Goal: Task Accomplishment & Management: Complete application form

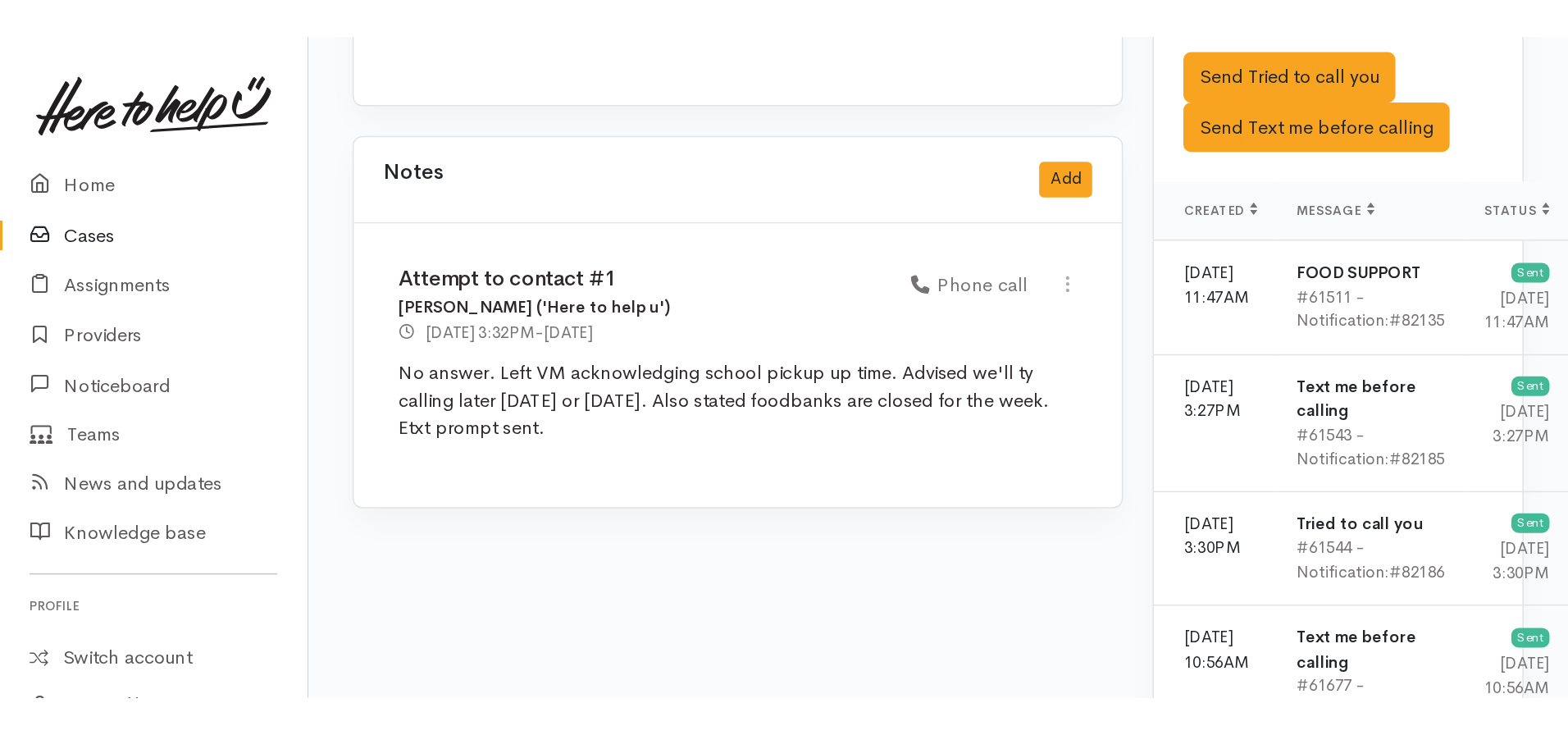
scroll to position [1394, 0]
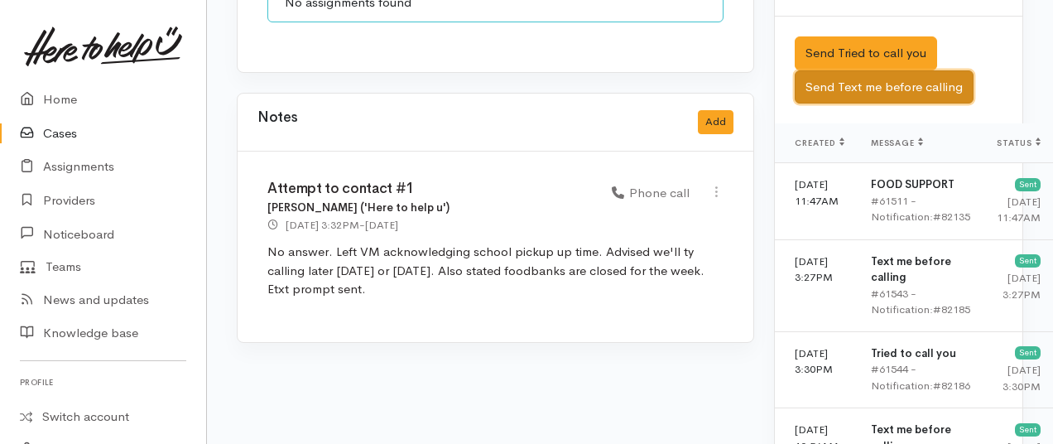
click at [882, 104] on button "Send Text me before calling" at bounding box center [884, 87] width 179 height 34
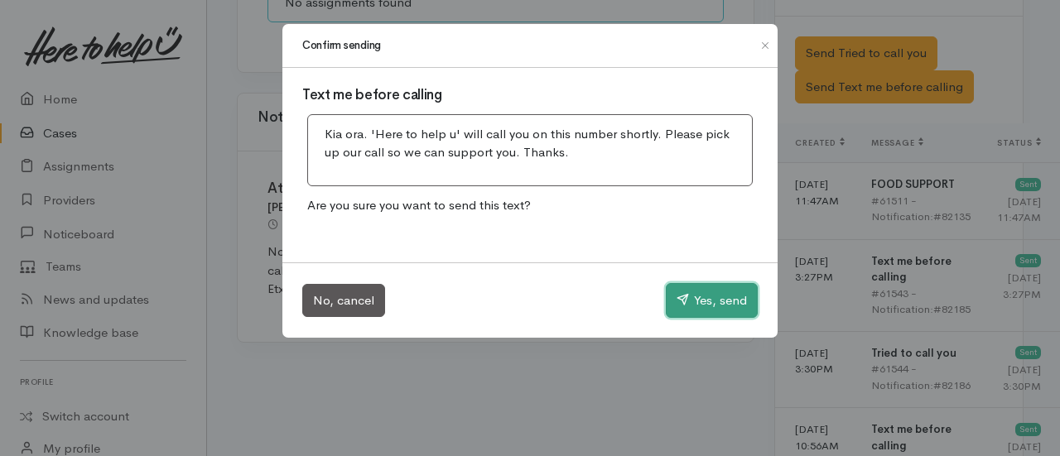
click at [696, 293] on button "Yes, send" at bounding box center [712, 300] width 92 height 35
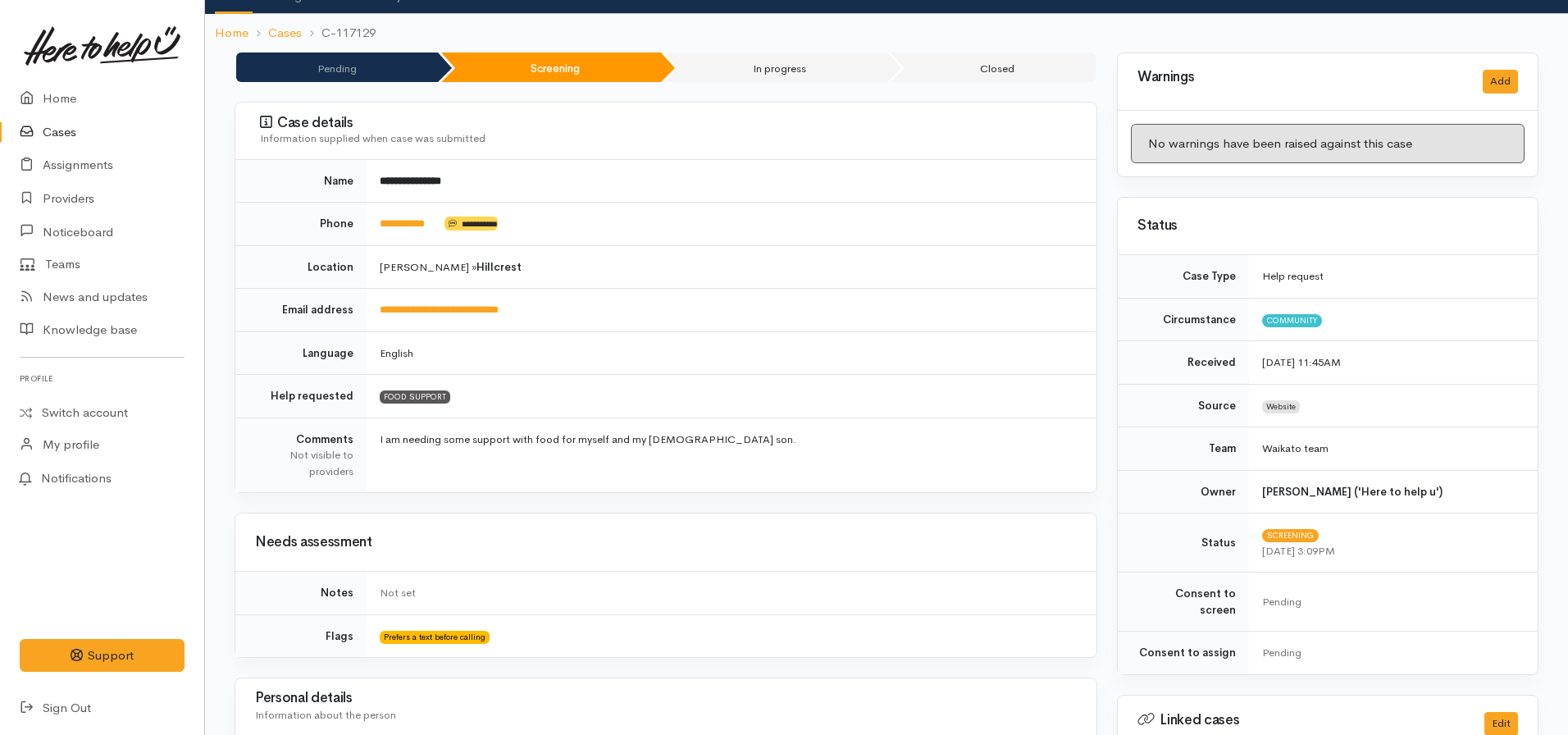
scroll to position [0, 0]
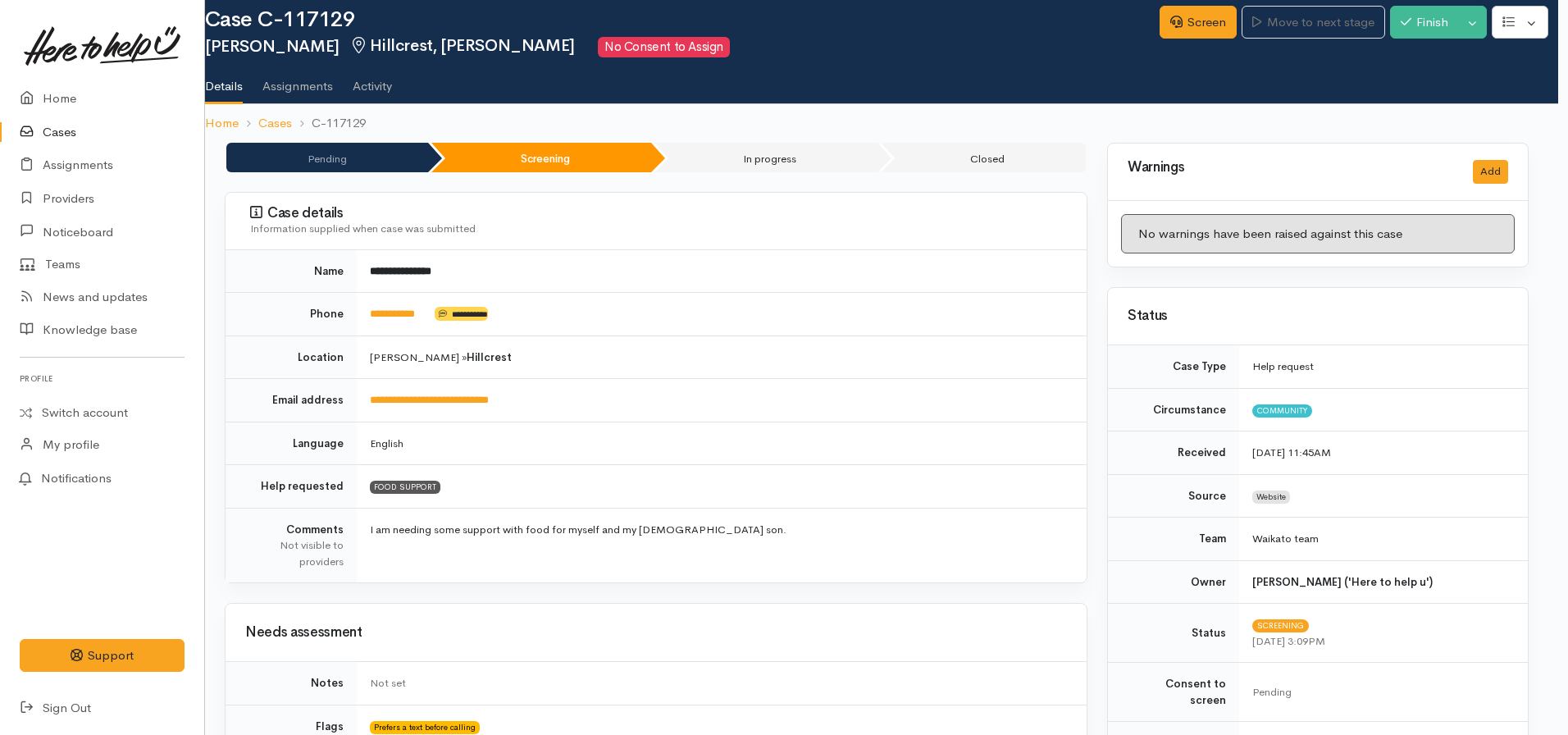
scroll to position [0, 10]
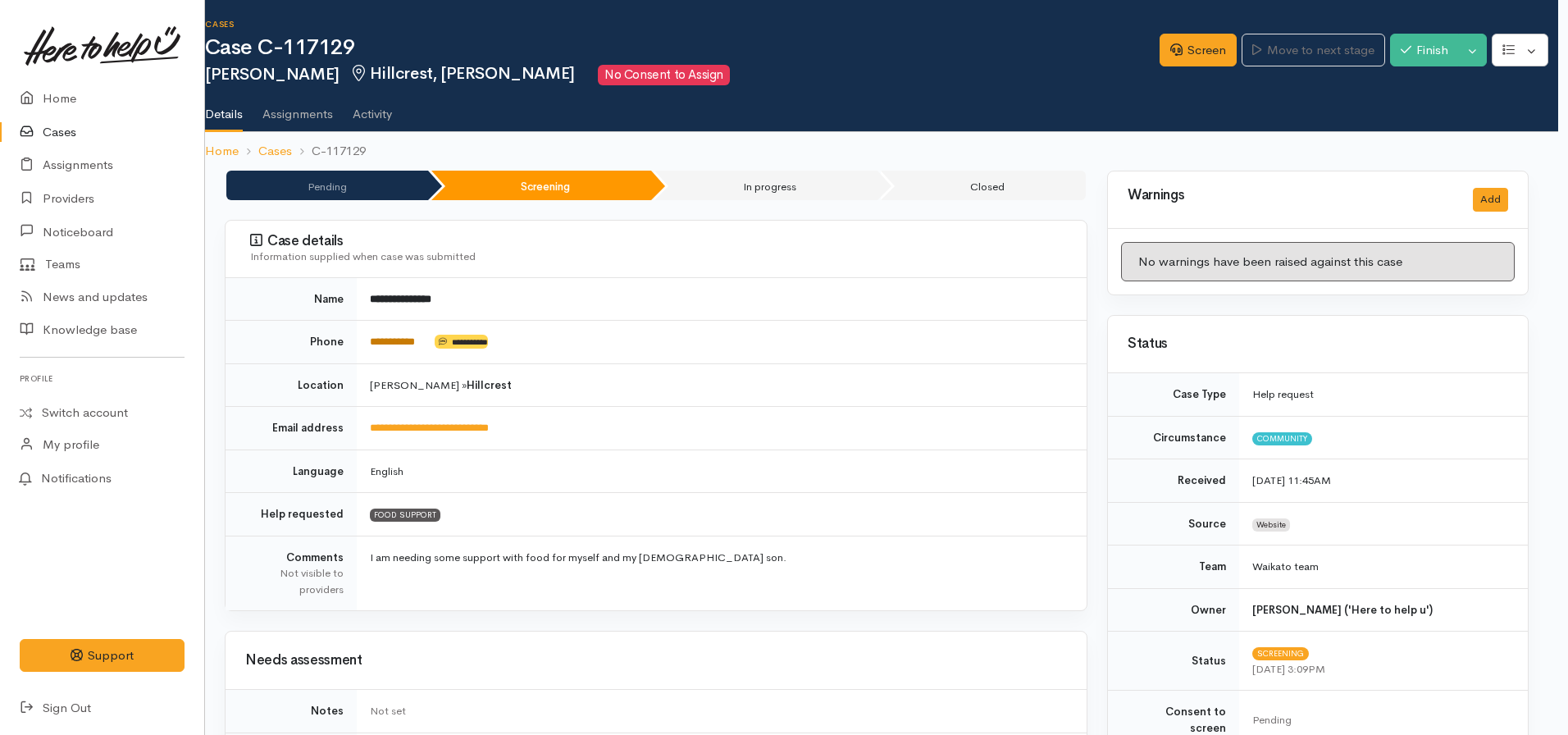
click at [388, 341] on link "**********" at bounding box center [392, 341] width 46 height 11
click at [1184, 52] on link "Screen" at bounding box center [1199, 51] width 77 height 34
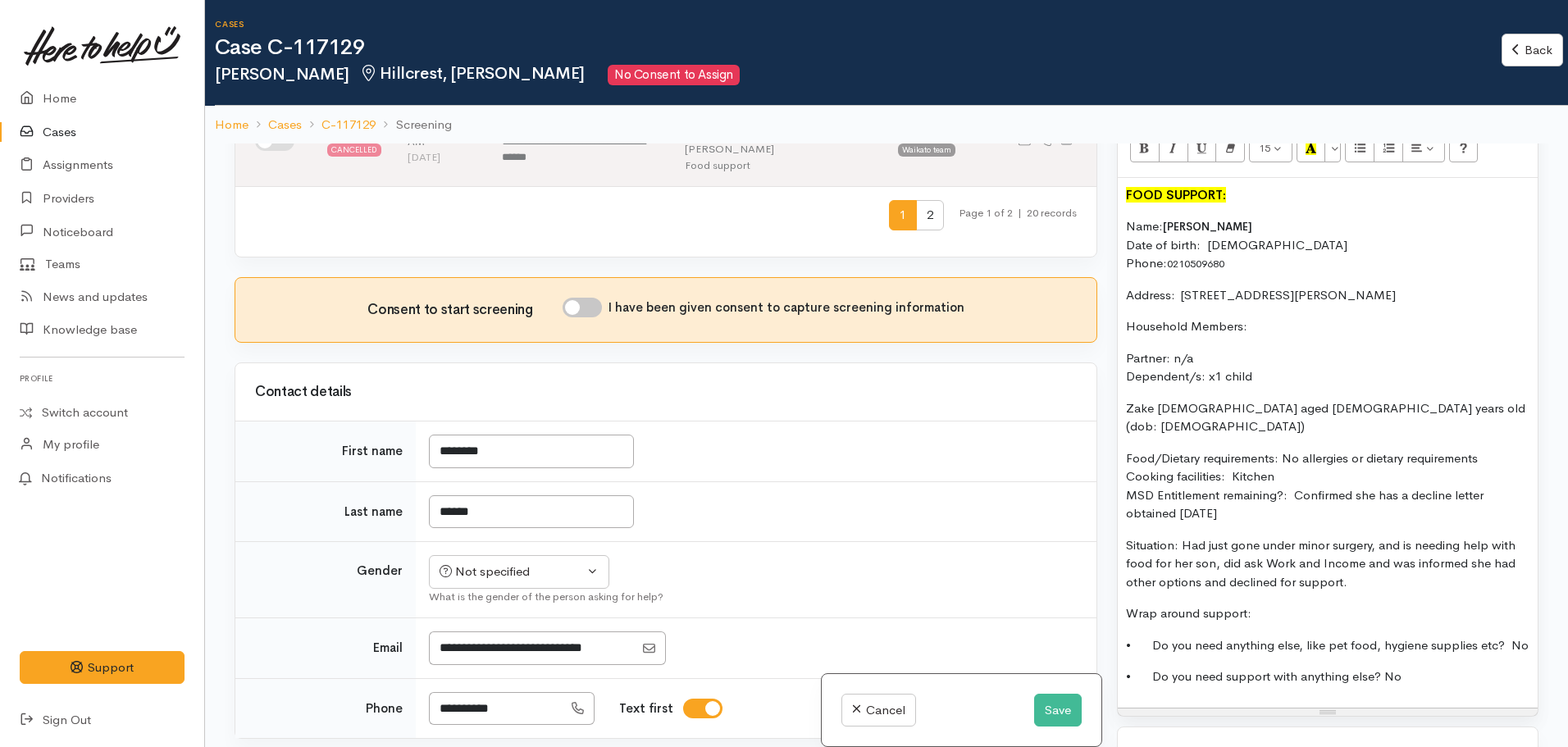
scroll to position [656, 0]
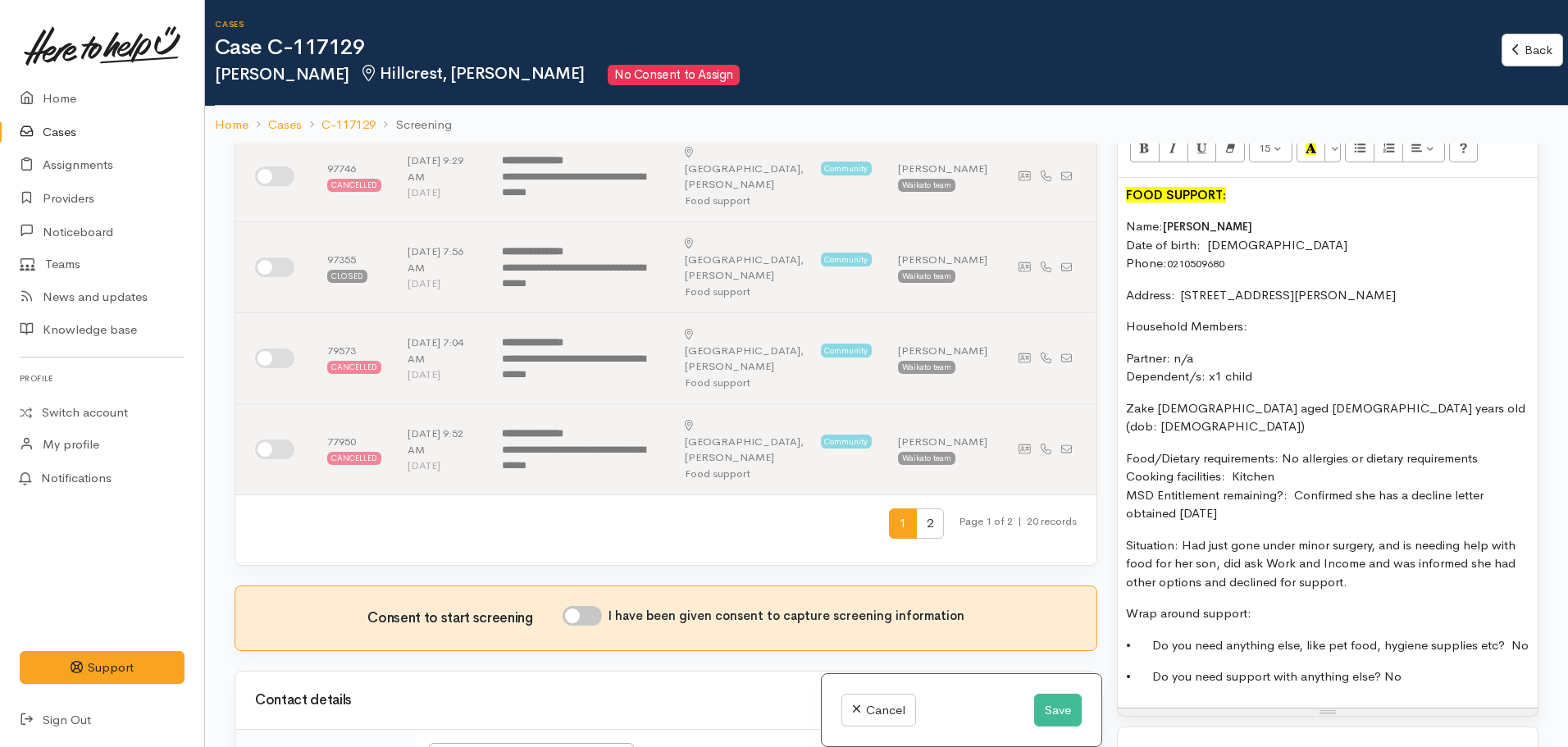
click at [576, 606] on input "I have been given consent to capture screening information" at bounding box center [582, 616] width 40 height 20
checkbox input "true"
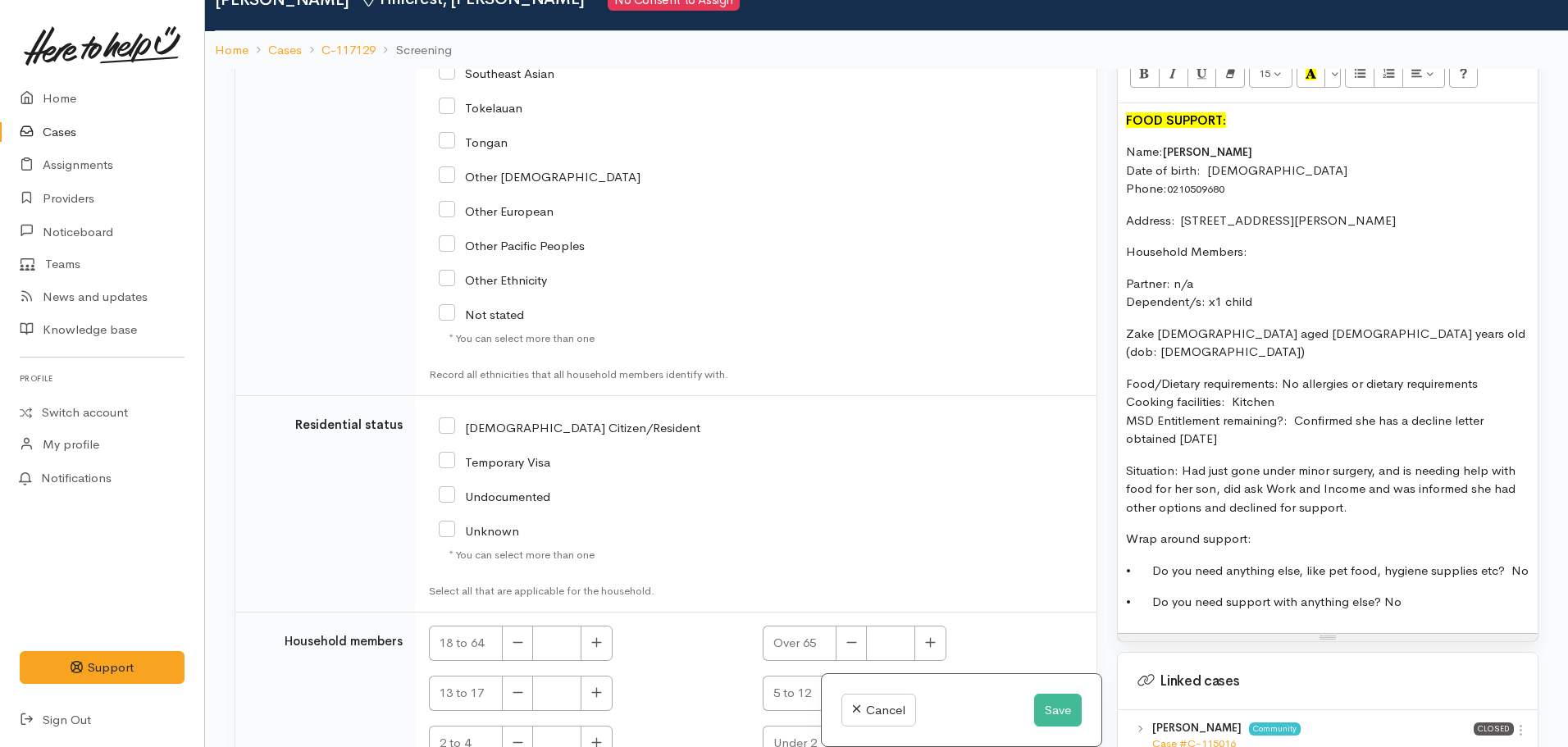
scroll to position [144, 0]
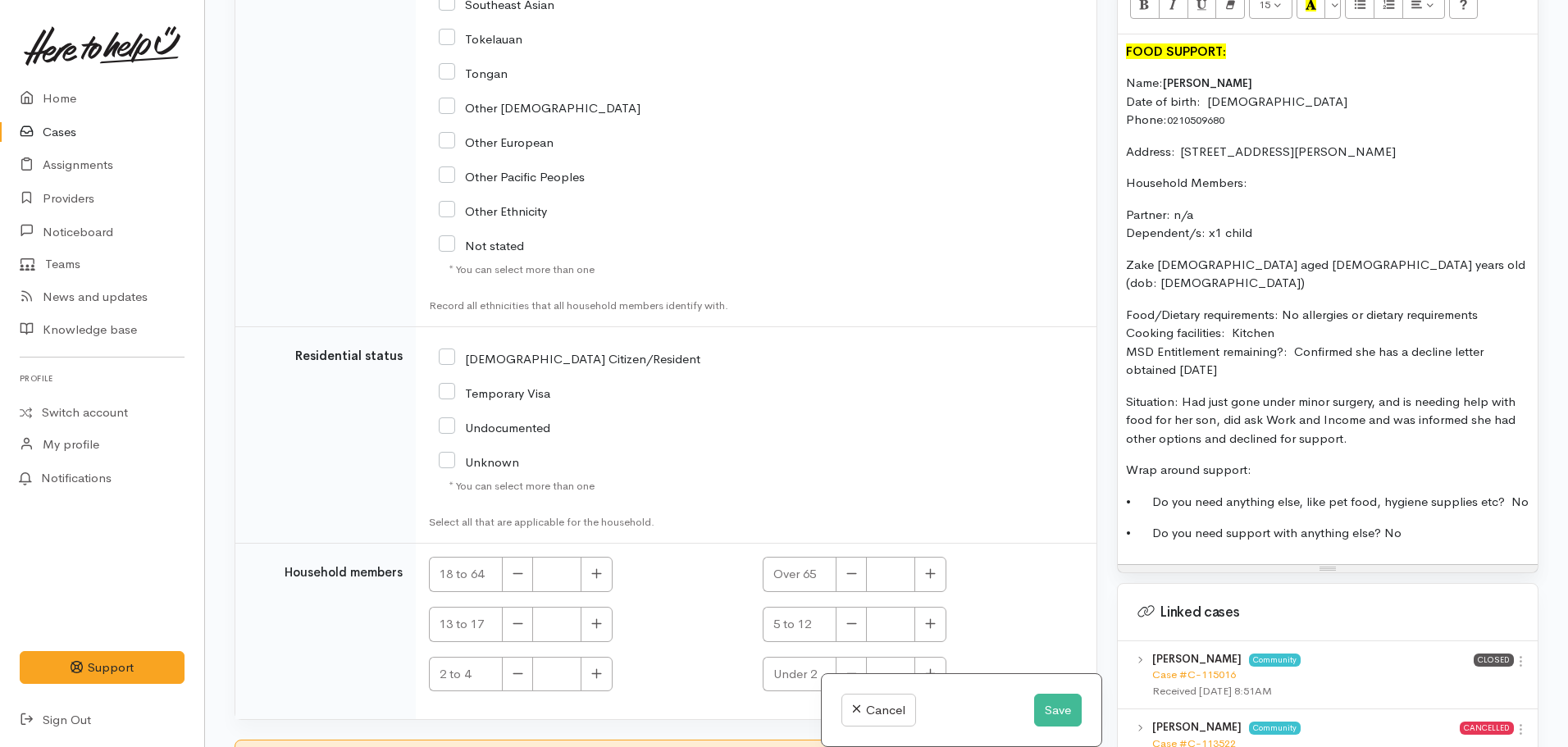
checkbox input "true"
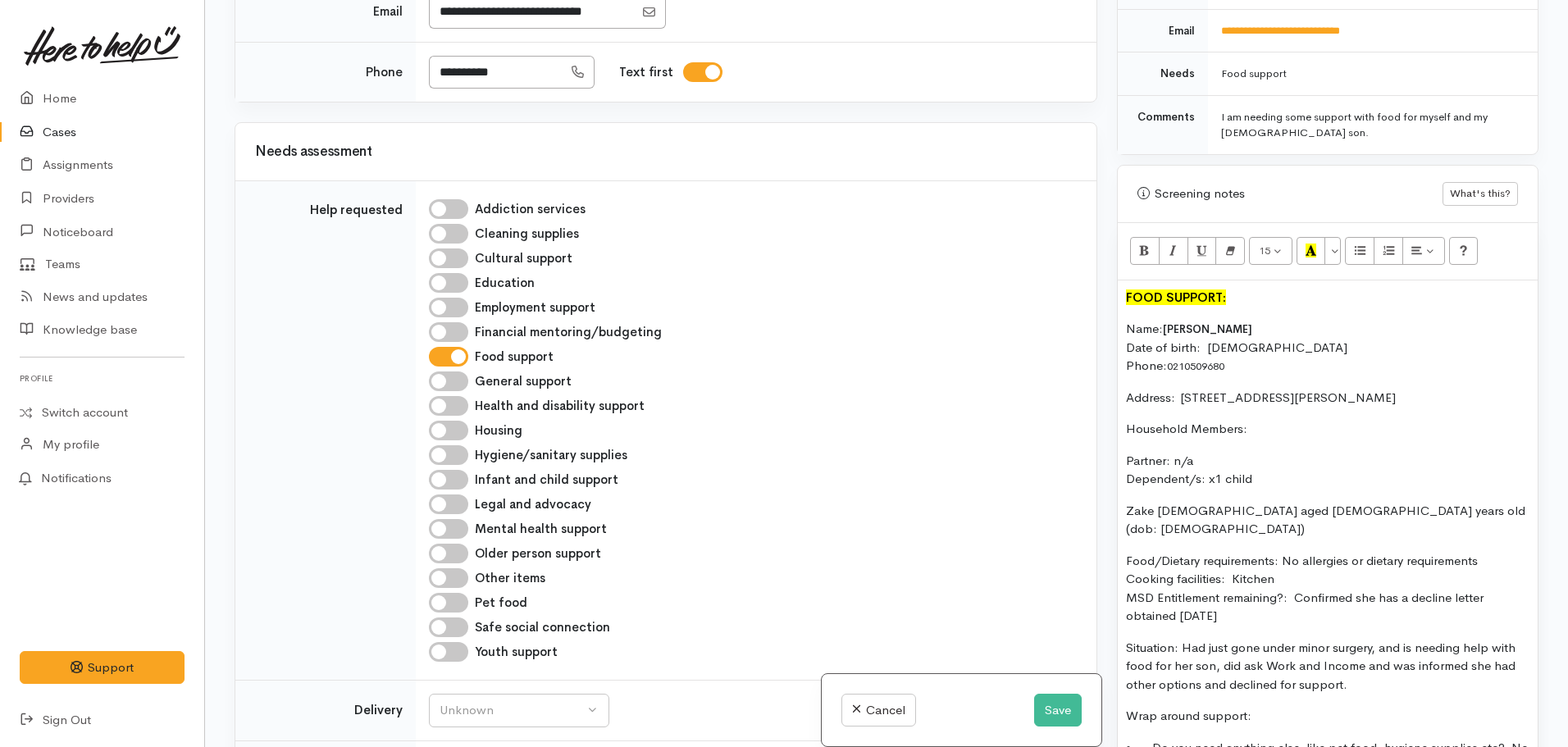
scroll to position [965, 0]
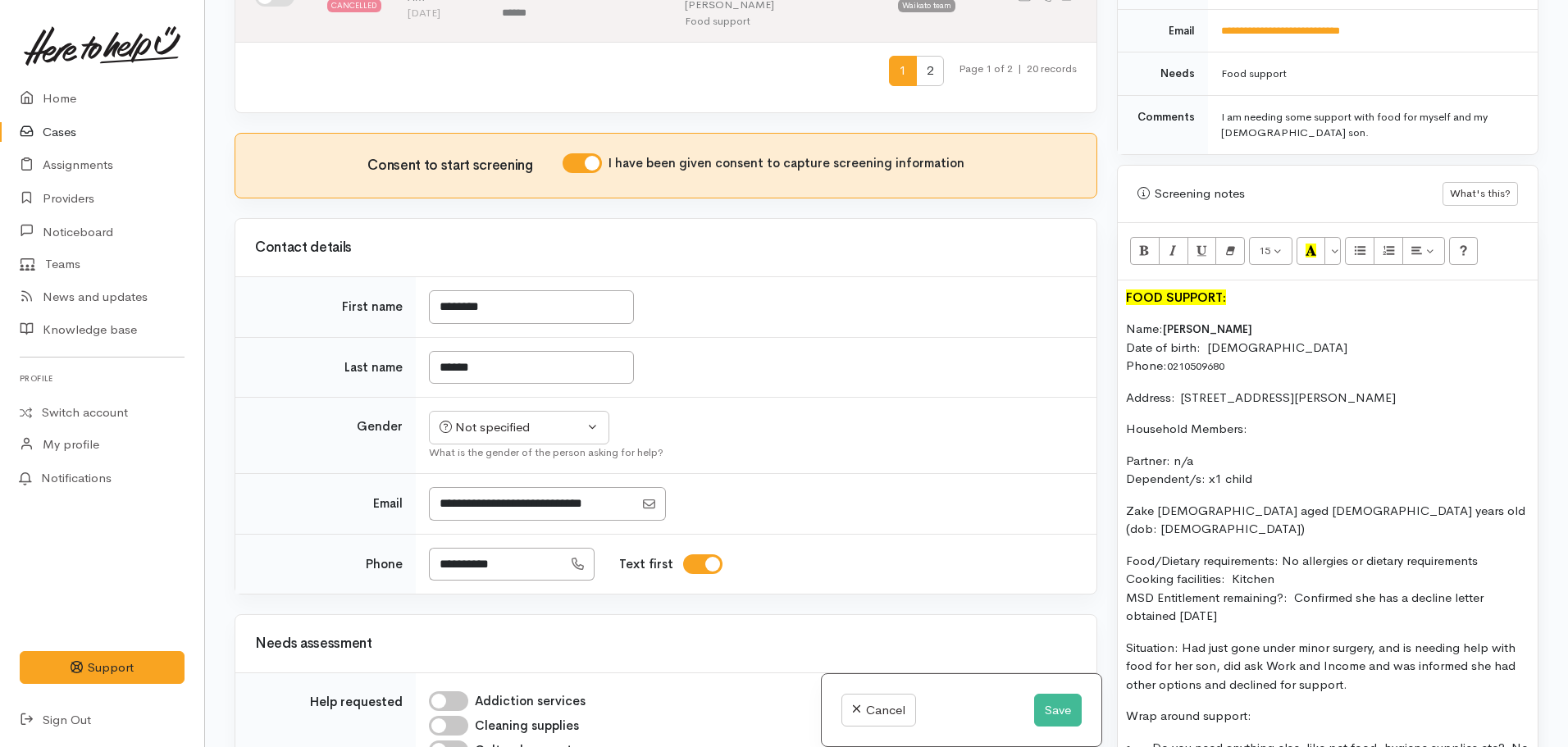
click at [1294, 329] on p "Name: Shavorne Davies Date of birth: 30/06/1999 Phone:  0210509680" at bounding box center [1327, 348] width 403 height 55
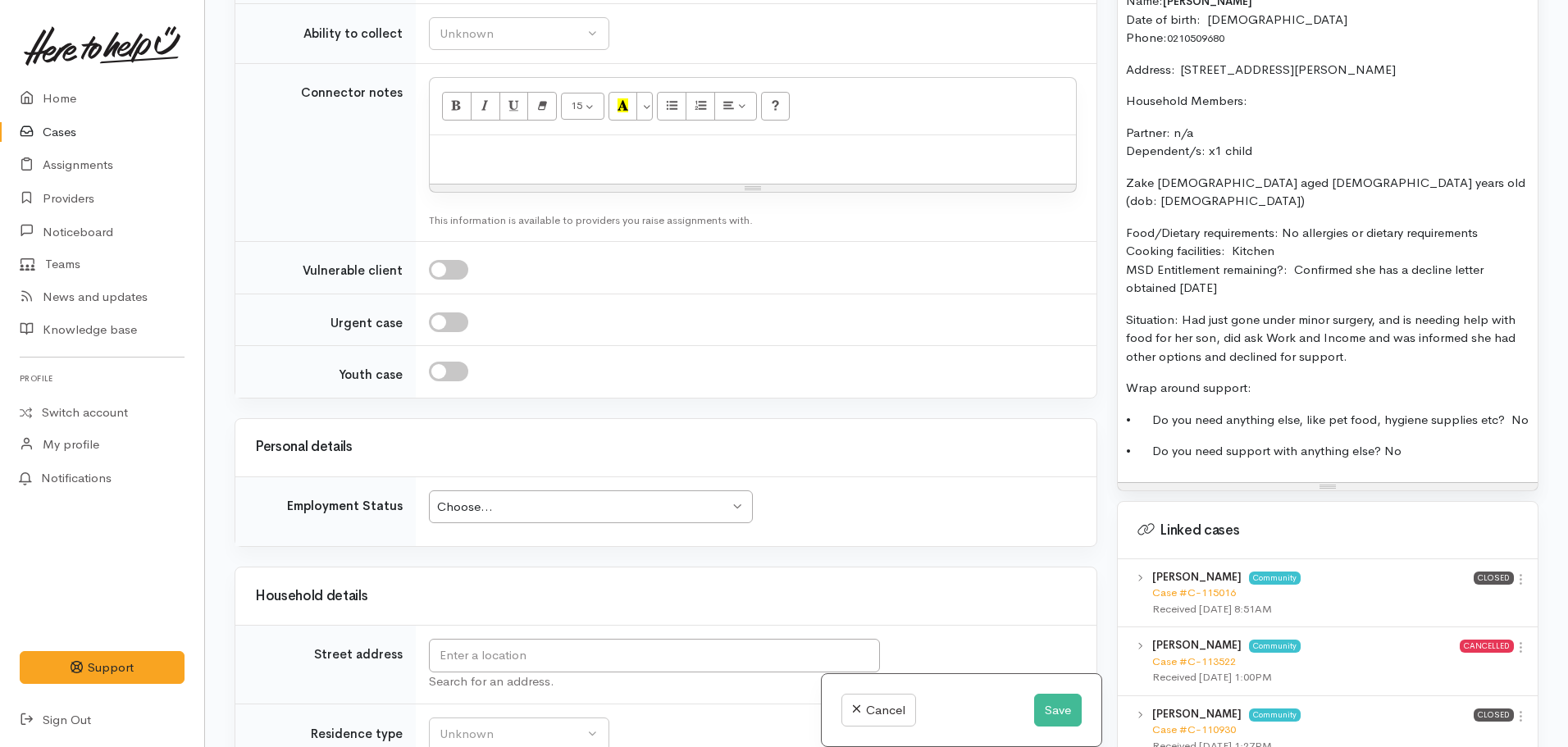
scroll to position [2195, 0]
click at [493, 638] on input "text" at bounding box center [654, 655] width 451 height 34
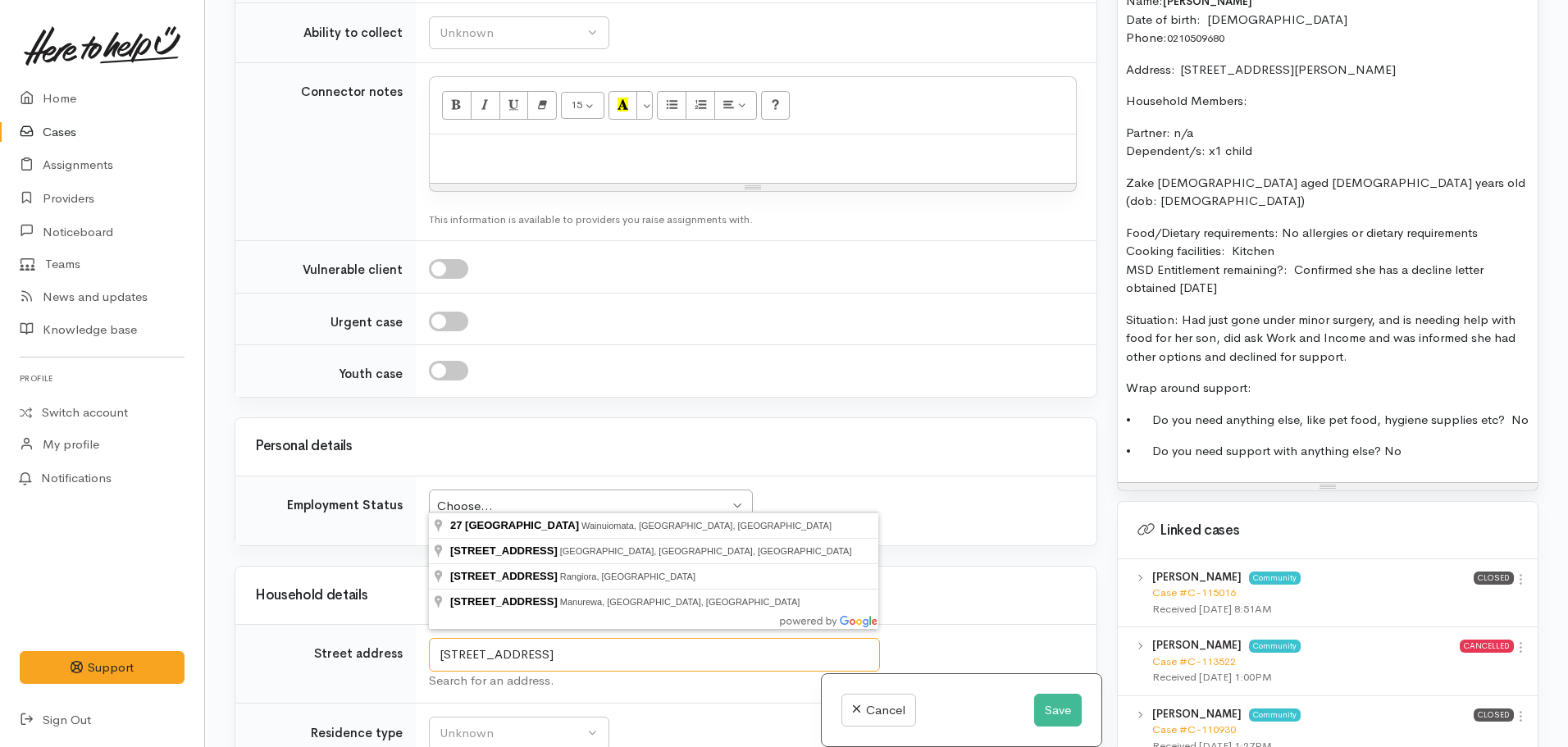
type input "27 Berkerly Avenue"
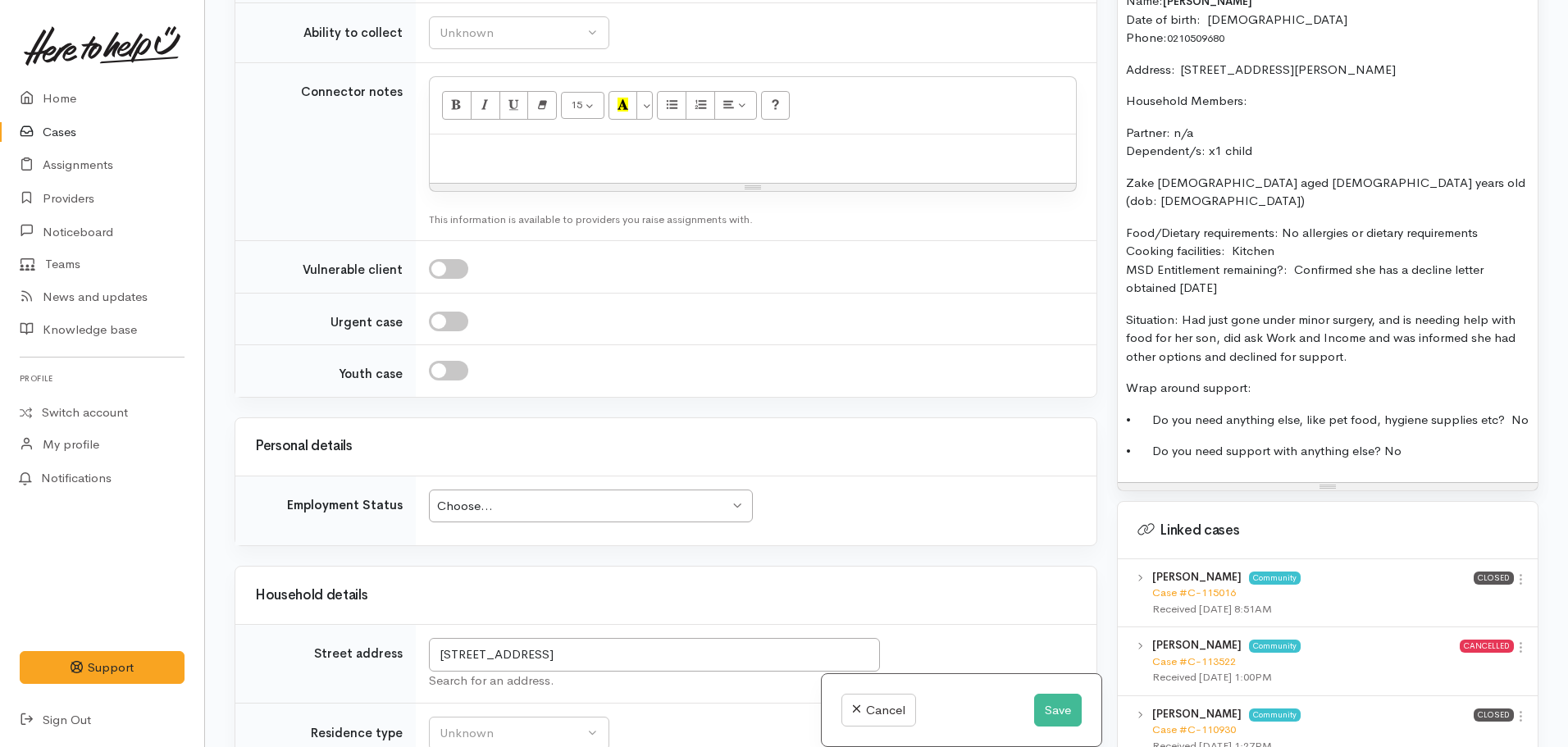
drag, startPoint x: 568, startPoint y: 475, endPoint x: 449, endPoint y: 484, distance: 119.3
click at [449, 625] on td "27 Berkerly Avenue Search for an address." at bounding box center [756, 664] width 680 height 78
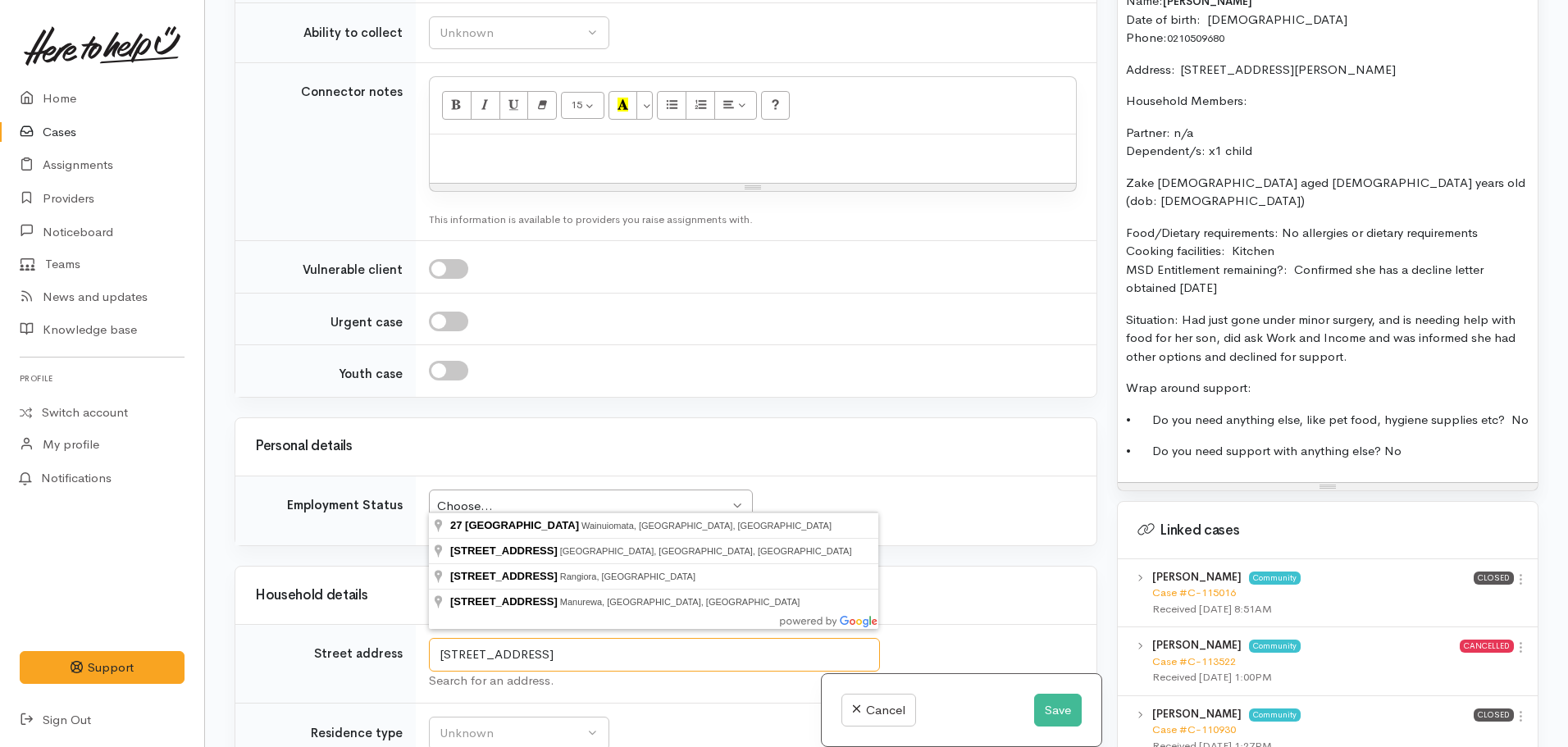
drag, startPoint x: 566, startPoint y: 483, endPoint x: 659, endPoint y: 479, distance: 93.1
click at [575, 638] on input "27 Berkerly Avenue" at bounding box center [654, 655] width 451 height 34
click at [1396, 325] on p "Situation: Had just gone under minor surgery, and is needing help with food for…" at bounding box center [1327, 339] width 403 height 55
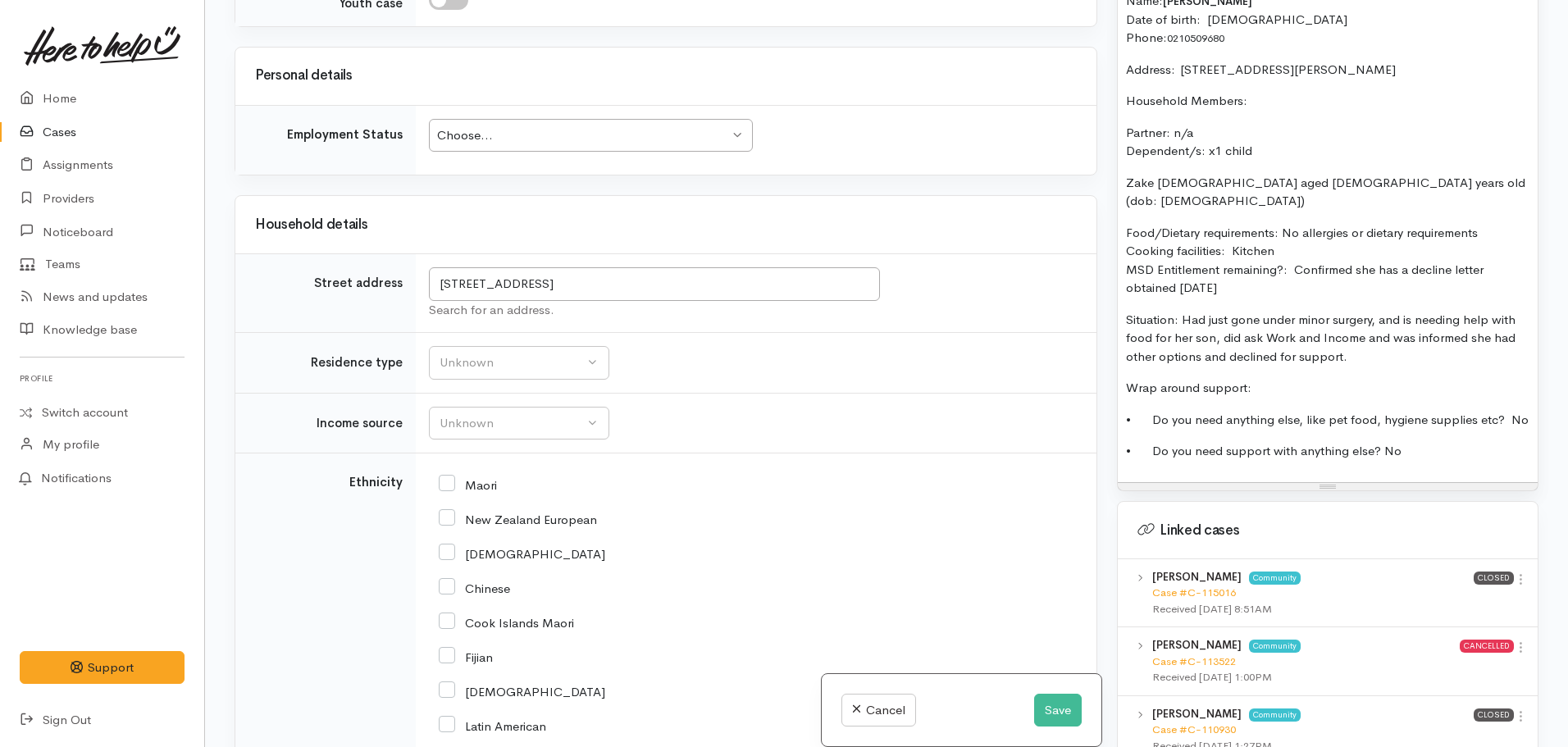
scroll to position [2523, 0]
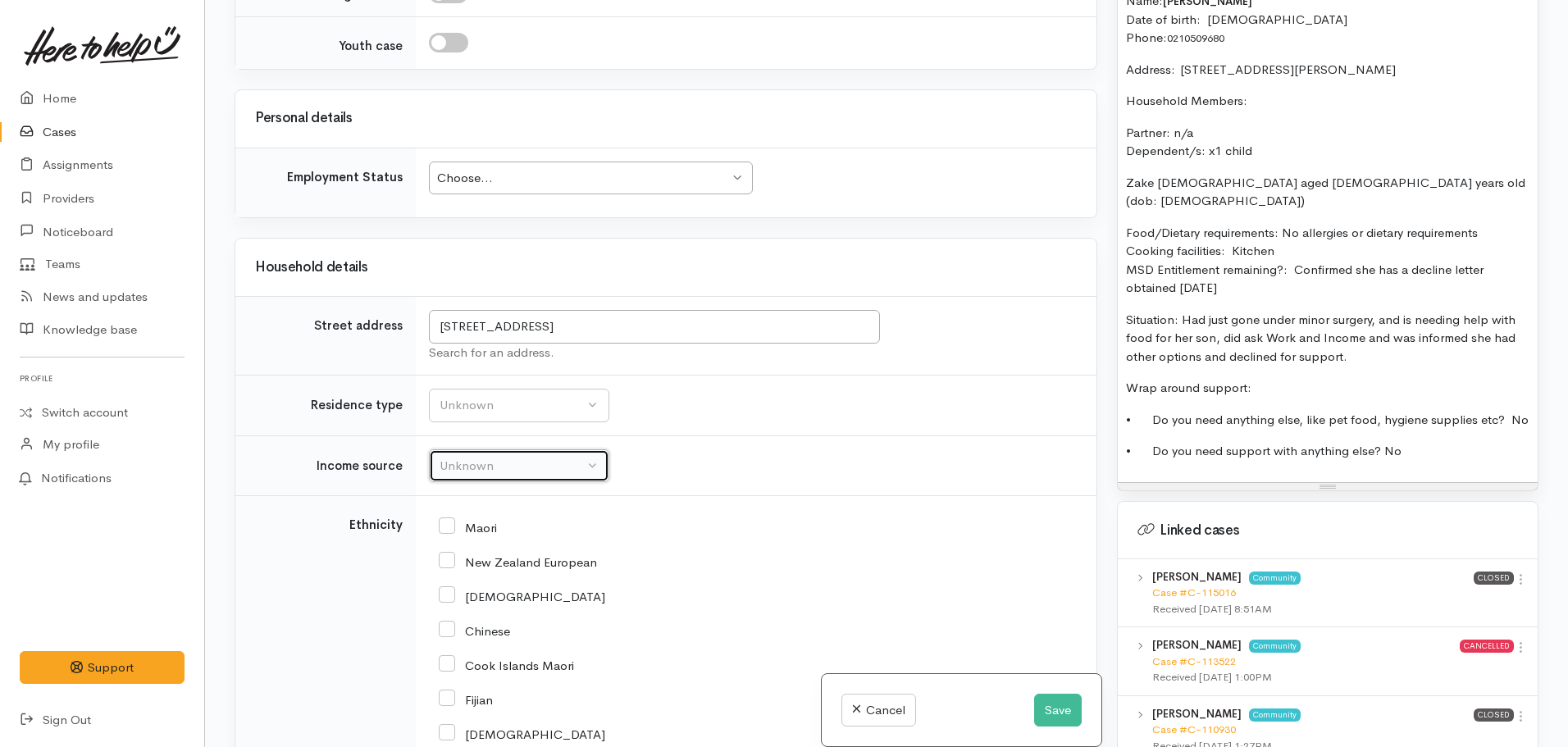
click at [482, 450] on button "Unknown" at bounding box center [519, 467] width 180 height 34
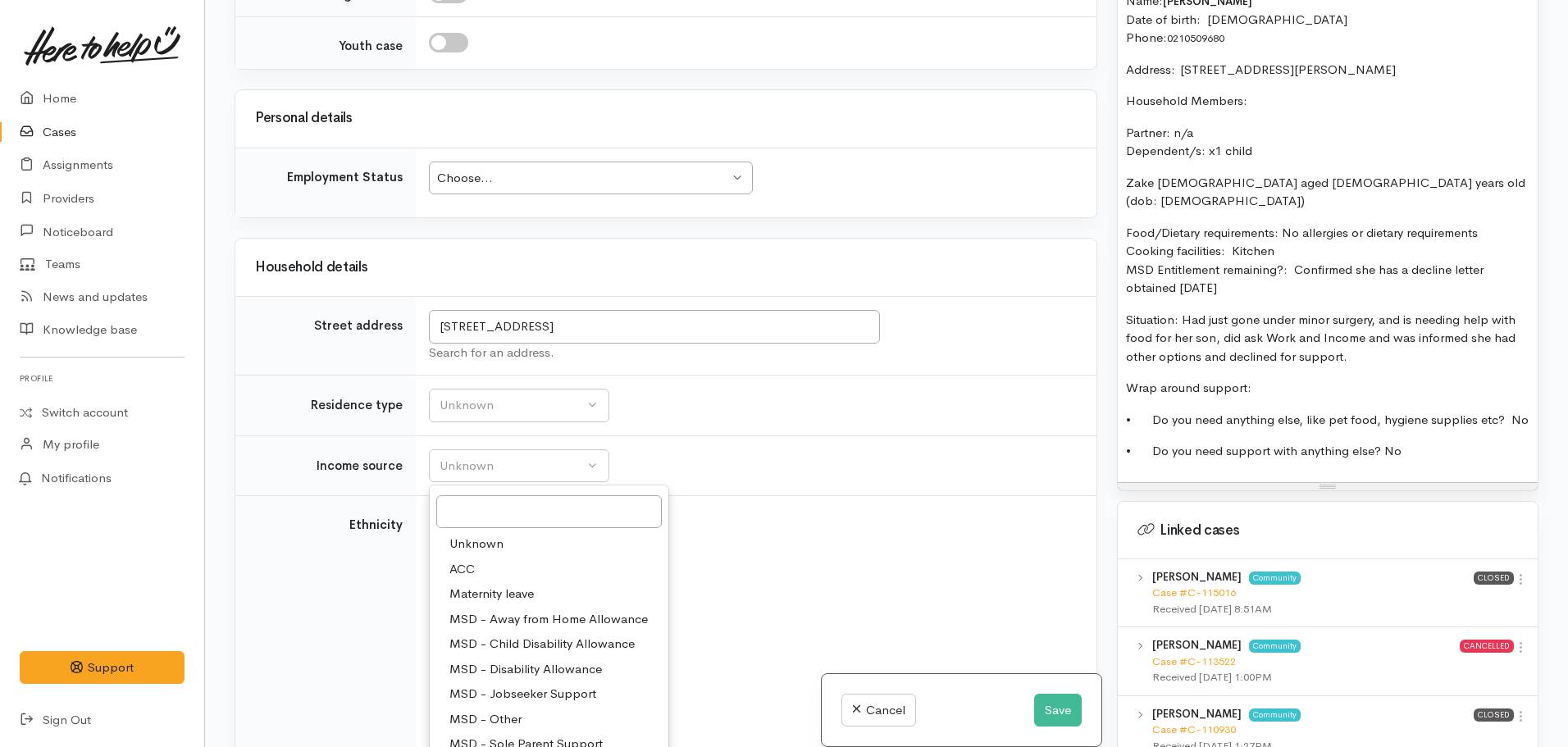
click at [519, 735] on span "MSD - Sole Parent Support" at bounding box center [526, 744] width 154 height 19
select select "7"
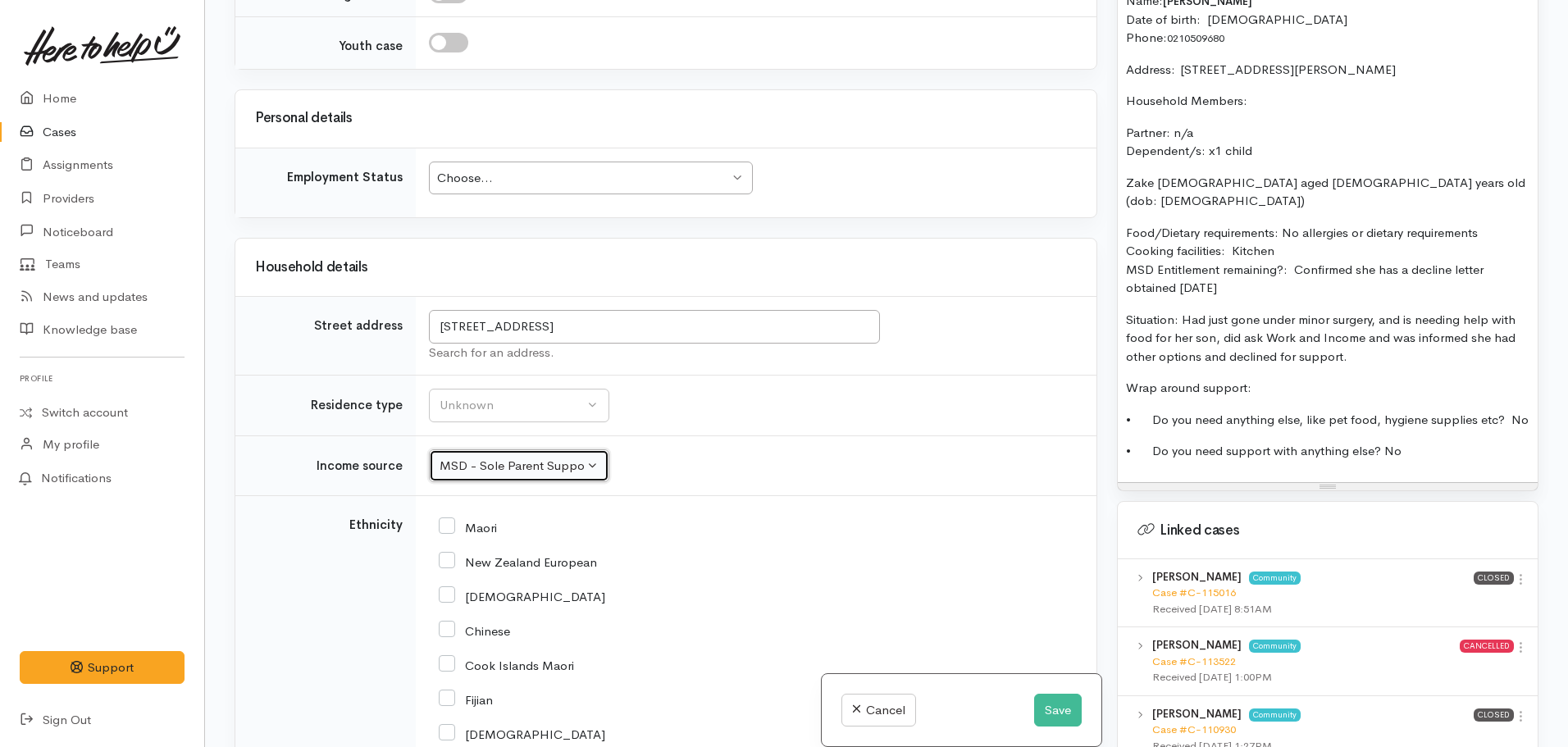
scroll to position [903, 0]
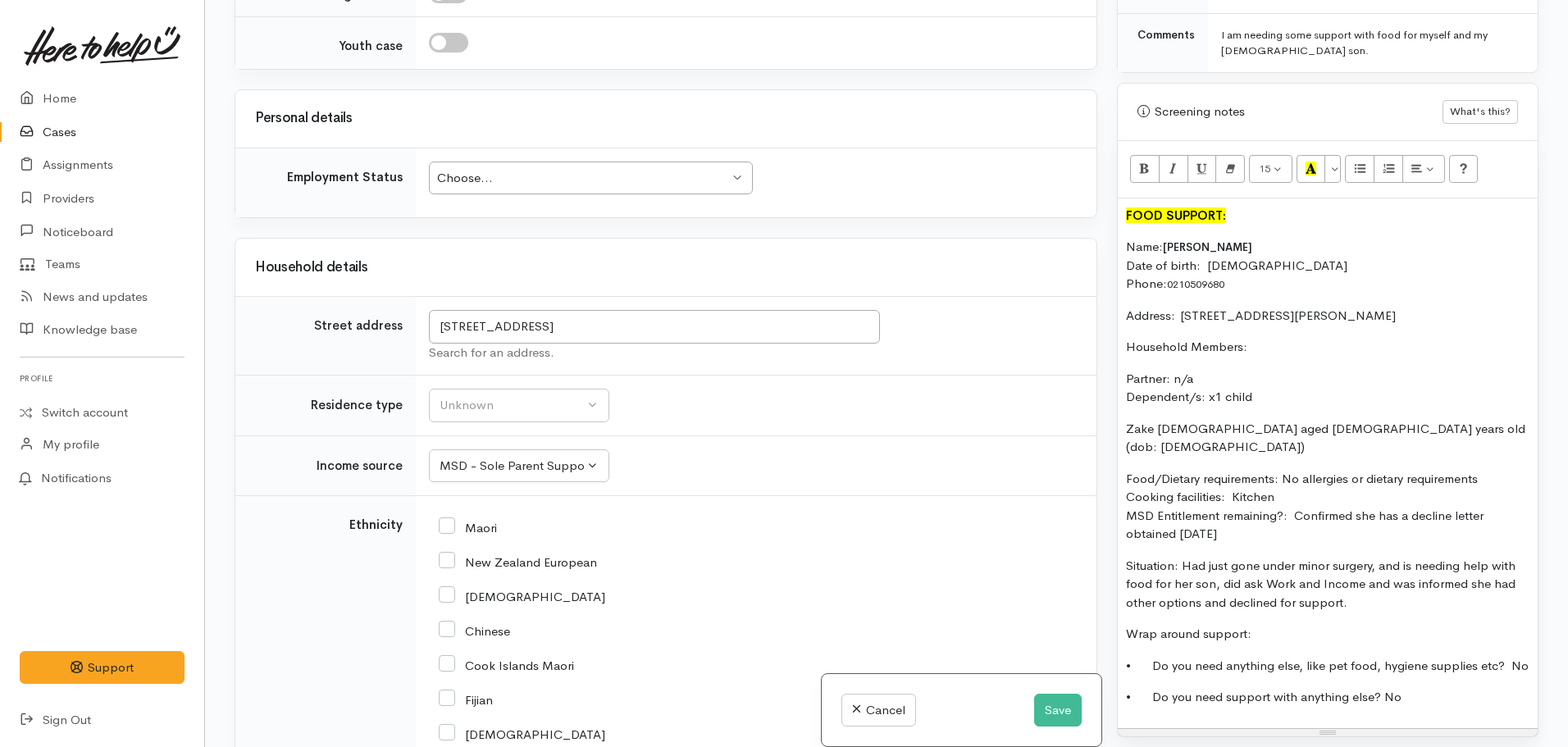
click at [1281, 504] on p "Food/Dietary requirements: No allergies or dietary requirements Cooking facilit…" at bounding box center [1327, 506] width 403 height 74
click at [1130, 420] on p "Zake male aged 7 years old (dob: 18/01/2018)" at bounding box center [1327, 438] width 403 height 37
click at [1125, 409] on div "FOOD SUPPORT: Name: Shavorne Davies Date of birth: 30/06/1999 Phone:  021050968…" at bounding box center [1327, 463] width 420 height 530
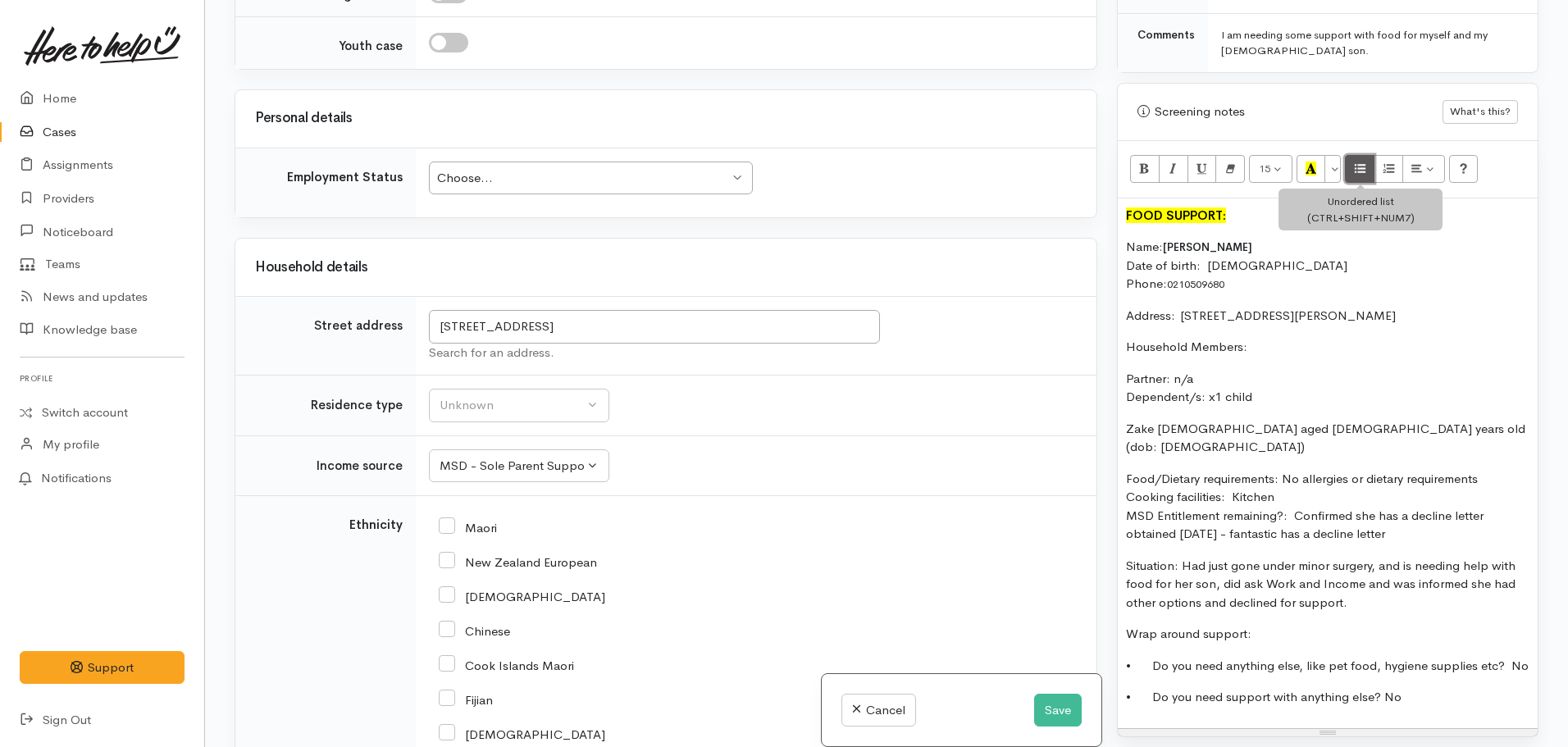
click at [1357, 161] on icon "Unordered list (CTRL+SHIFT+NUM7)" at bounding box center [1360, 168] width 11 height 14
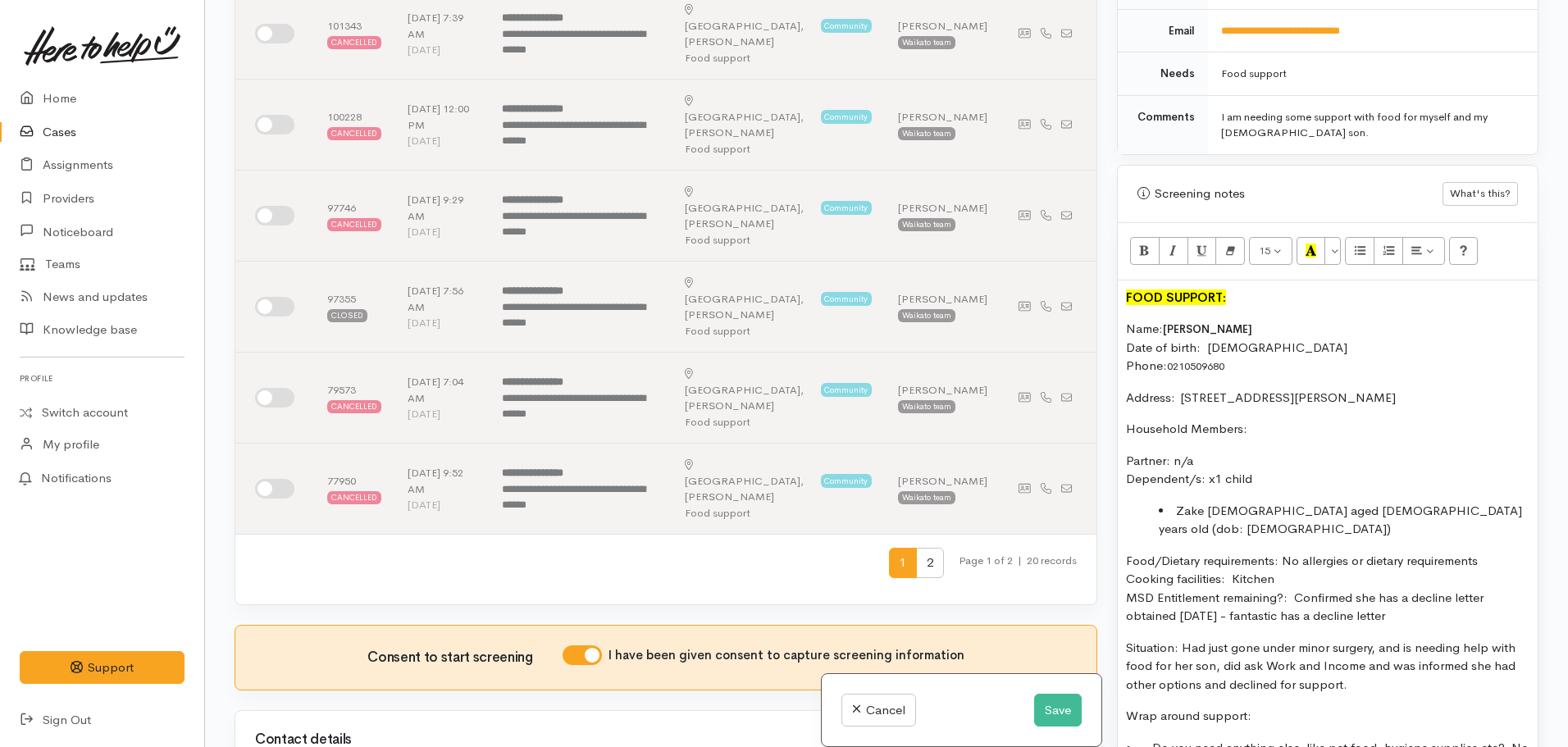
scroll to position [965, 0]
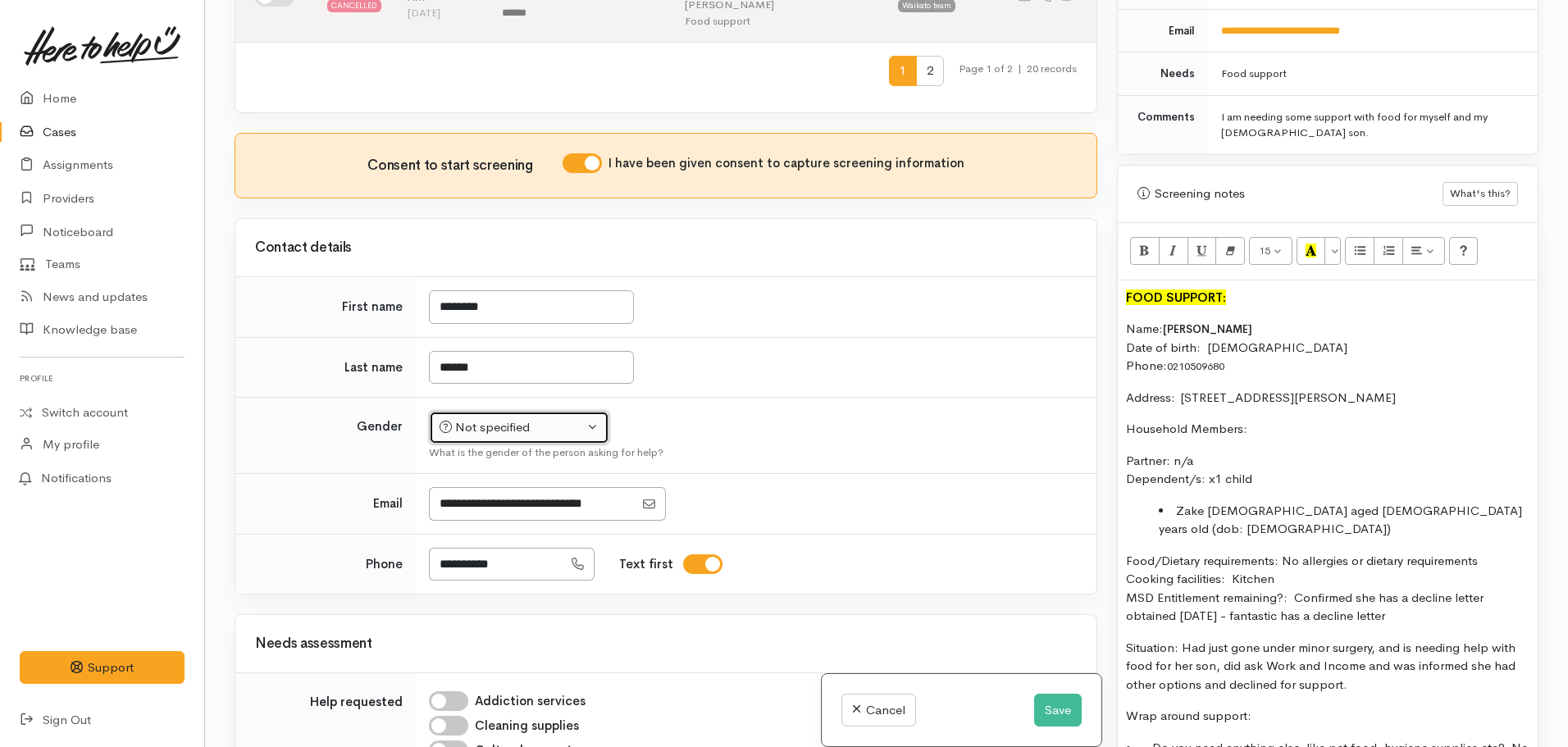
click at [522, 418] on div "Not specified" at bounding box center [512, 427] width 145 height 19
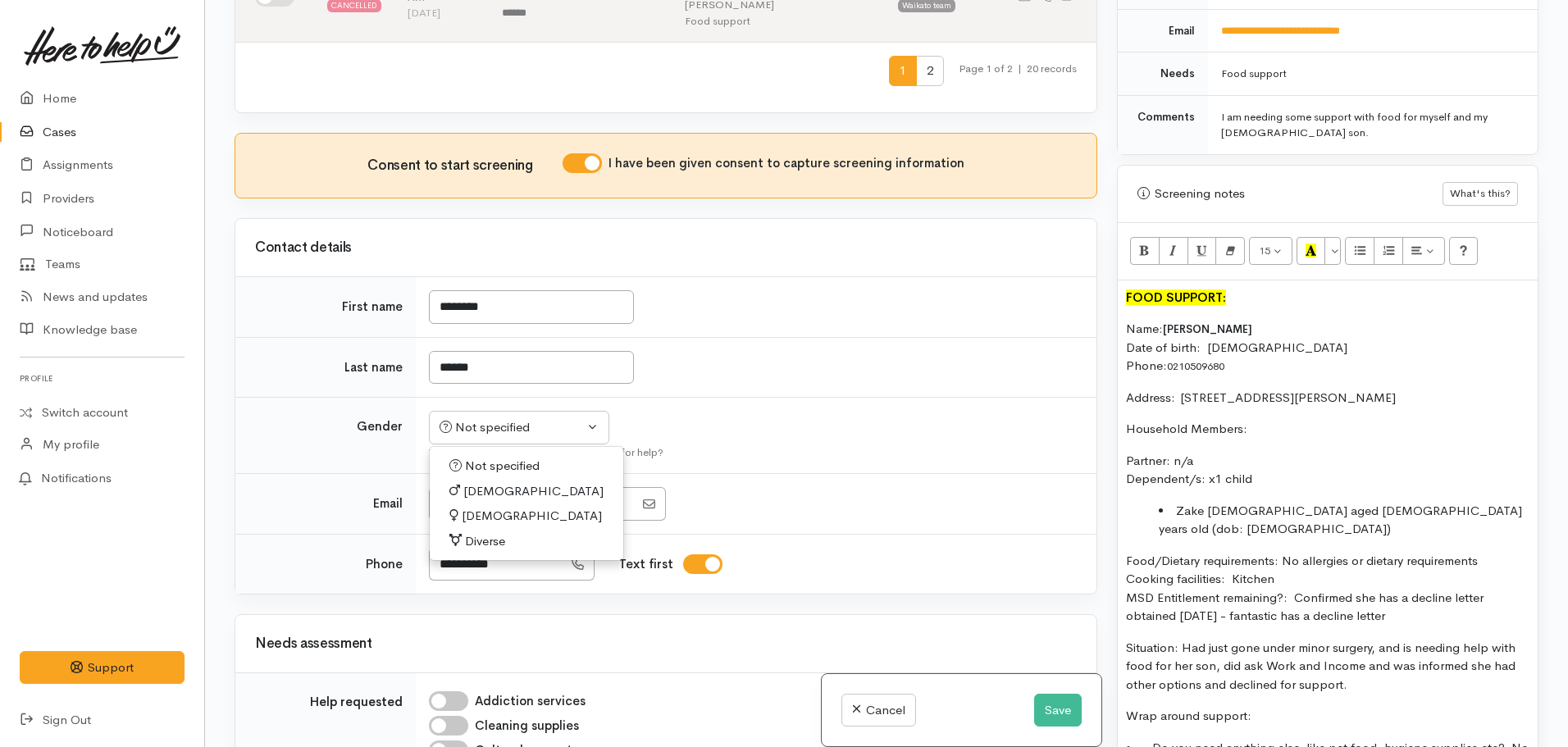
click at [475, 507] on span "Female" at bounding box center [532, 516] width 141 height 19
select select "Female"
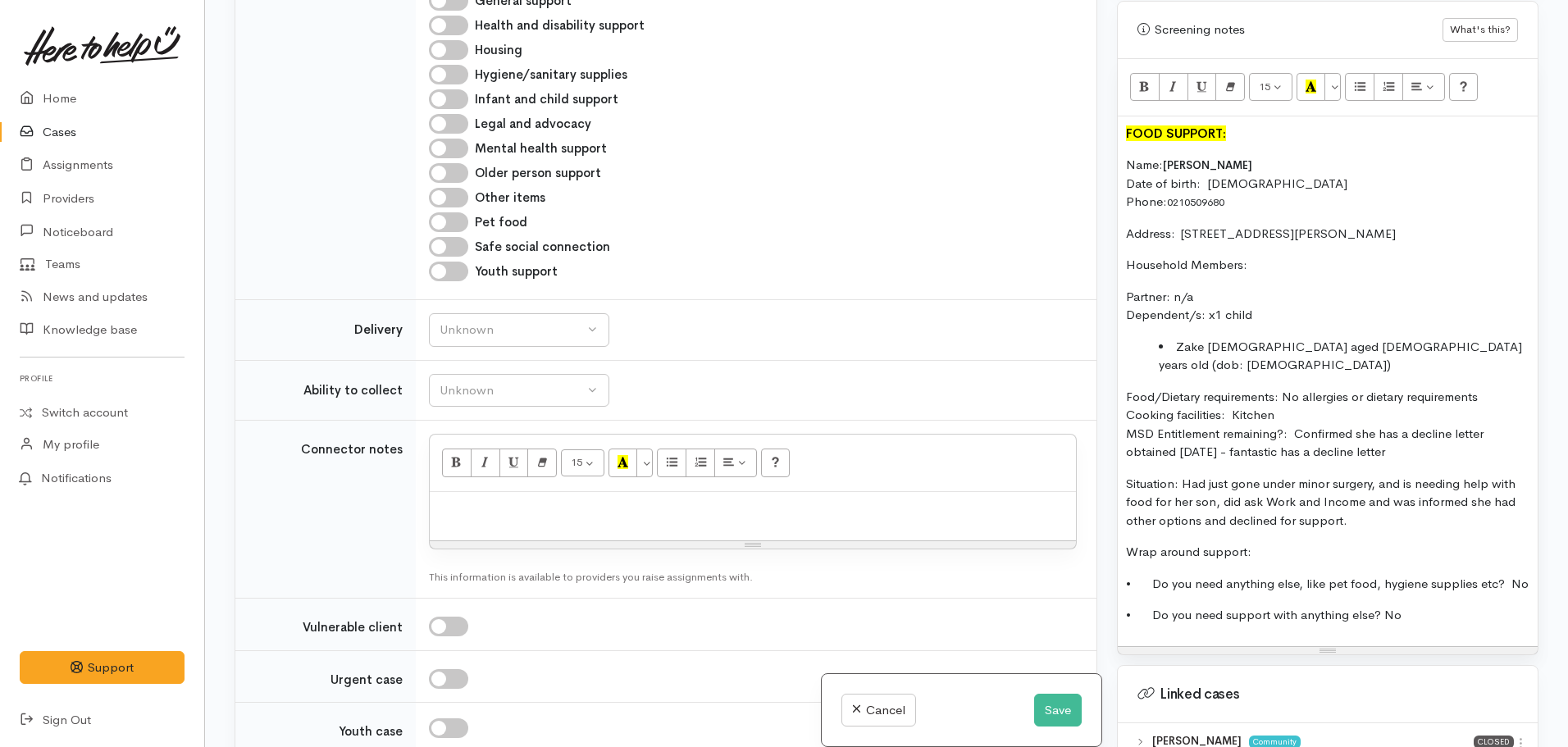
scroll to position [1868, 0]
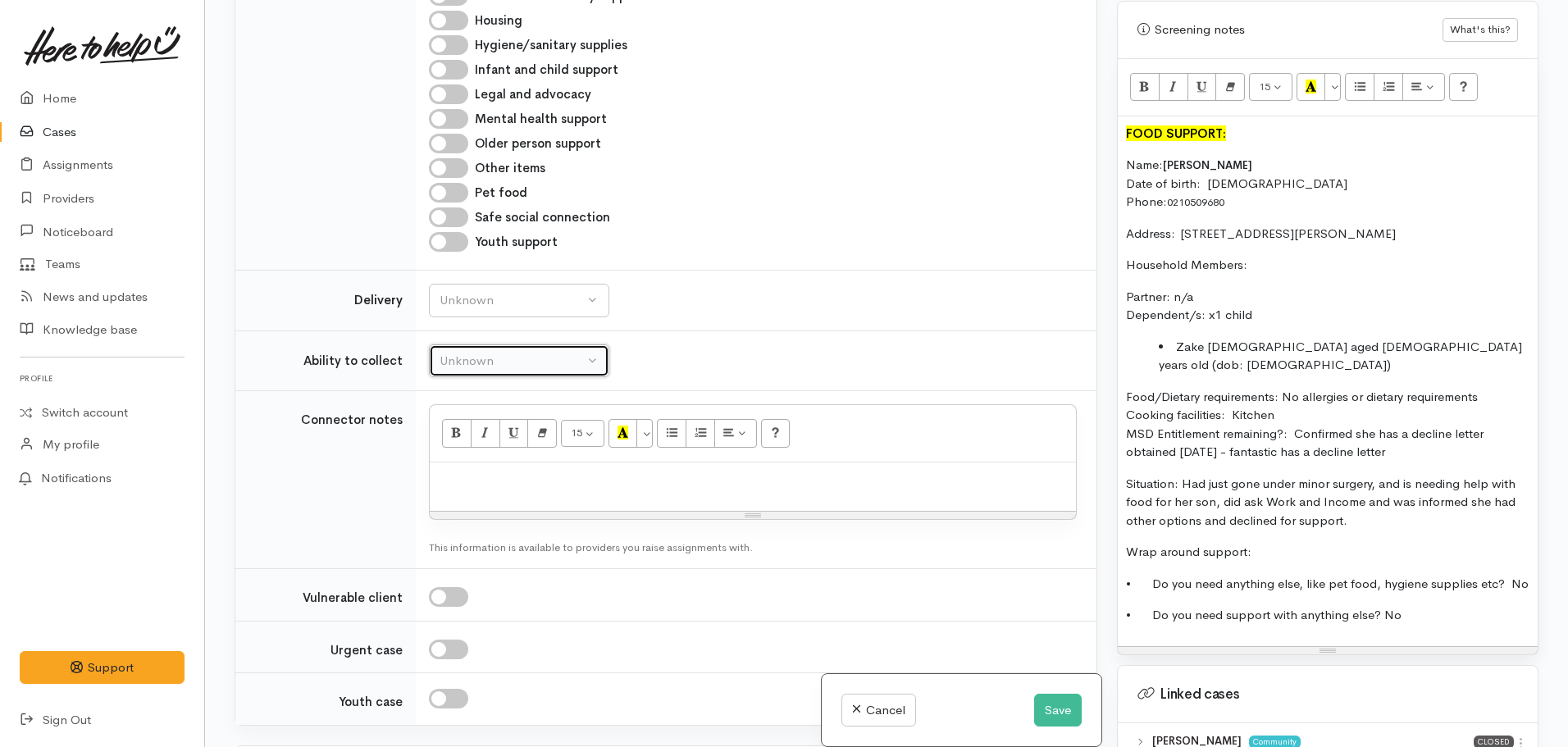
click at [470, 345] on button "Unknown" at bounding box center [519, 362] width 180 height 34
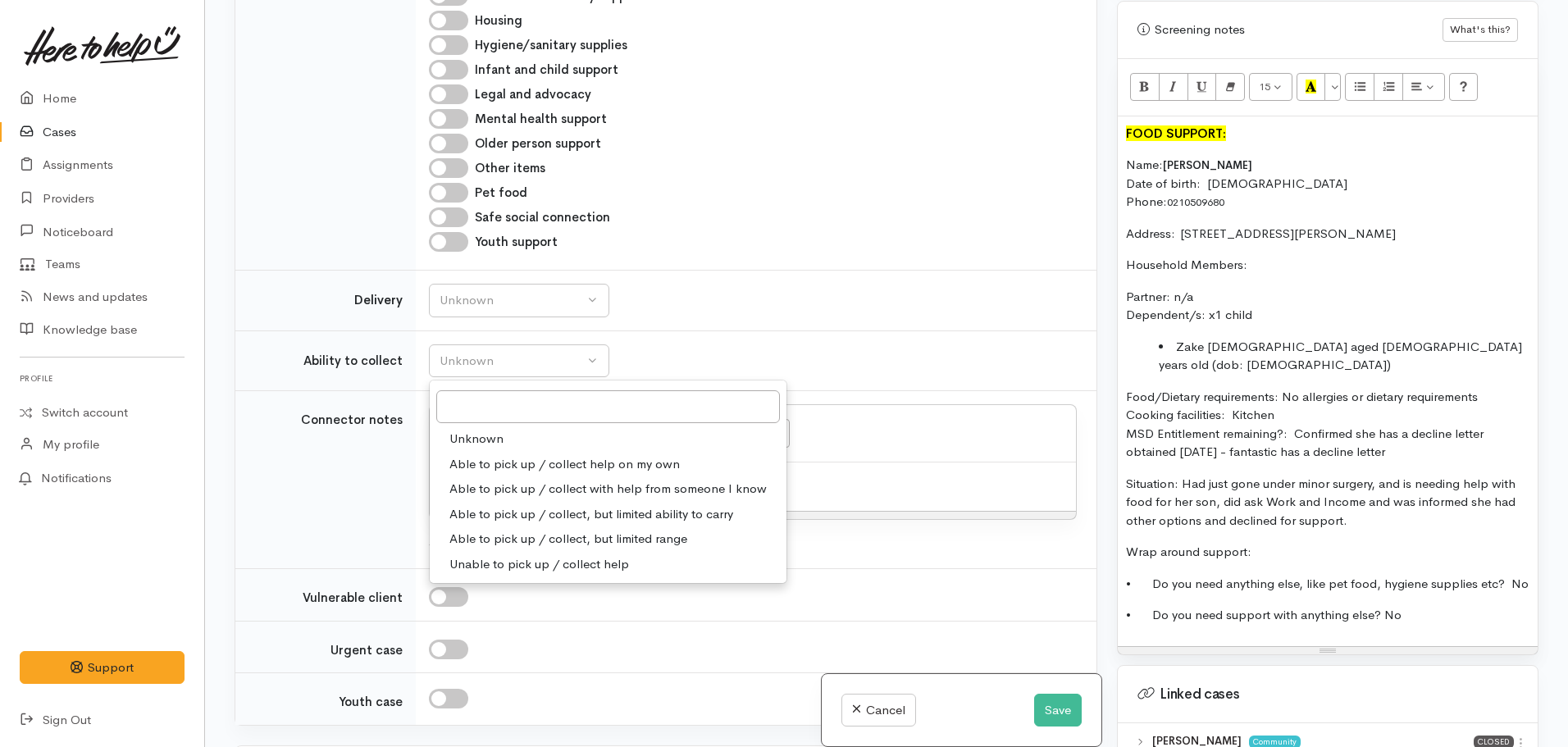
click at [587, 455] on span "Able to pick up / collect help on my own" at bounding box center [565, 464] width 231 height 19
select select "2"
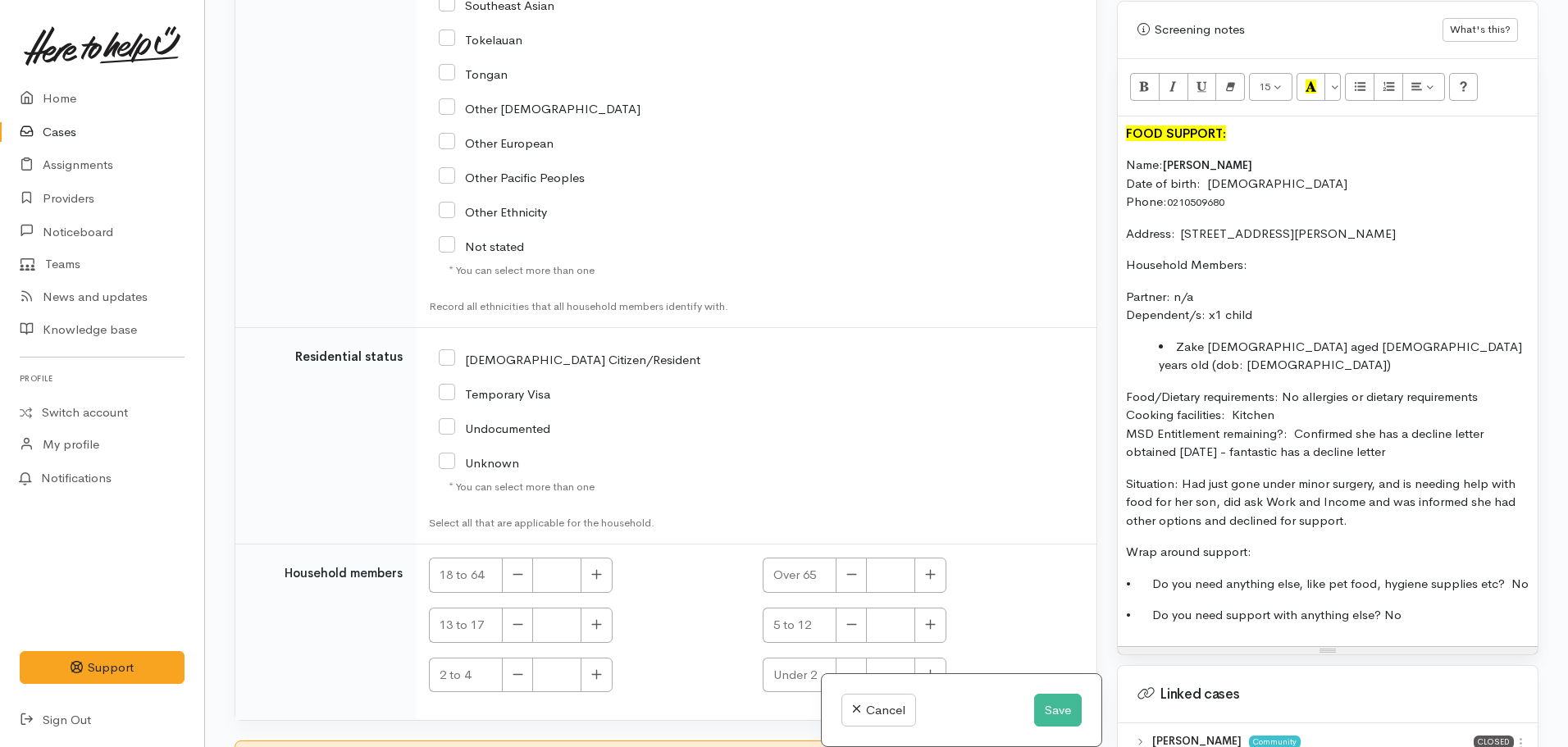
scroll to position [3426, 0]
click at [1362, 488] on p "Situation: Had just gone under minor surgery, and is needing help with food for…" at bounding box center [1327, 502] width 403 height 55
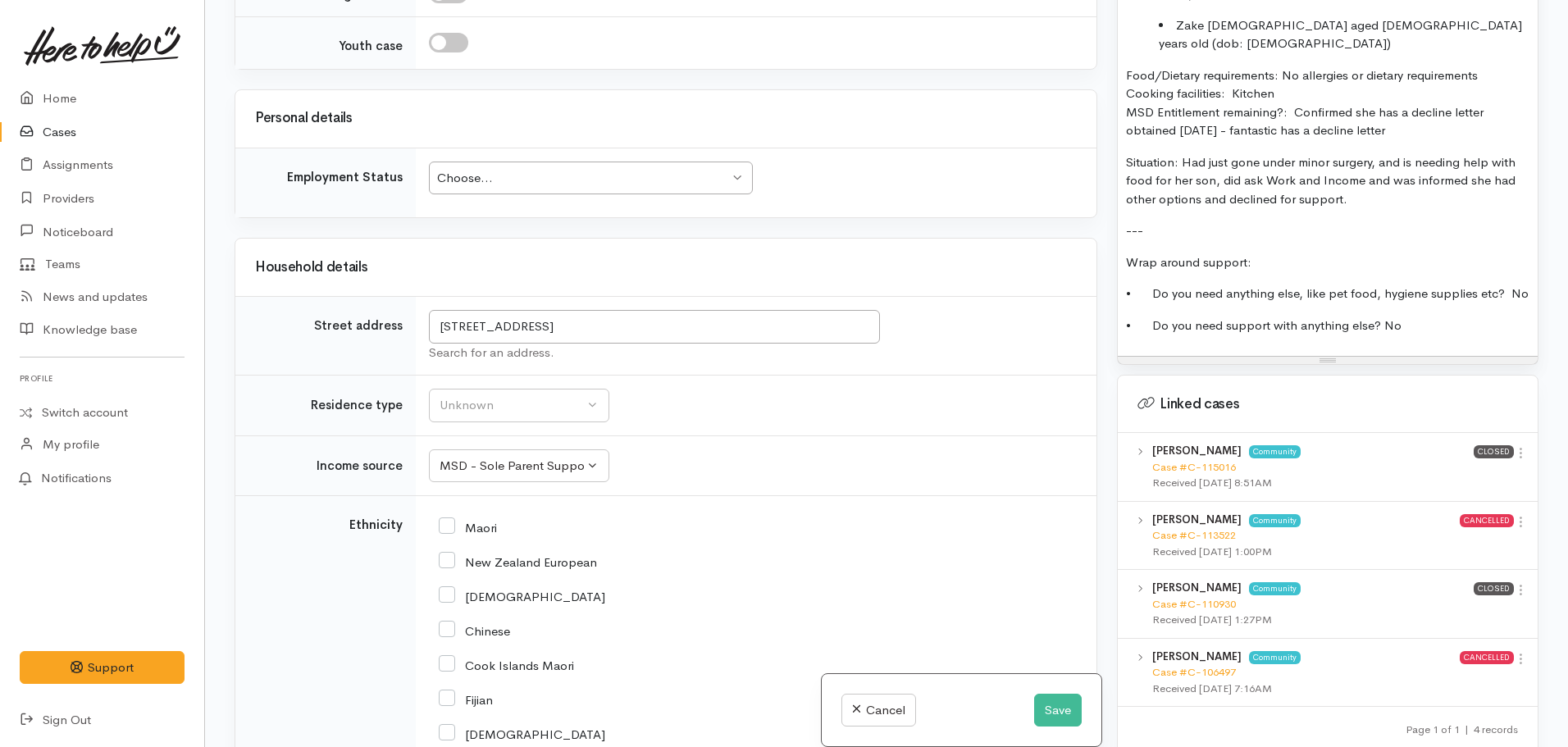
scroll to position [1313, 0]
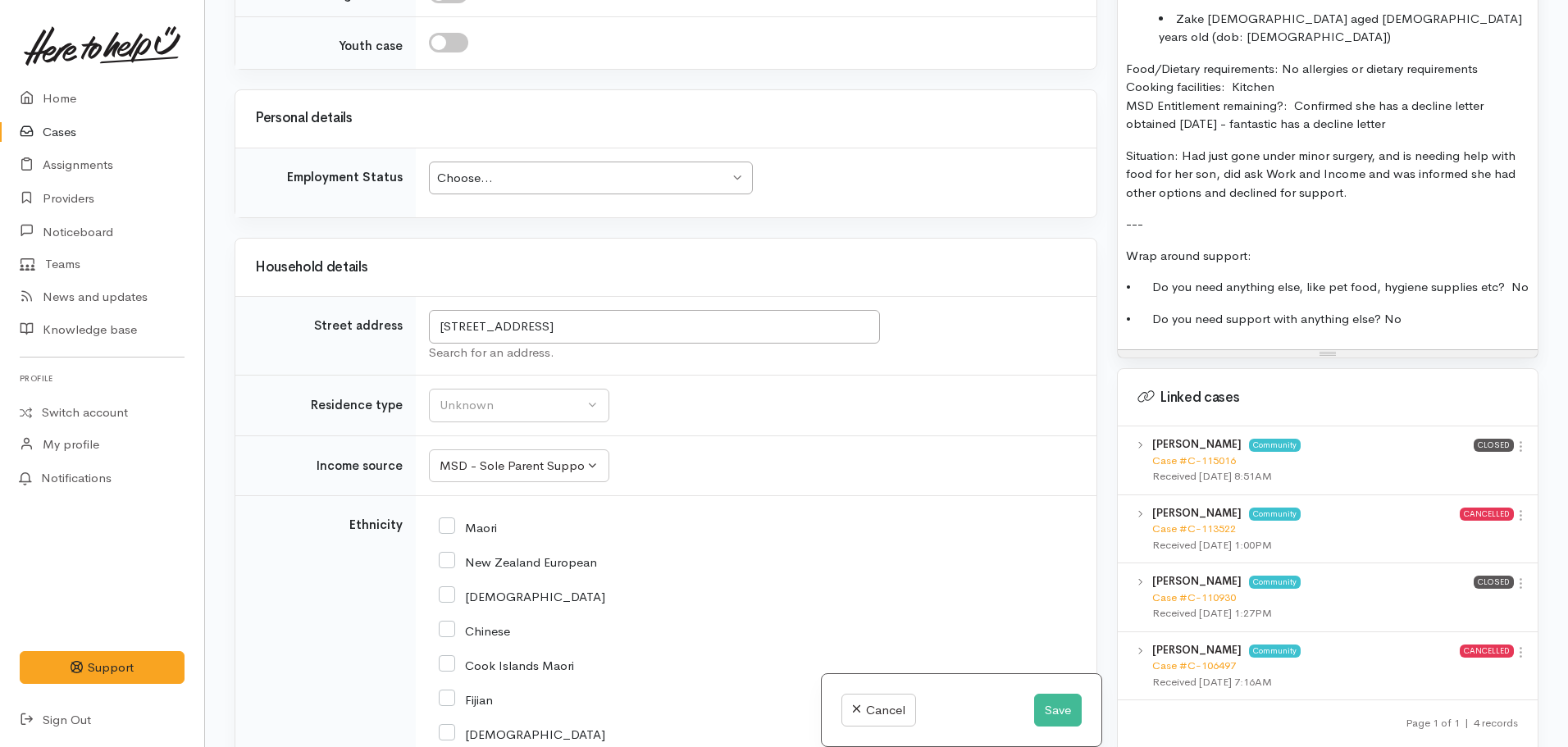
click at [1188, 278] on p "• Do you need anything else, like pet food, hygiene supplies etc? No" at bounding box center [1327, 287] width 403 height 19
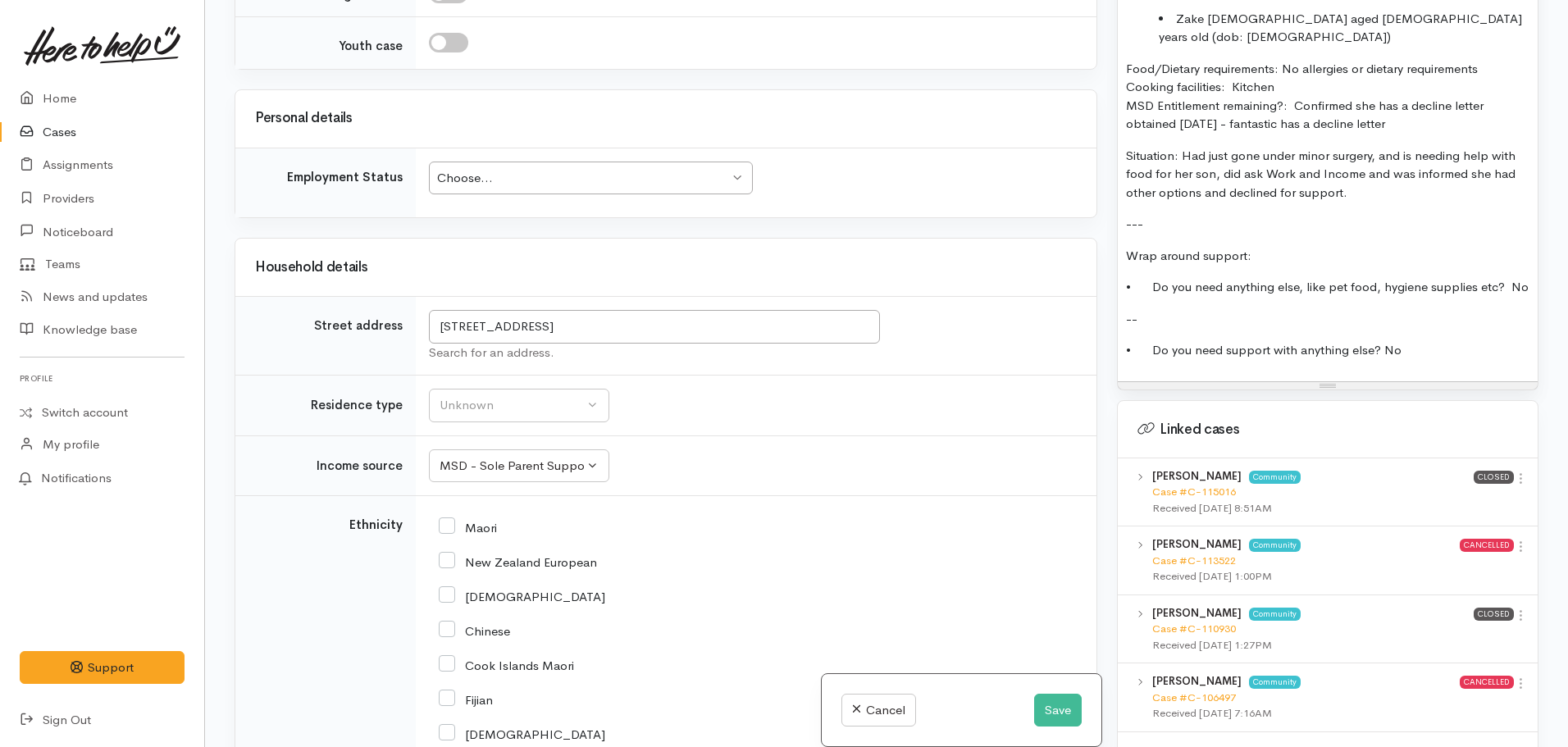
click at [1188, 278] on p "• Do you need anything else, like pet food, hygiene supplies etc? No" at bounding box center [1327, 287] width 403 height 19
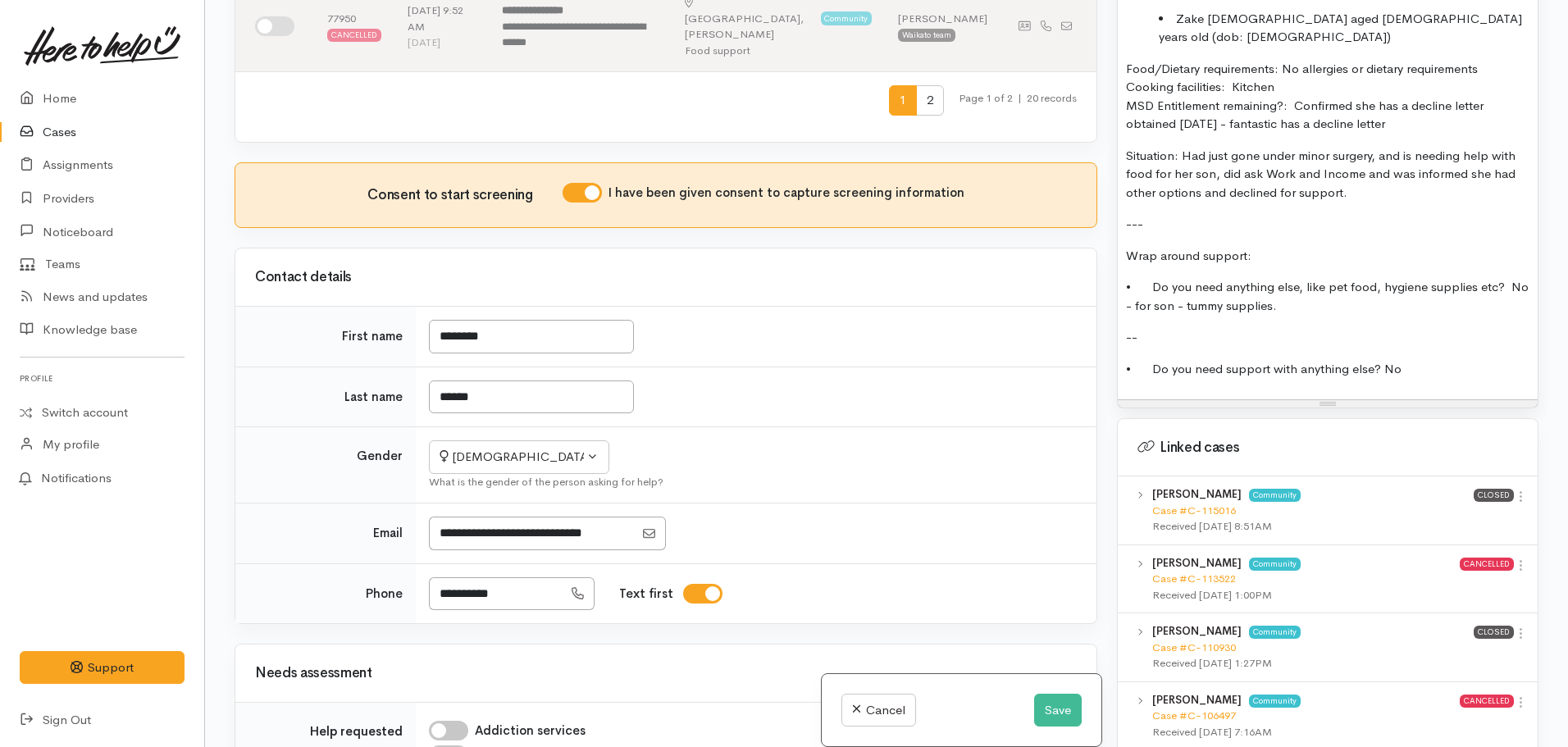
scroll to position [984, 0]
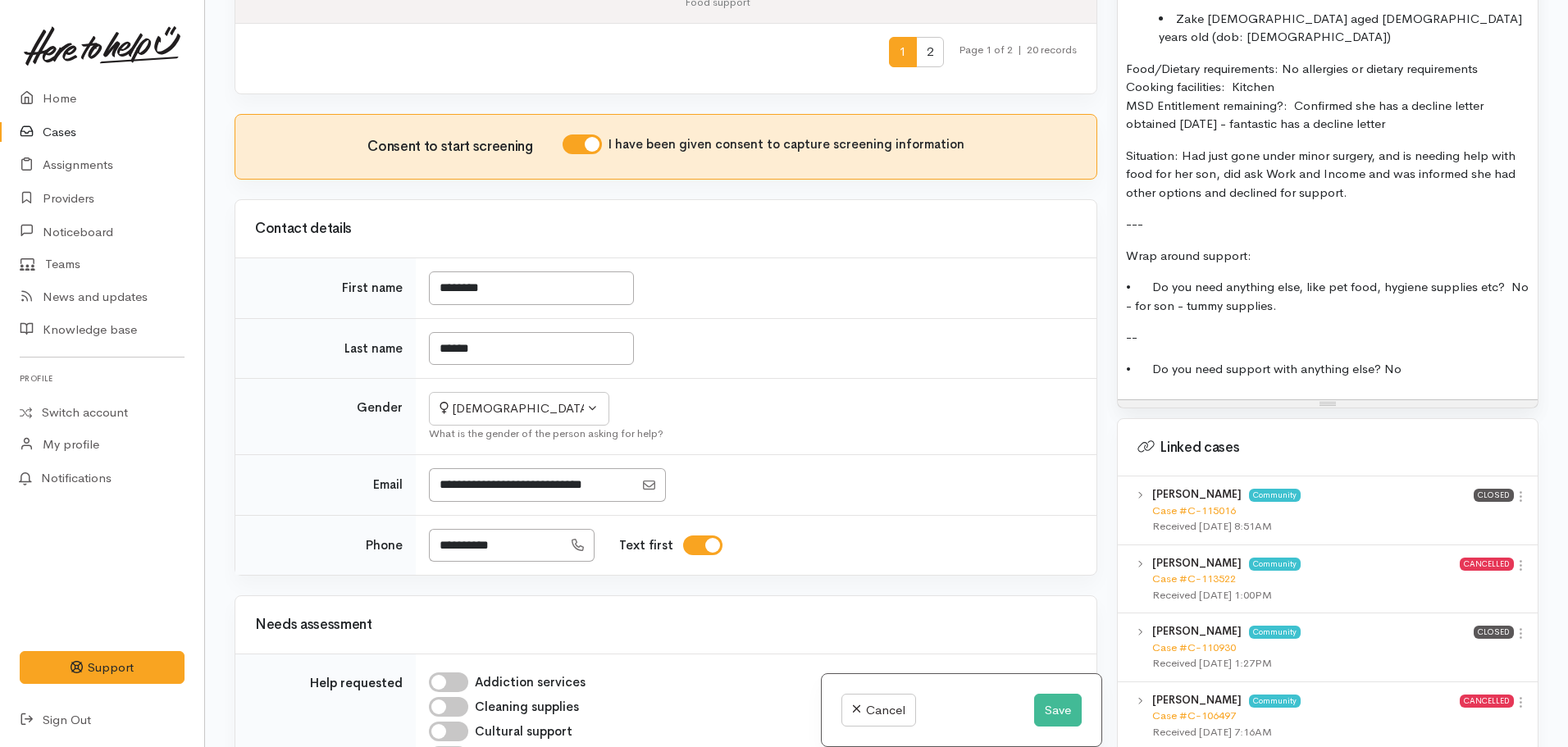
click at [1433, 360] on p "• Do you need support with anything else? No" at bounding box center [1327, 369] width 403 height 19
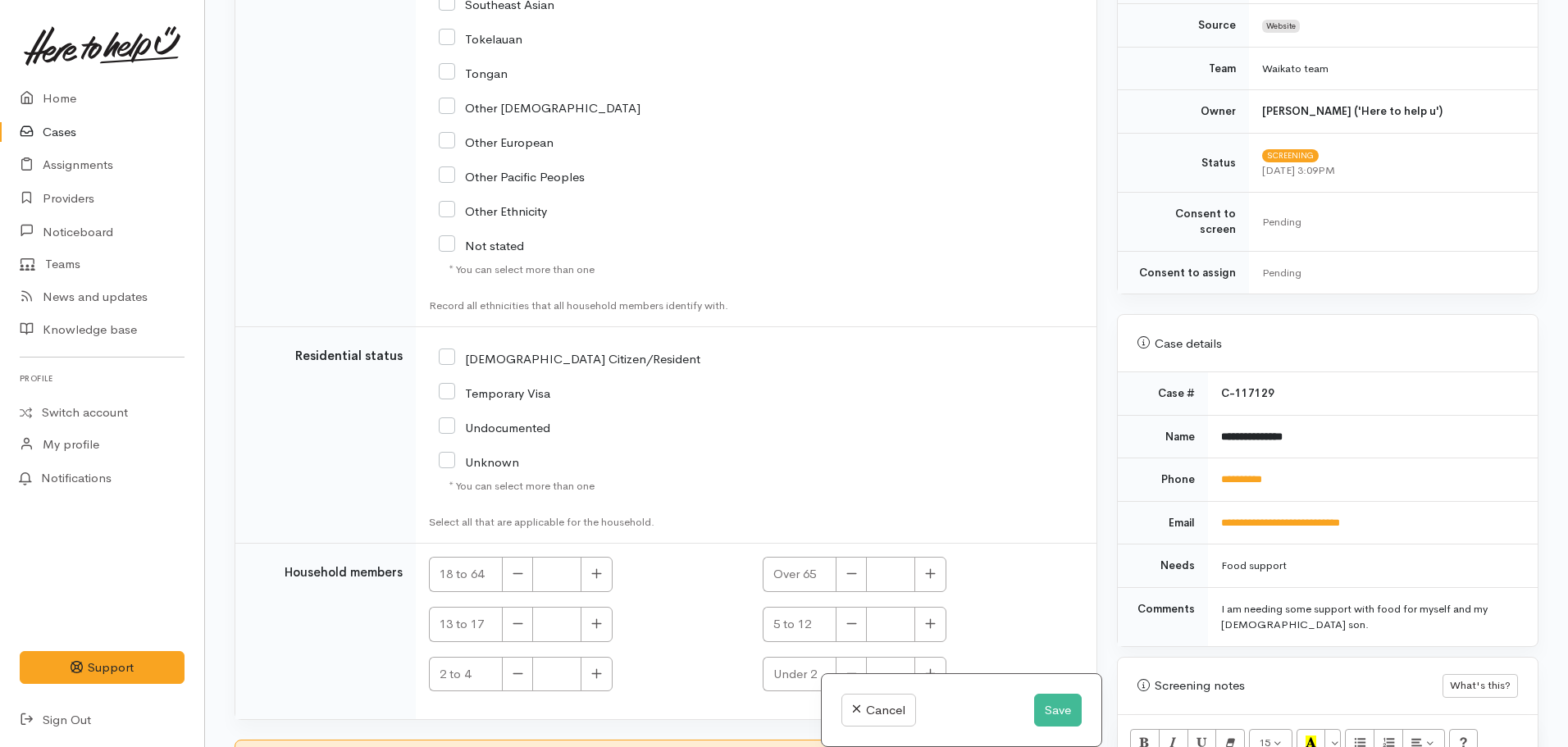
scroll to position [738, 0]
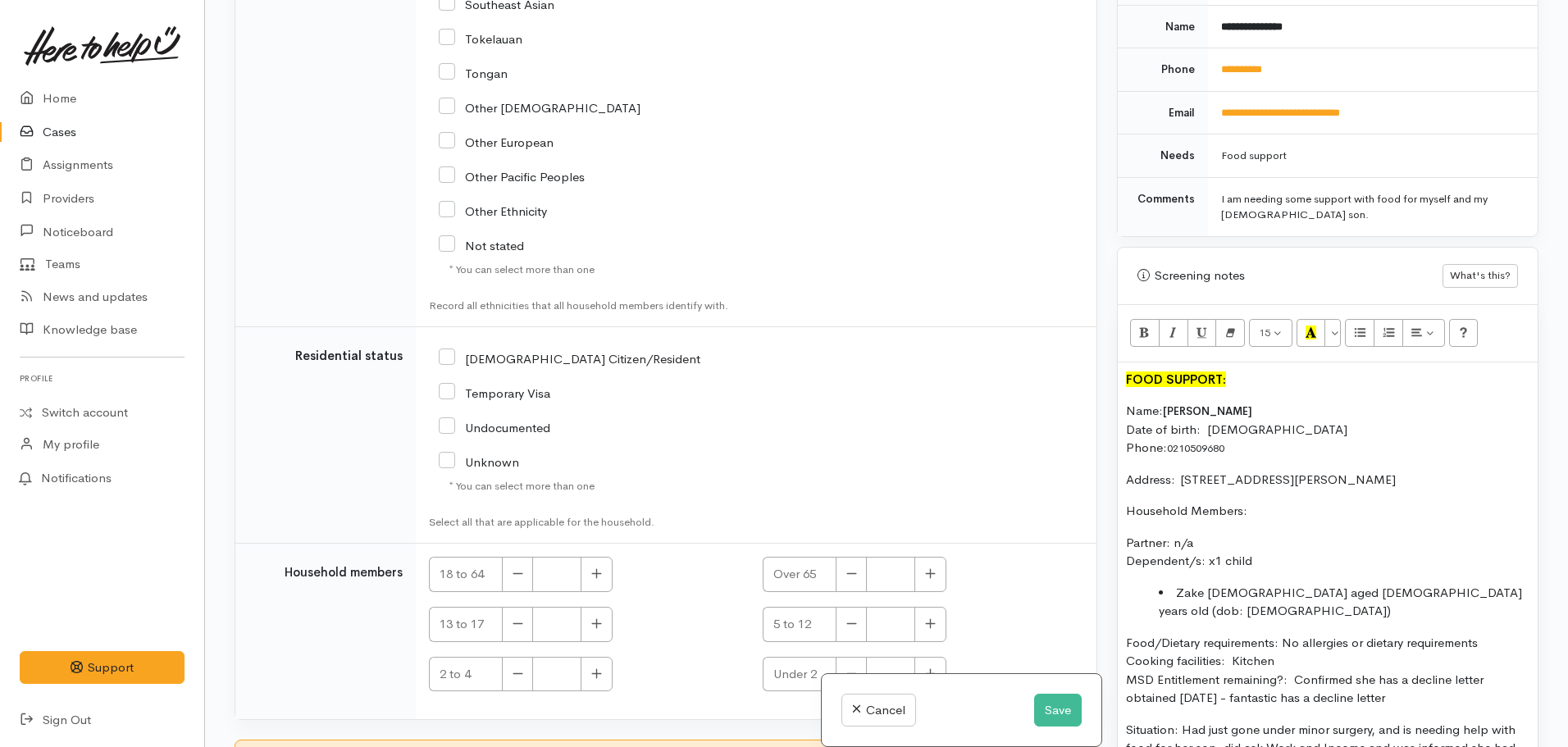
click at [447, 350] on input "NZ Citizen/Resident" at bounding box center [570, 357] width 261 height 15
checkbox input "true"
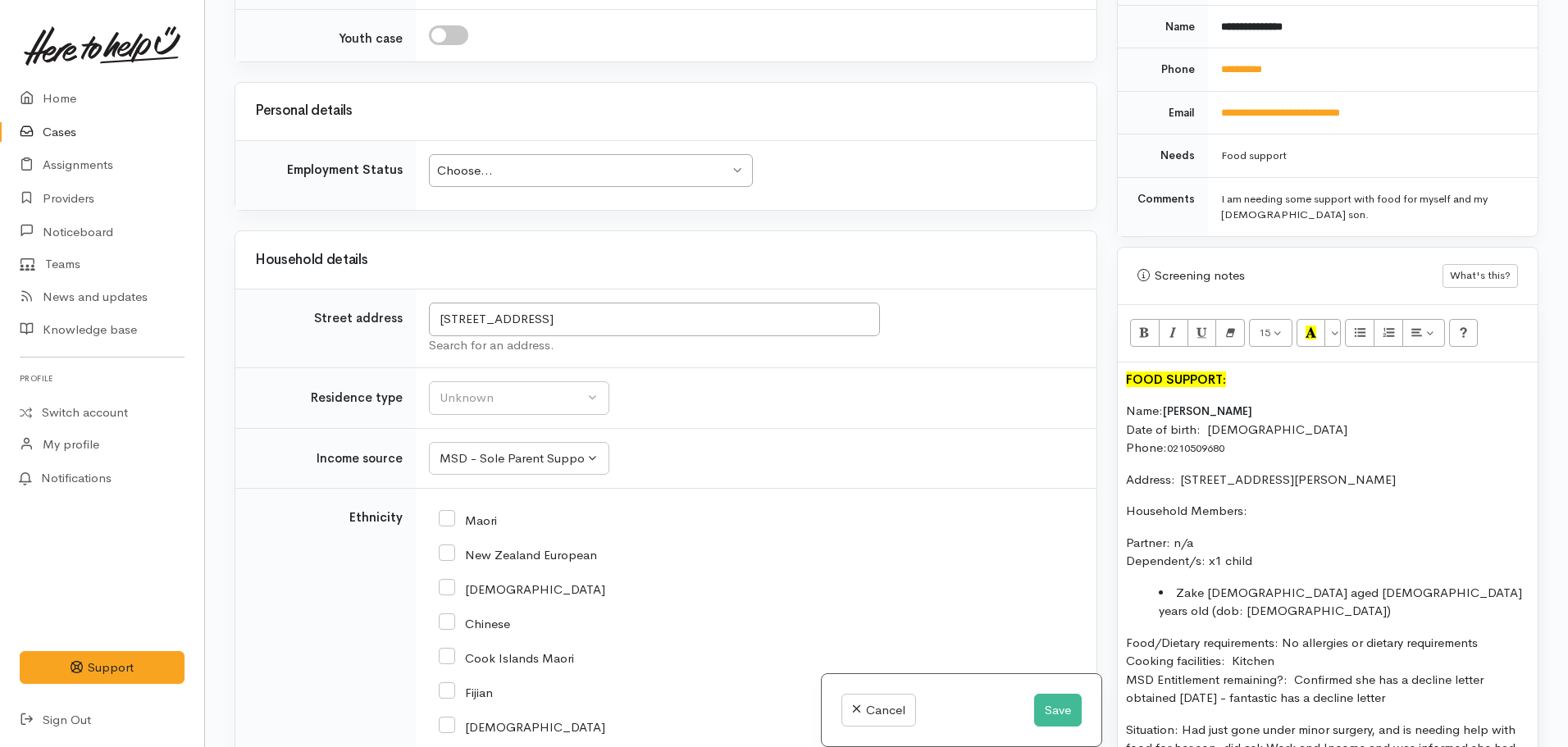
scroll to position [2523, 0]
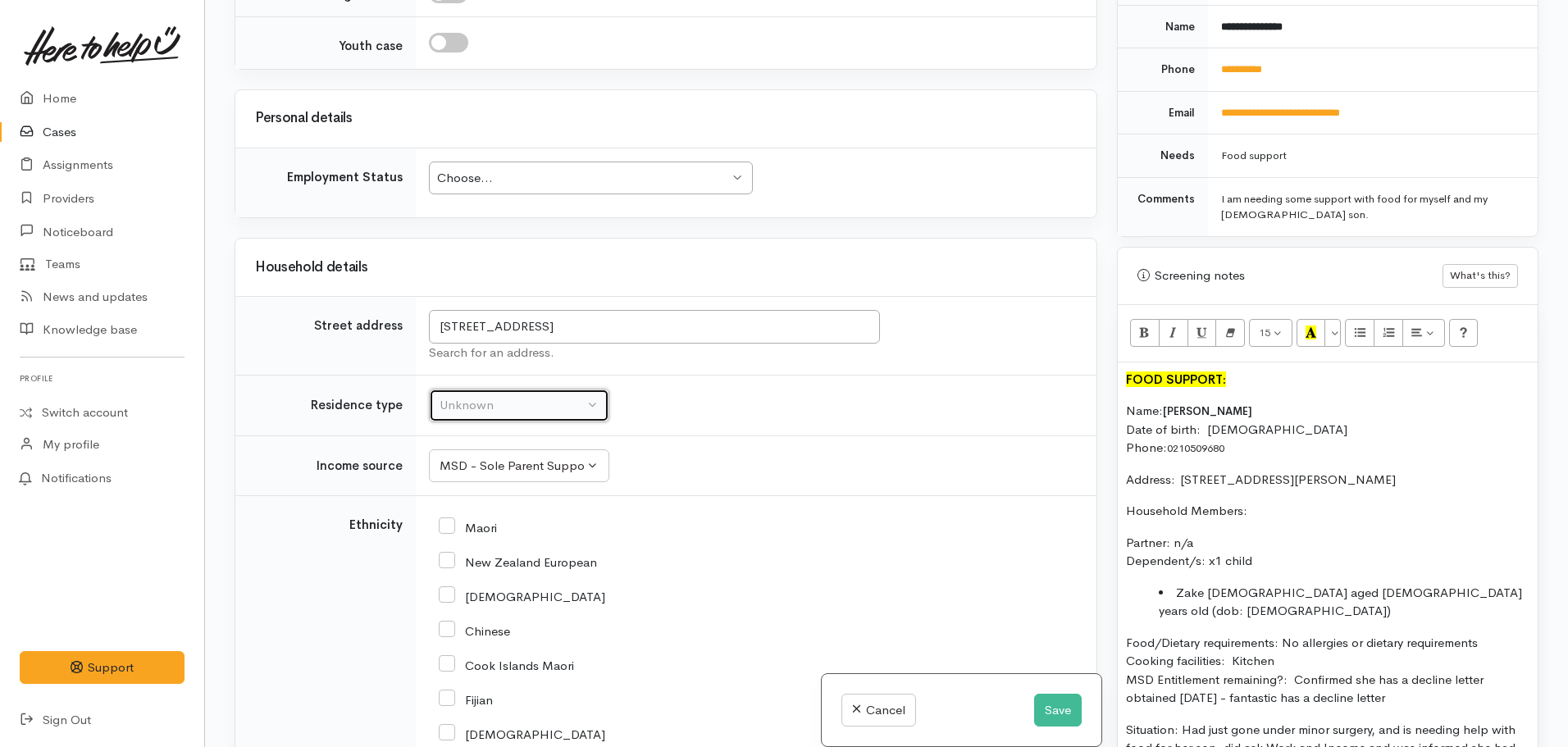
click at [501, 396] on div "Unknown" at bounding box center [512, 405] width 145 height 19
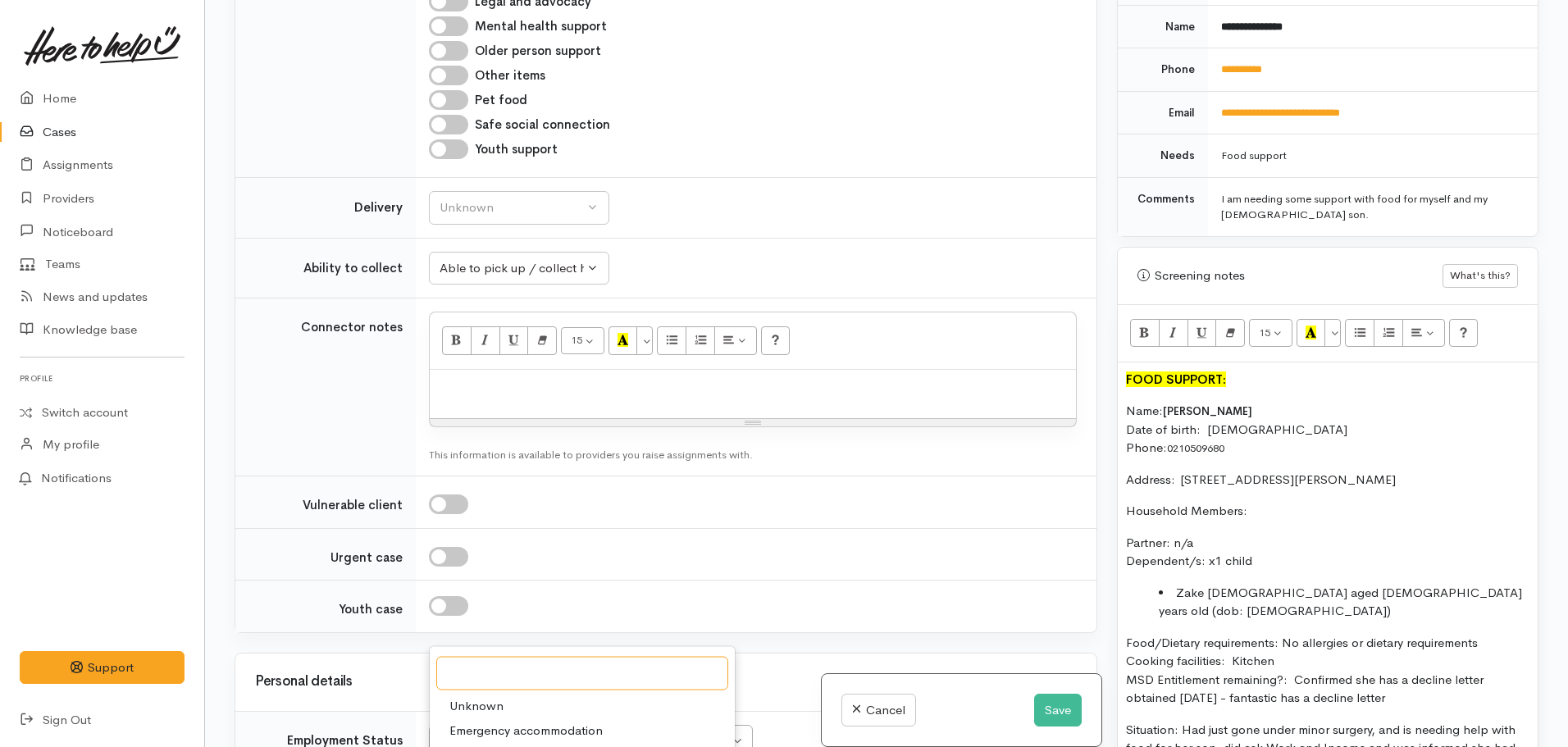
scroll to position [1950, 0]
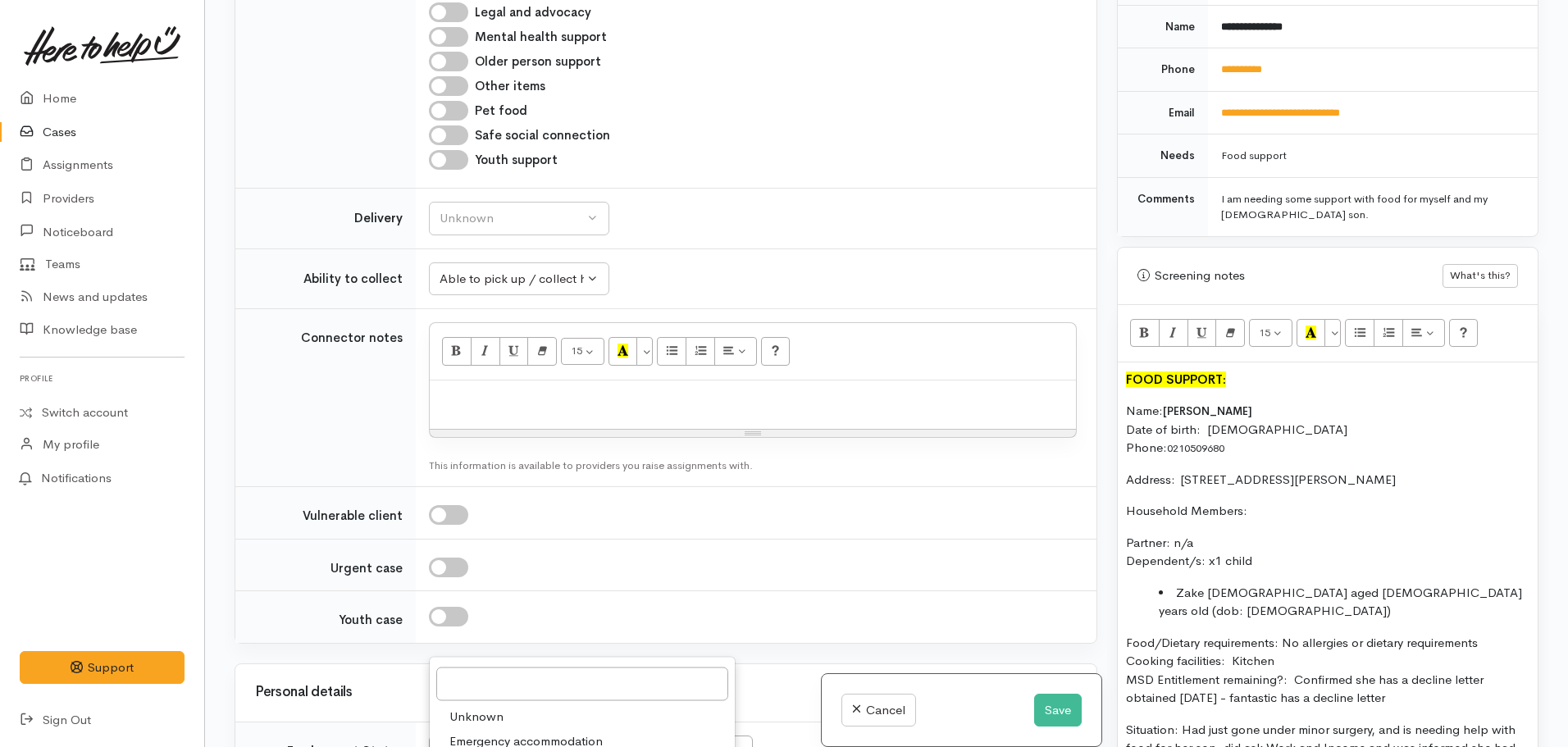
click at [809, 591] on td at bounding box center [756, 617] width 680 height 52
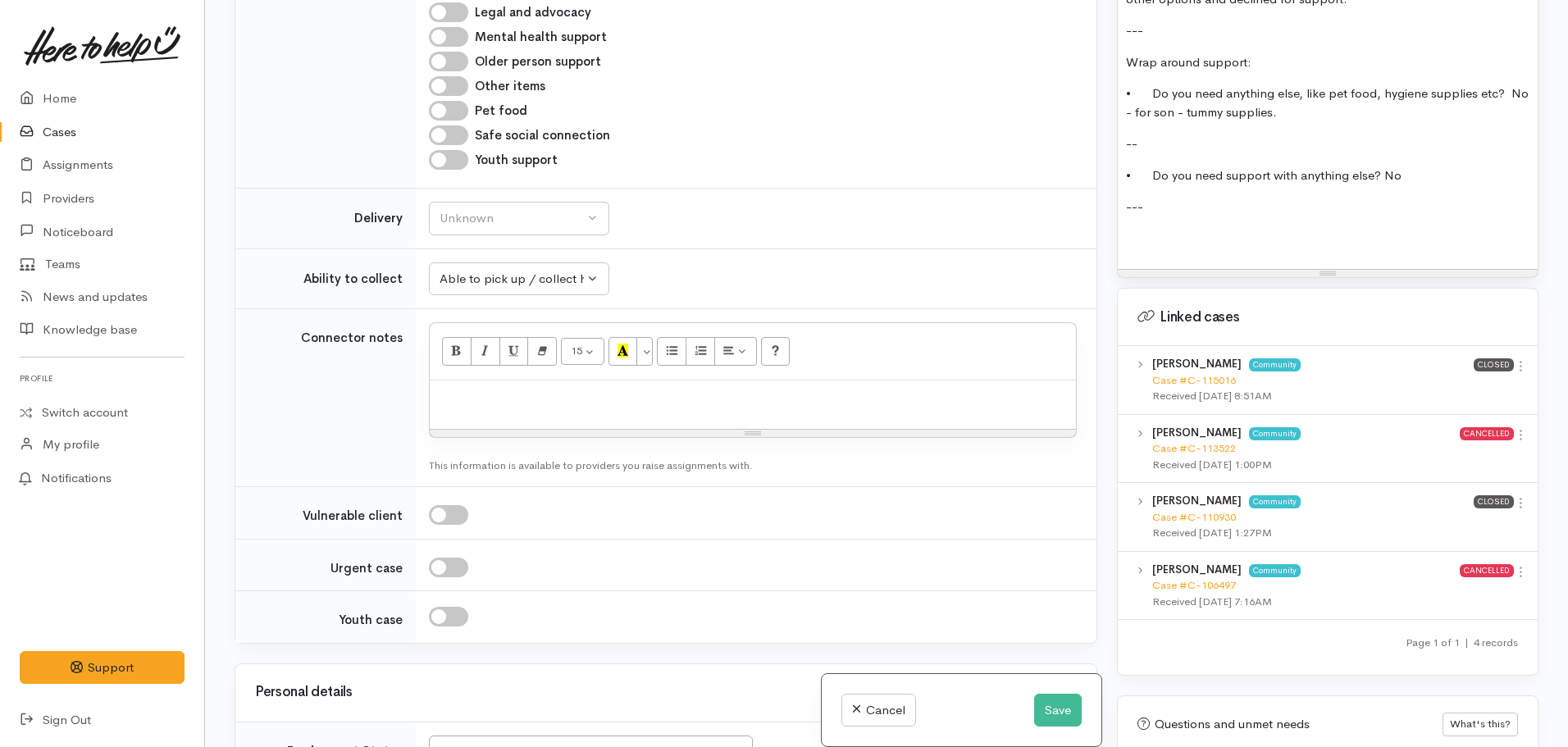
scroll to position [1724, 0]
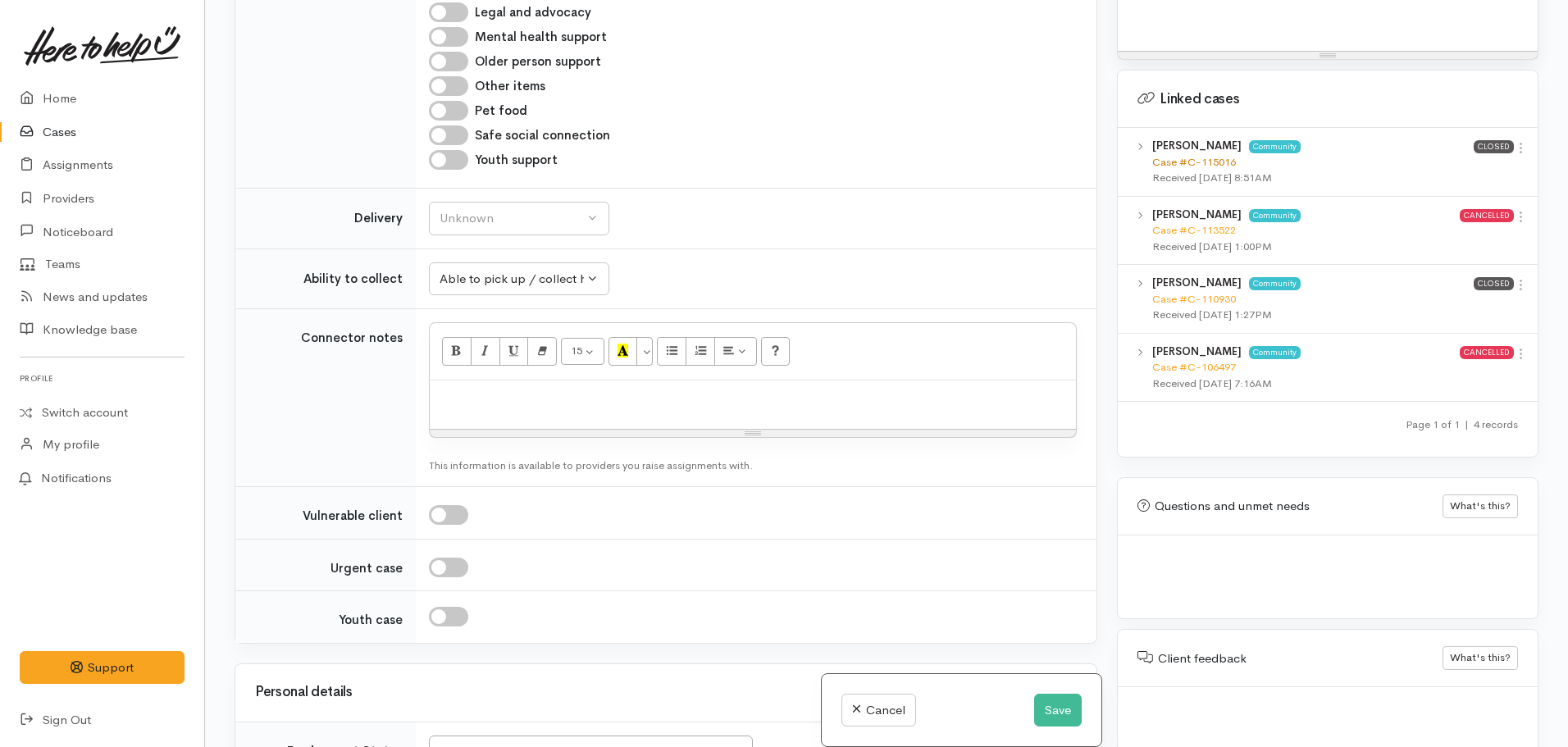
click at [1197, 155] on link "Case #C-115016" at bounding box center [1194, 161] width 83 height 14
click at [503, 209] on div "Unknown" at bounding box center [512, 218] width 145 height 19
click at [450, 363] on span "No" at bounding box center [458, 372] width 17 height 19
select select "1"
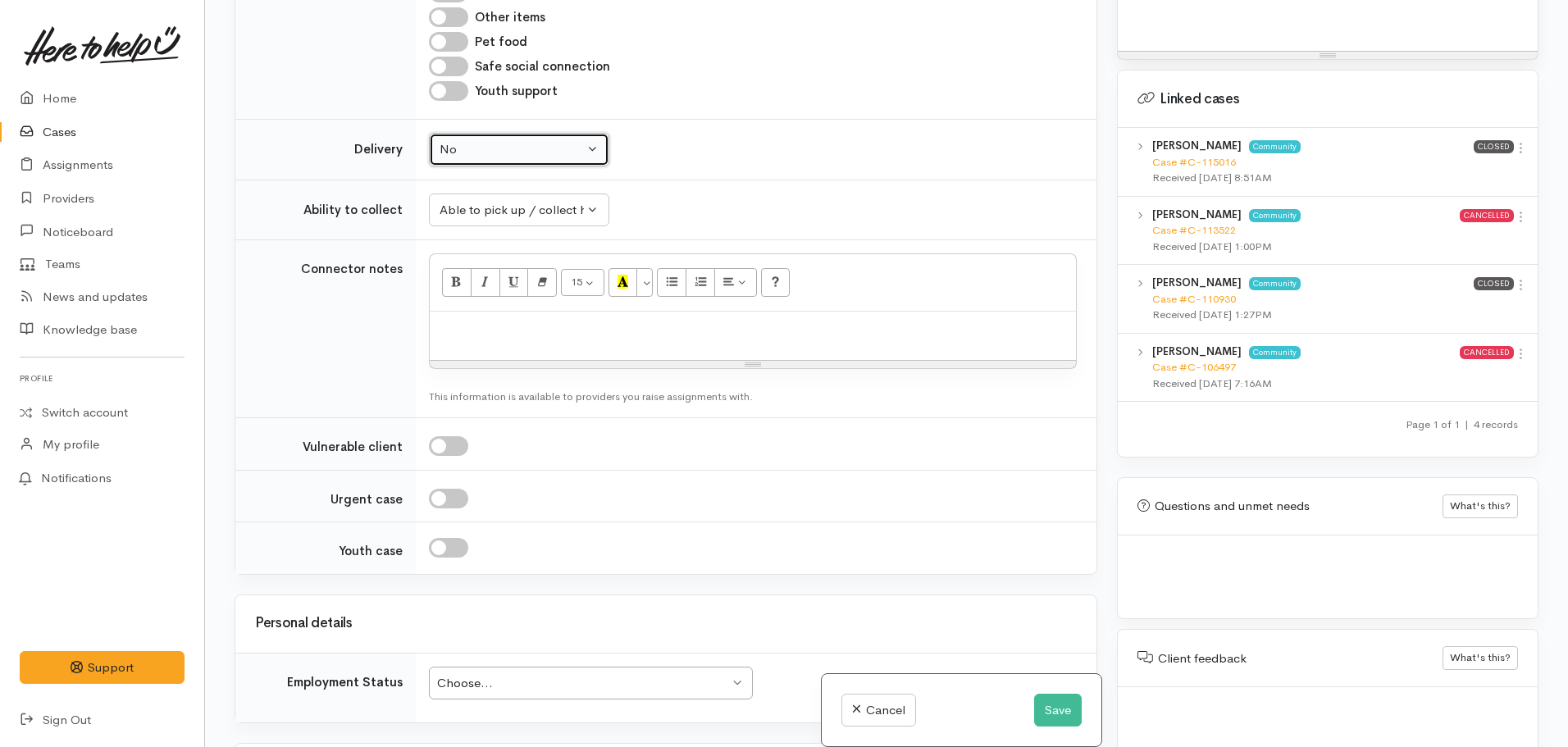
scroll to position [2195, 0]
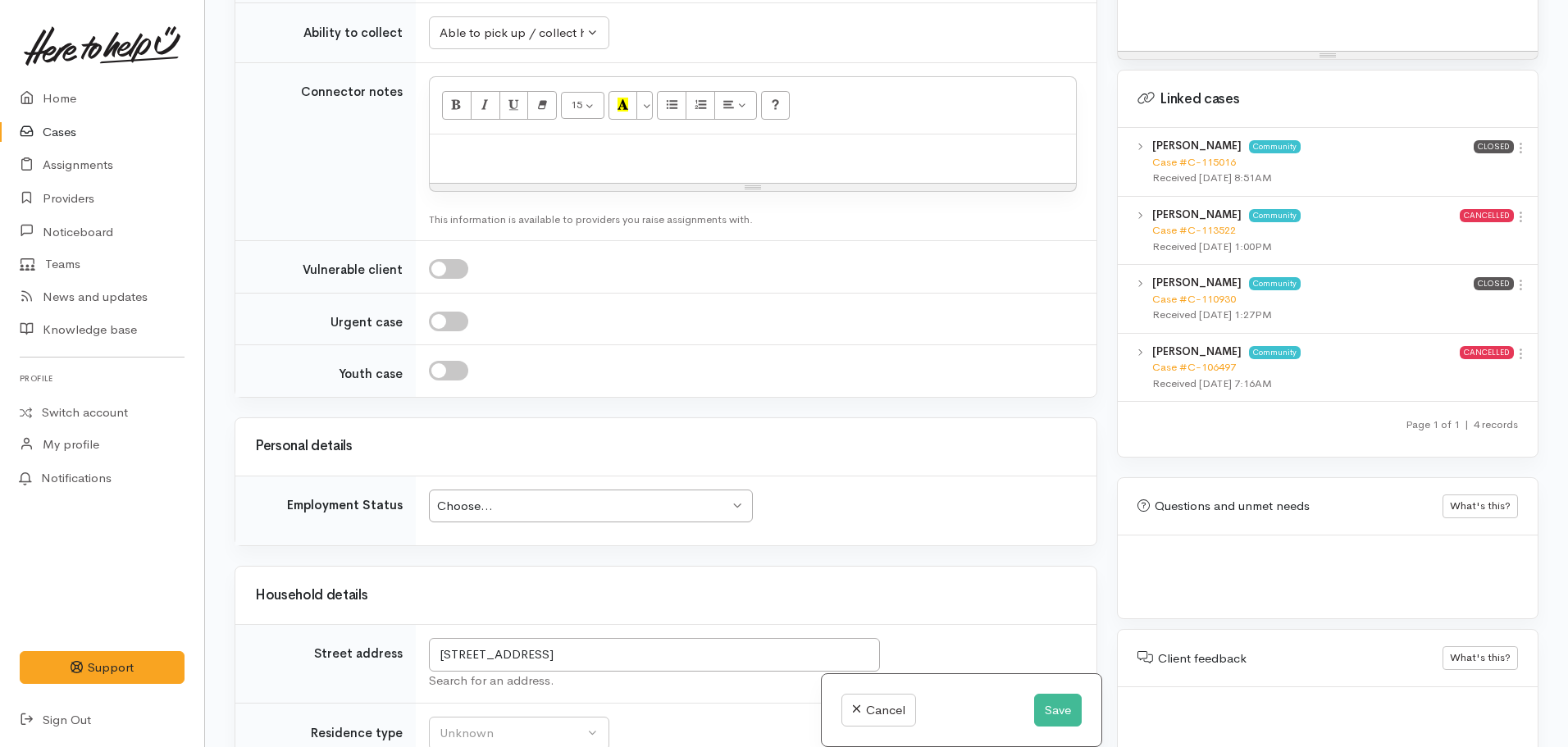
click at [546, 489] on div "Choose... Choose..." at bounding box center [590, 506] width 324 height 34
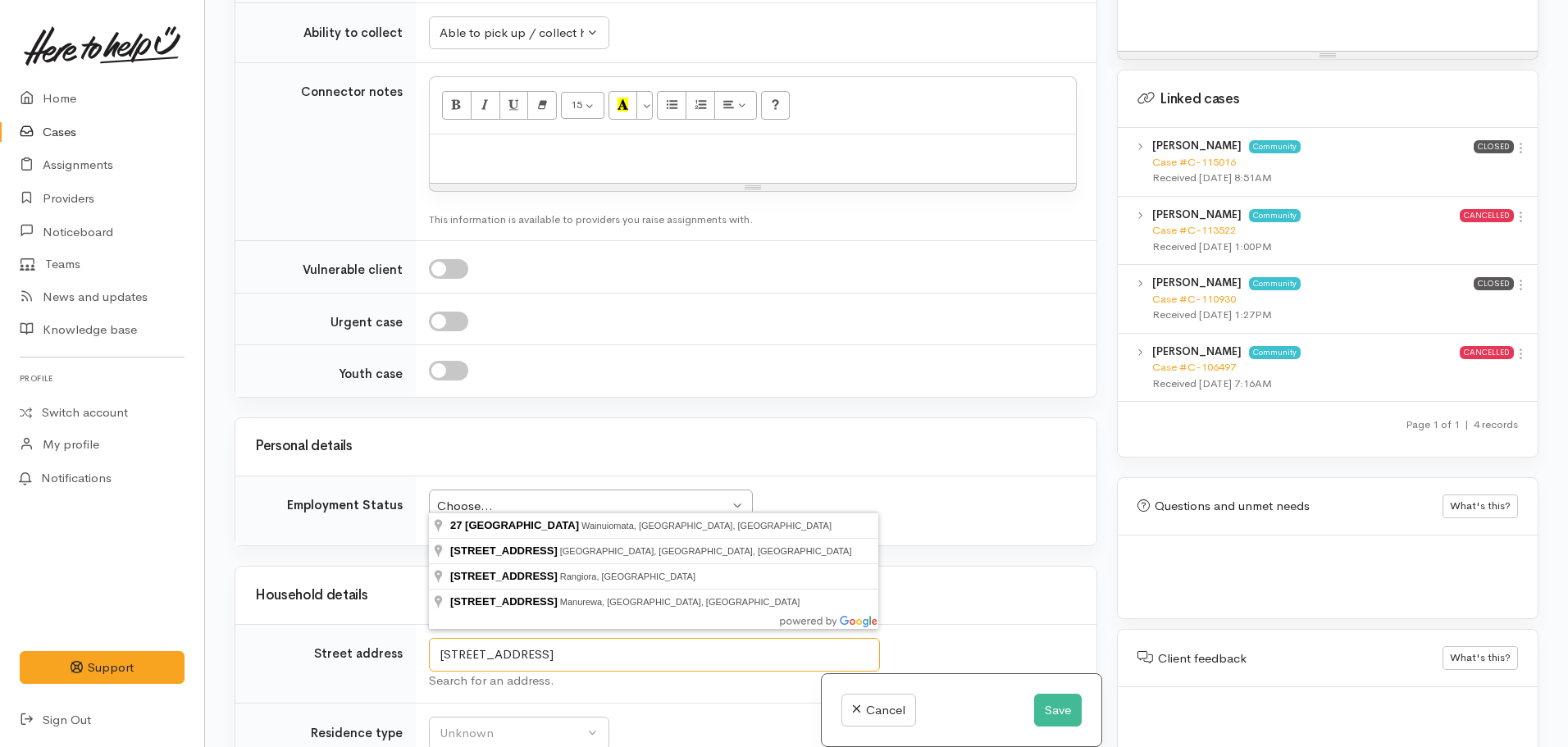
click at [870, 638] on input "27 Berkerly Avenue" at bounding box center [654, 655] width 451 height 34
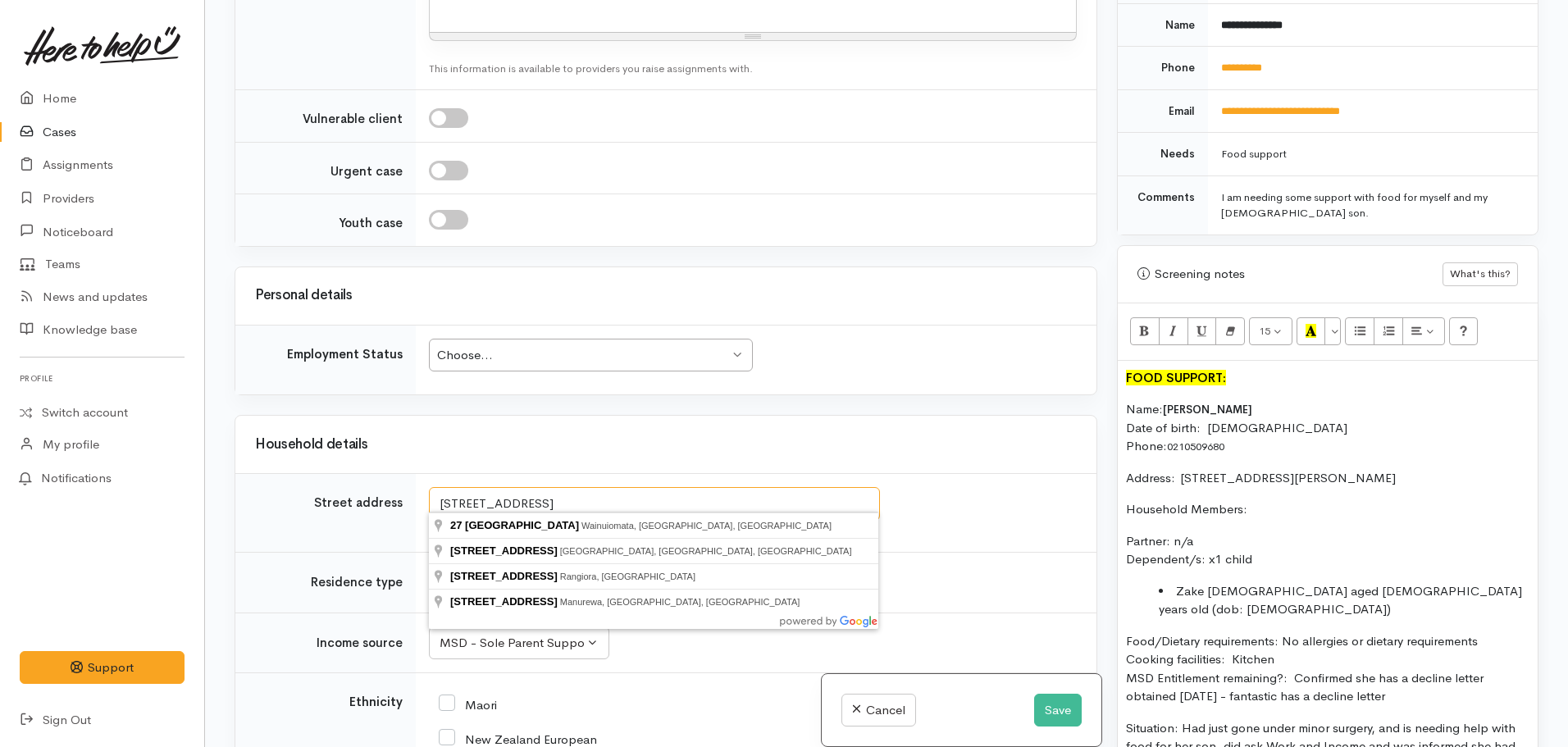
scroll to position [2360, 0]
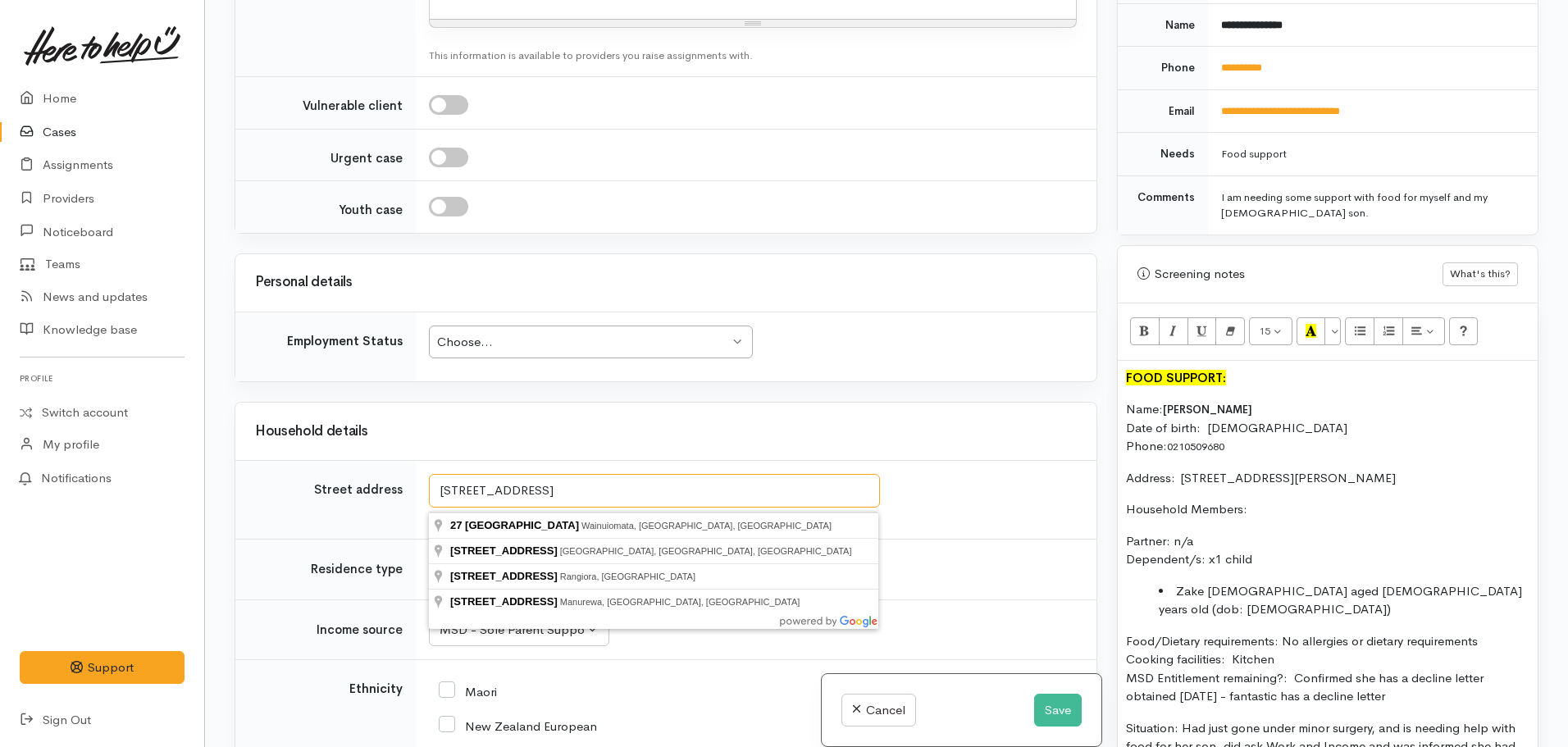
drag, startPoint x: 628, startPoint y: 317, endPoint x: 478, endPoint y: 337, distance: 151.3
click at [478, 475] on input "27 Berkerly Avenue" at bounding box center [654, 491] width 451 height 34
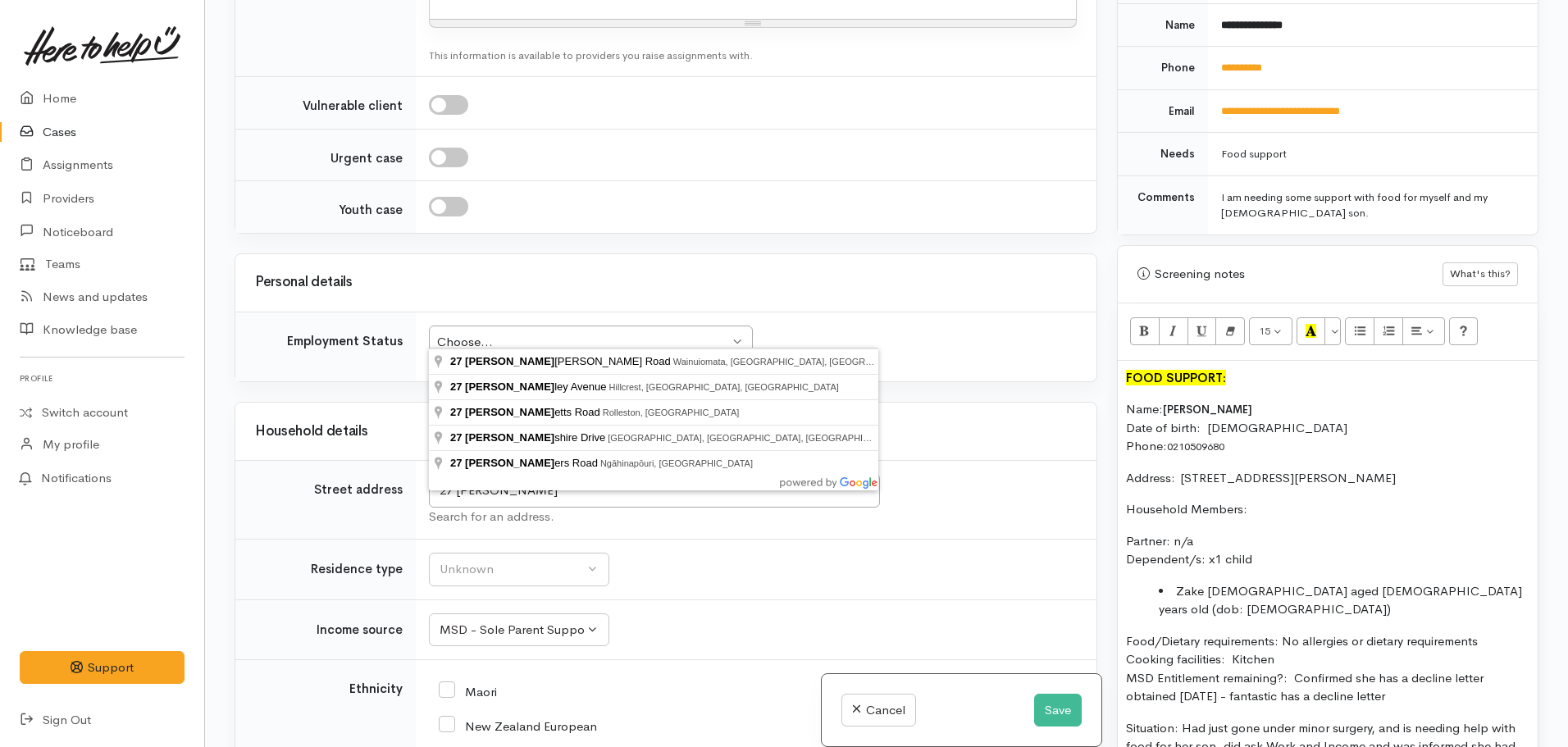
type input "27 Berkley Avenue, Hillcrest, Hamilton, New Zealand"
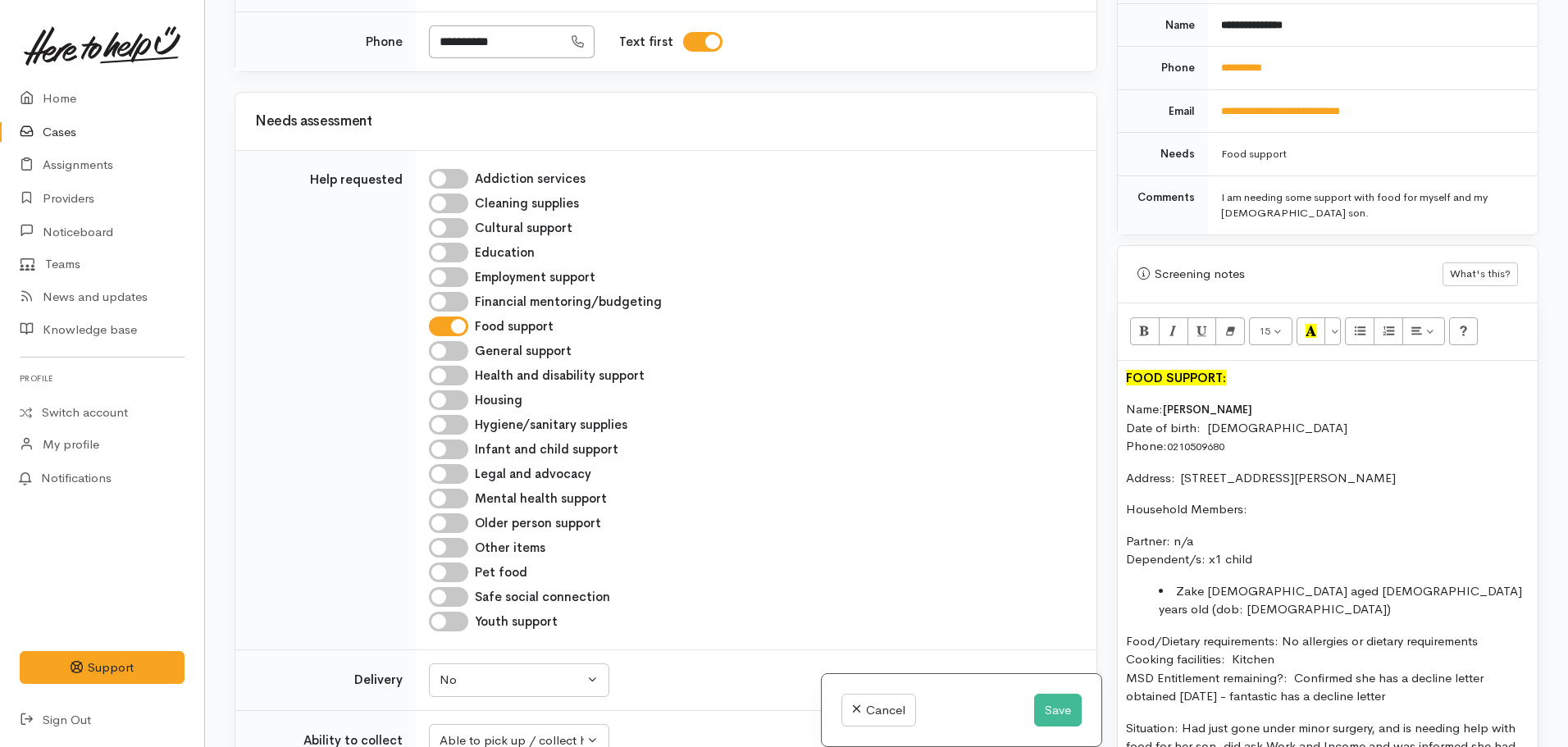
scroll to position [2376, 0]
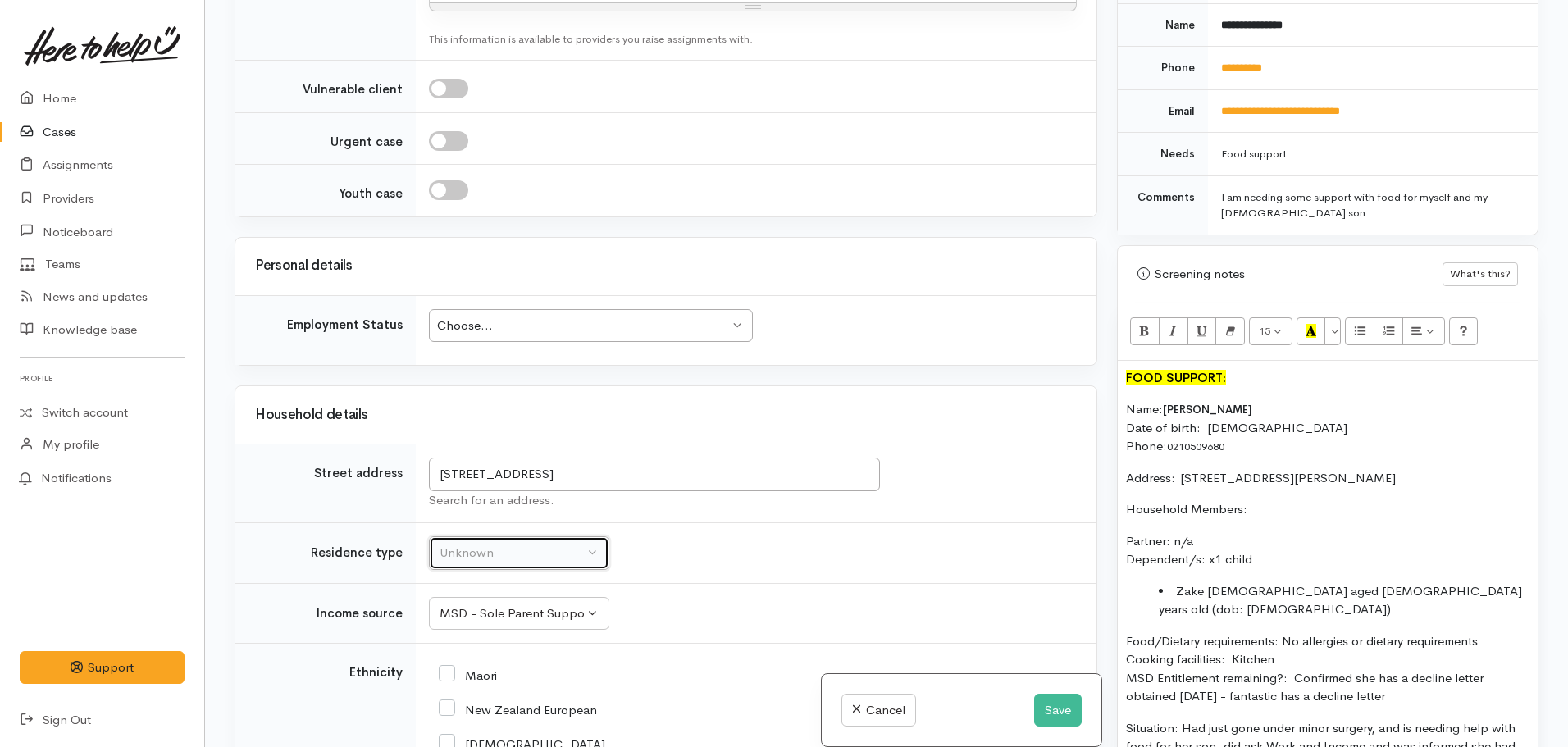
click at [542, 544] on div "Unknown" at bounding box center [512, 553] width 145 height 19
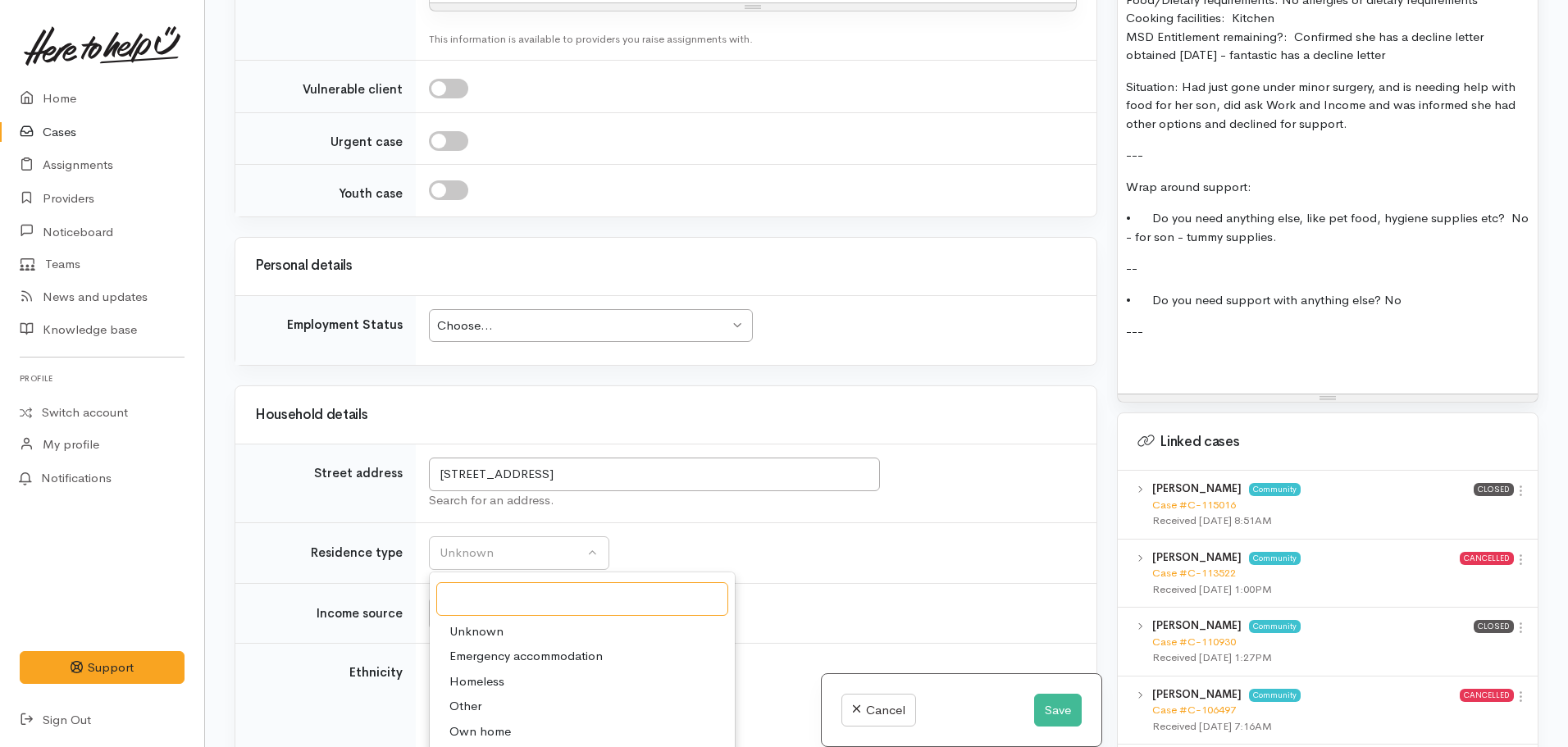
scroll to position [1642, 0]
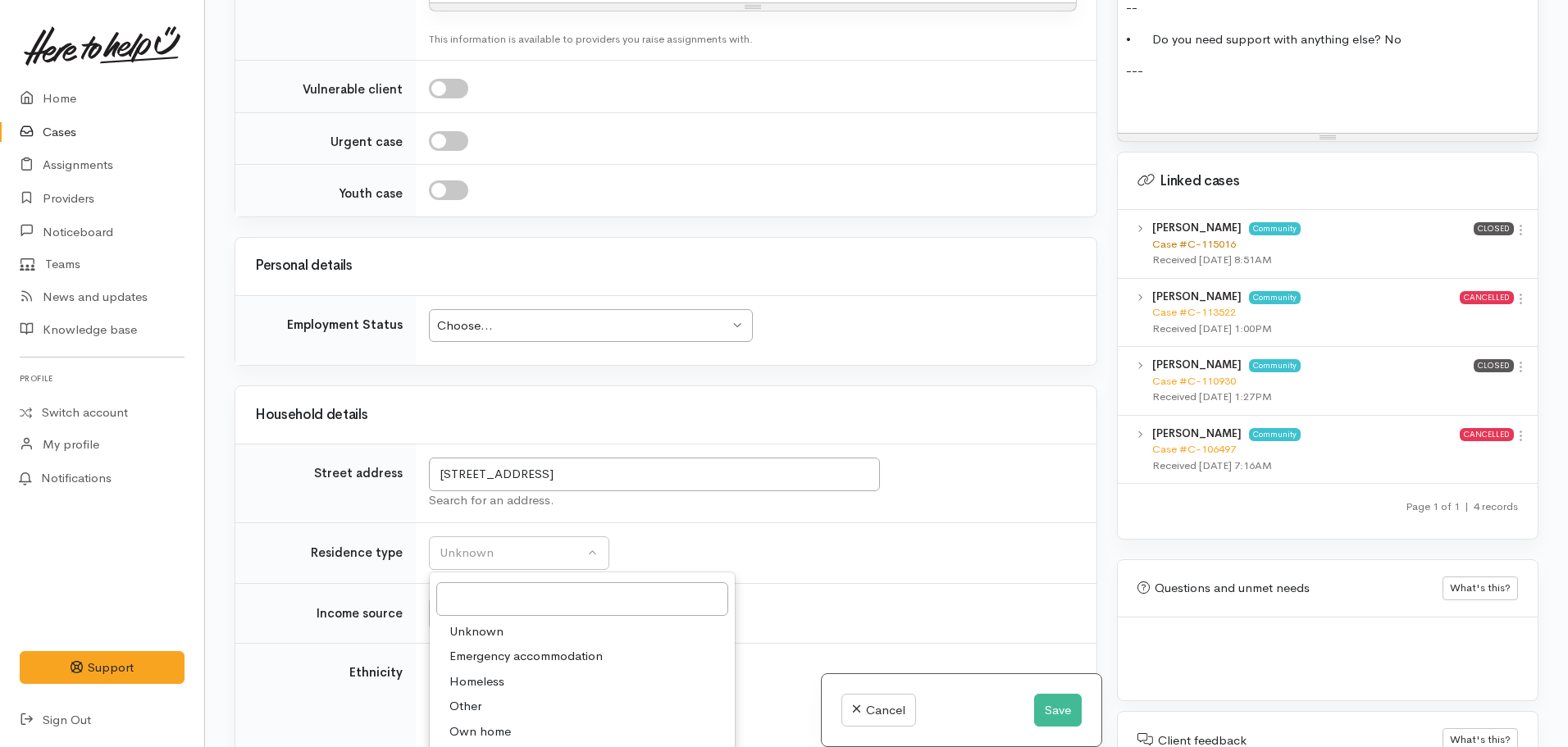
click at [1200, 237] on link "Case #C-115016" at bounding box center [1194, 244] width 83 height 14
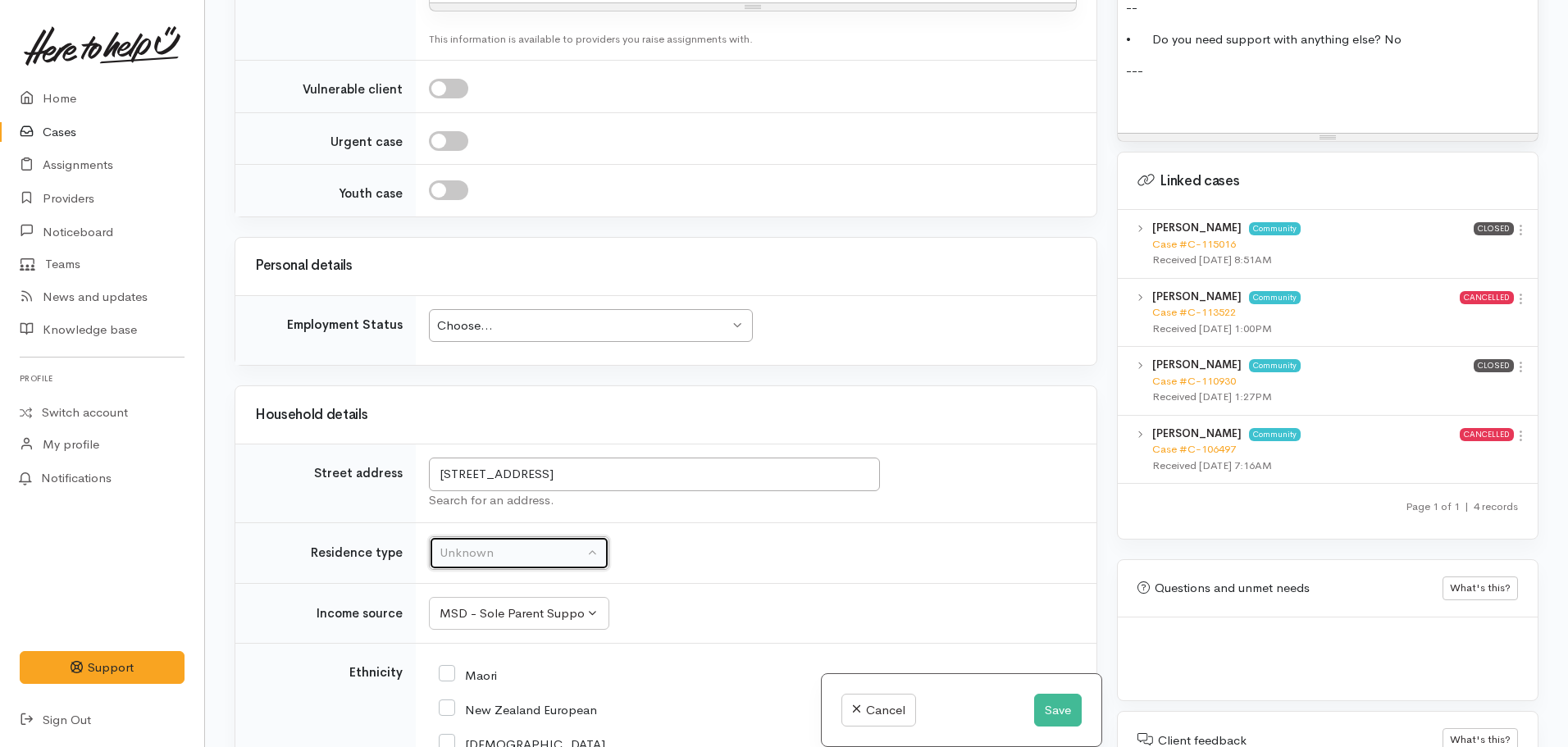
click at [558, 544] on div "Unknown" at bounding box center [512, 553] width 145 height 19
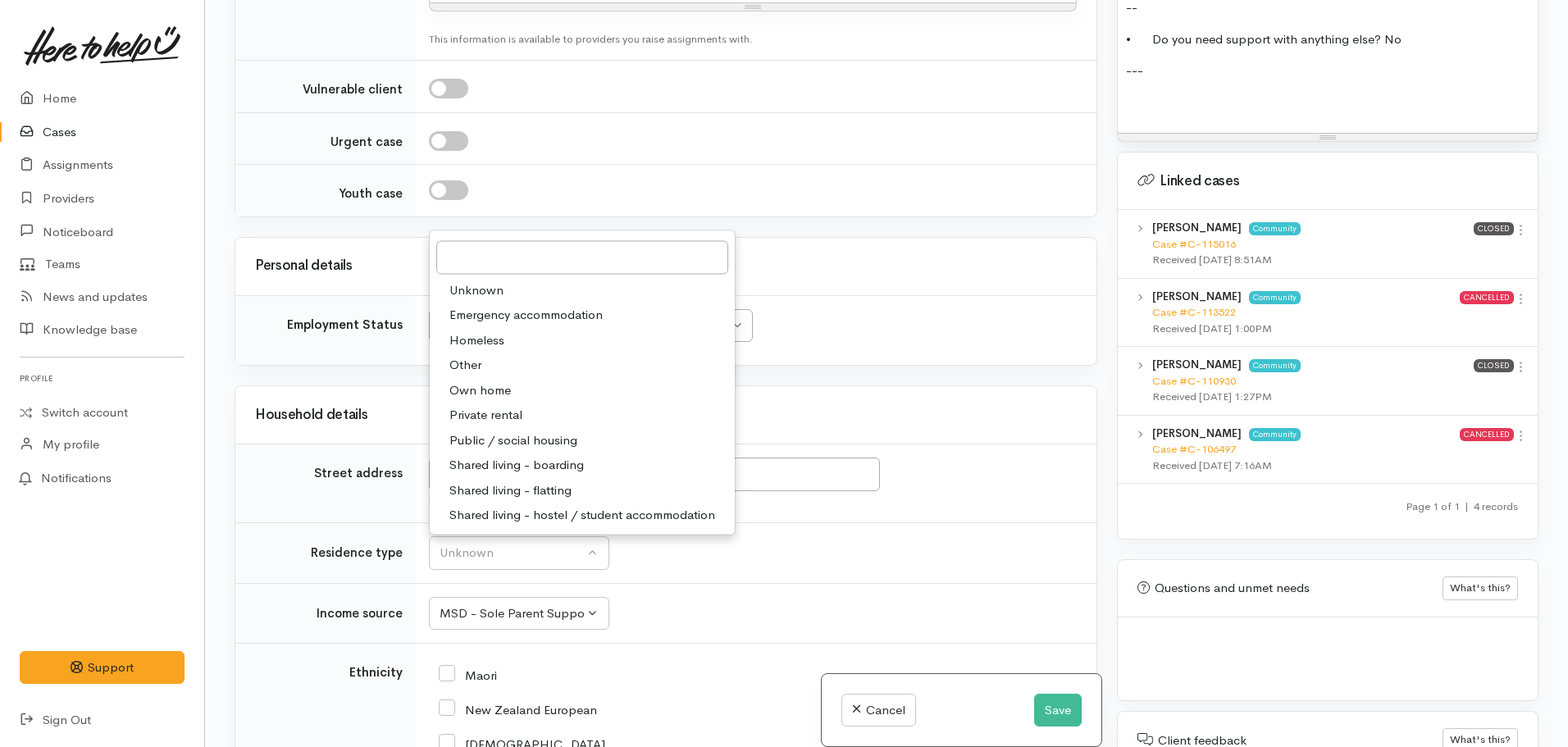
click at [515, 406] on span "Private rental" at bounding box center [486, 415] width 73 height 19
select select "2"
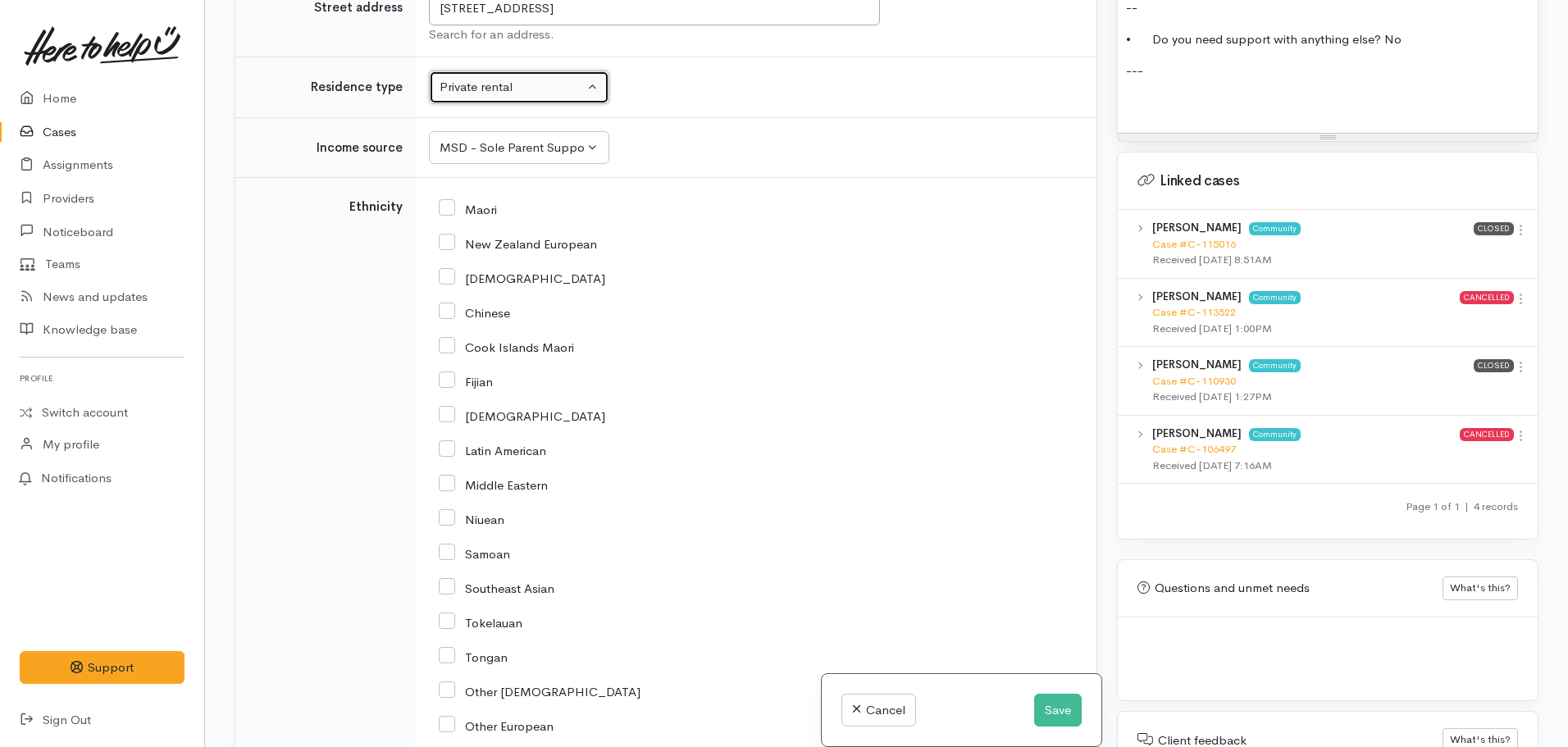
scroll to position [2868, 0]
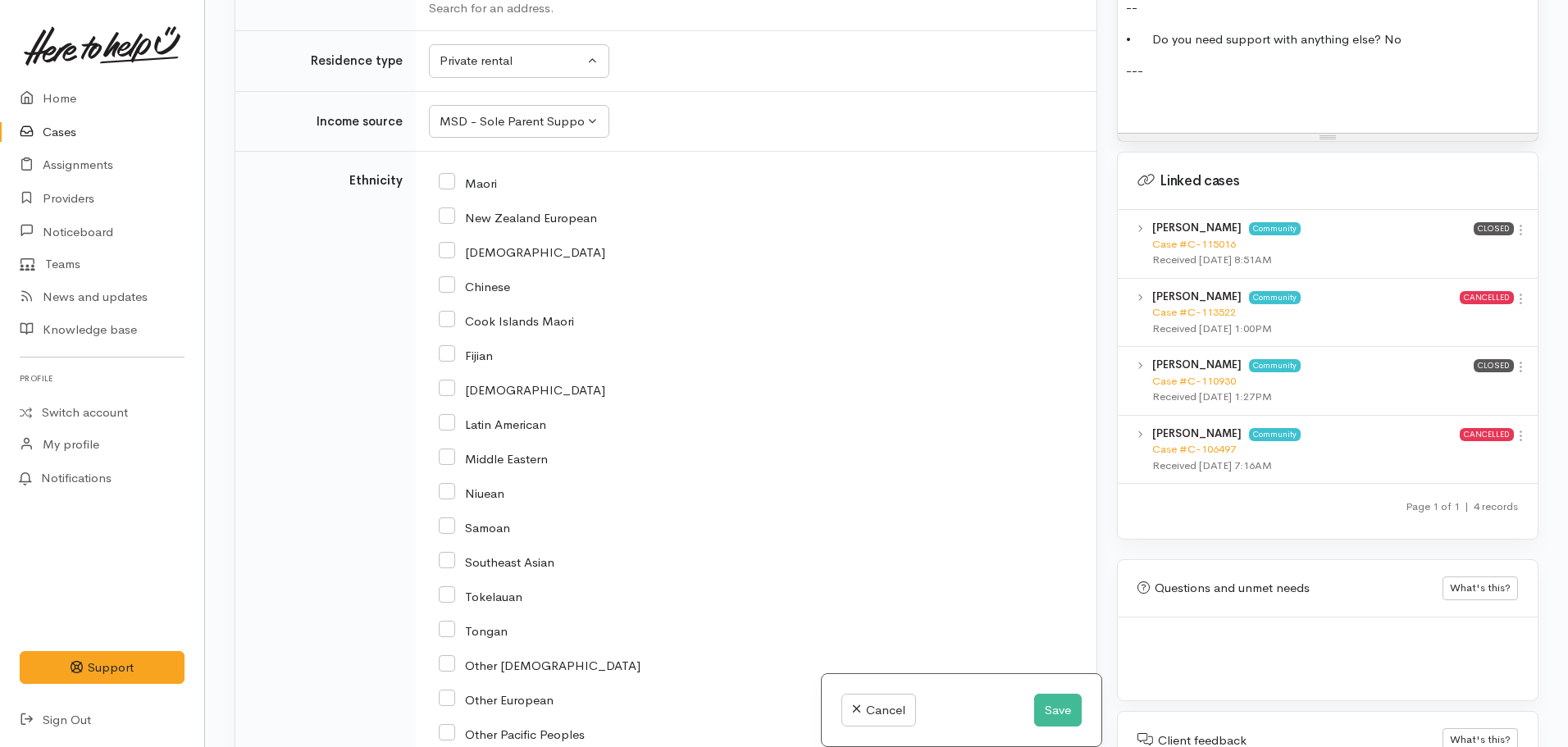
click at [452, 209] on input "New Zealand European" at bounding box center [518, 216] width 158 height 15
checkbox input "true"
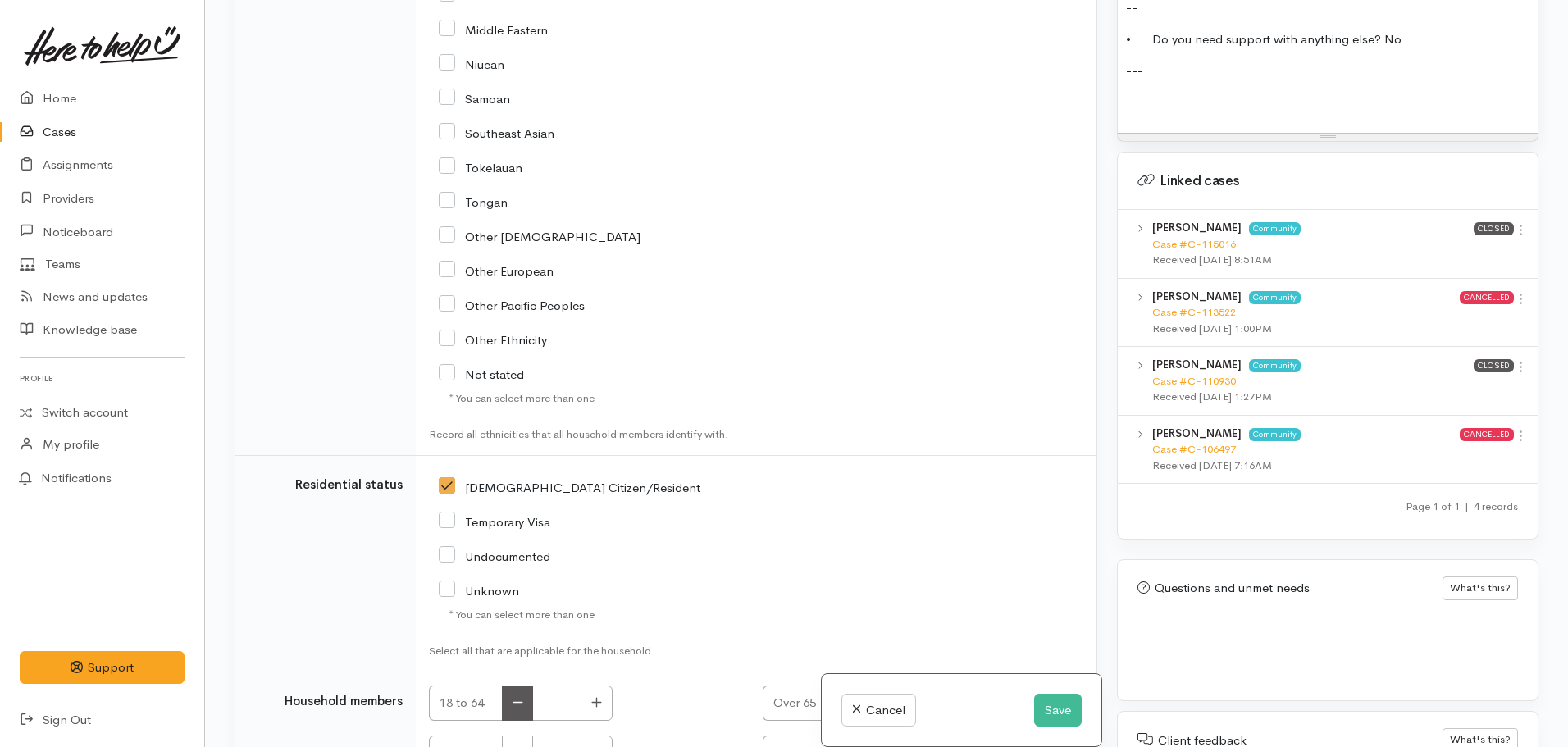
scroll to position [3443, 0]
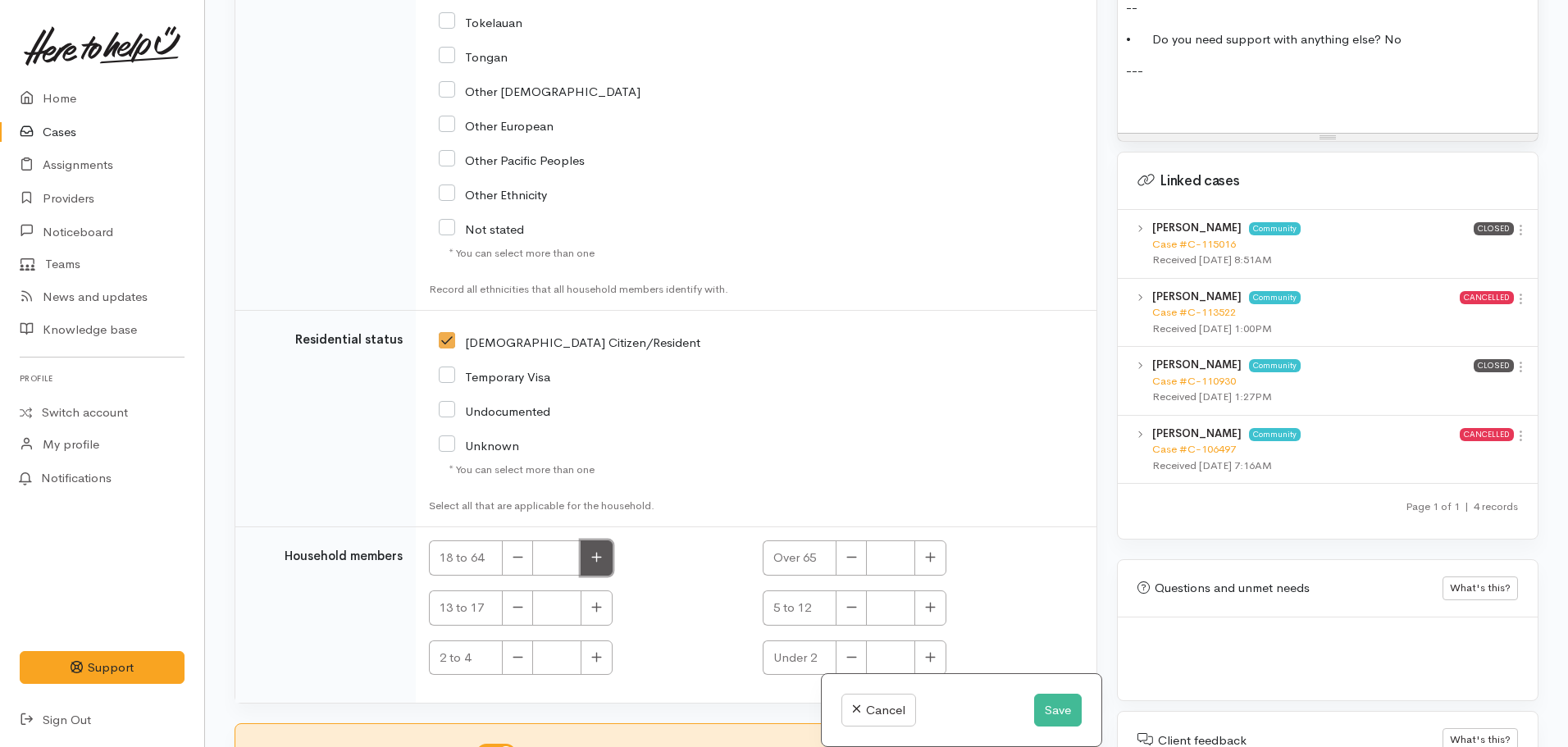
click at [590, 541] on button "button" at bounding box center [596, 559] width 32 height 36
type input "1"
click at [931, 601] on icon "button" at bounding box center [930, 607] width 11 height 12
type input "1"
click at [1025, 541] on div "Over 65" at bounding box center [919, 559] width 314 height 36
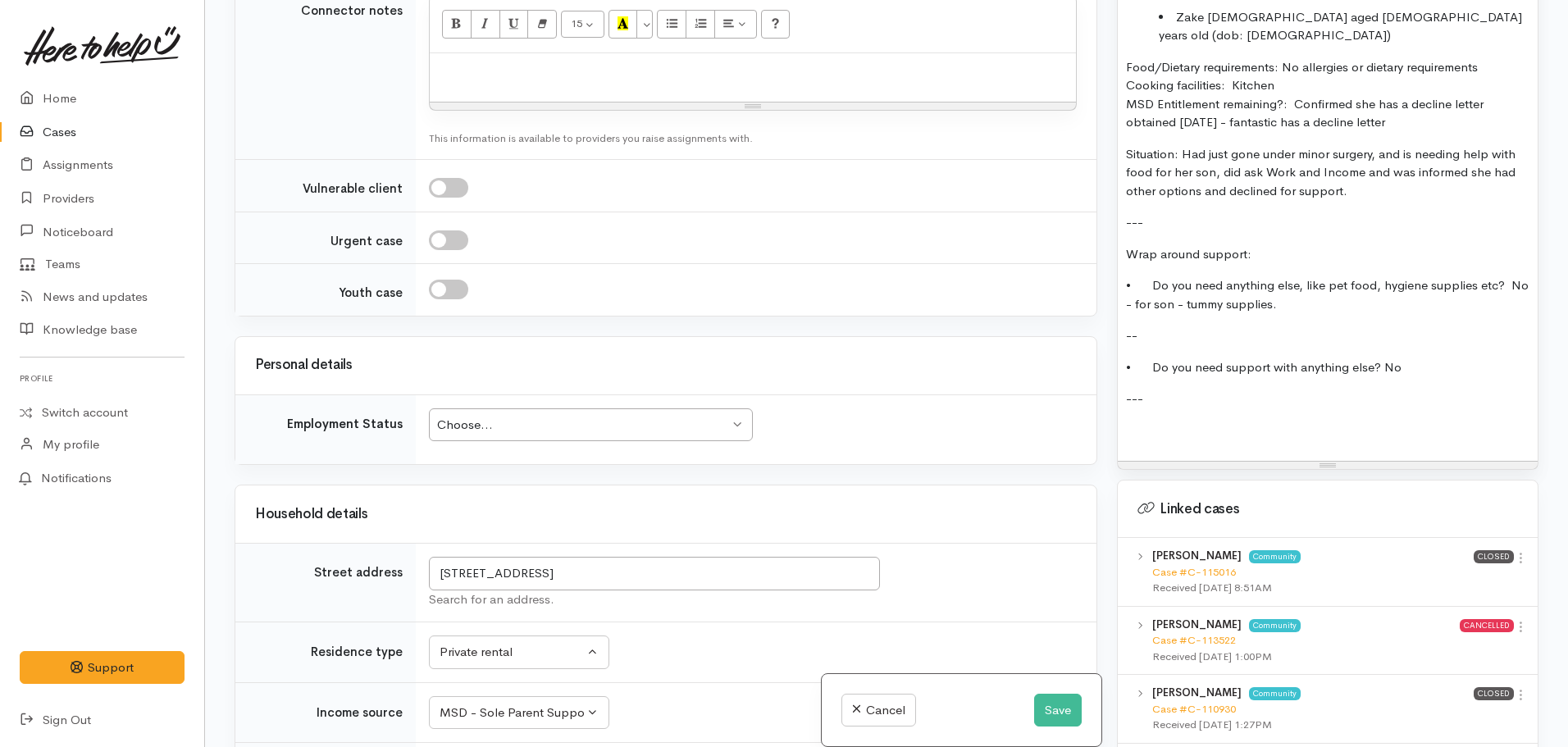
scroll to position [2048, 0]
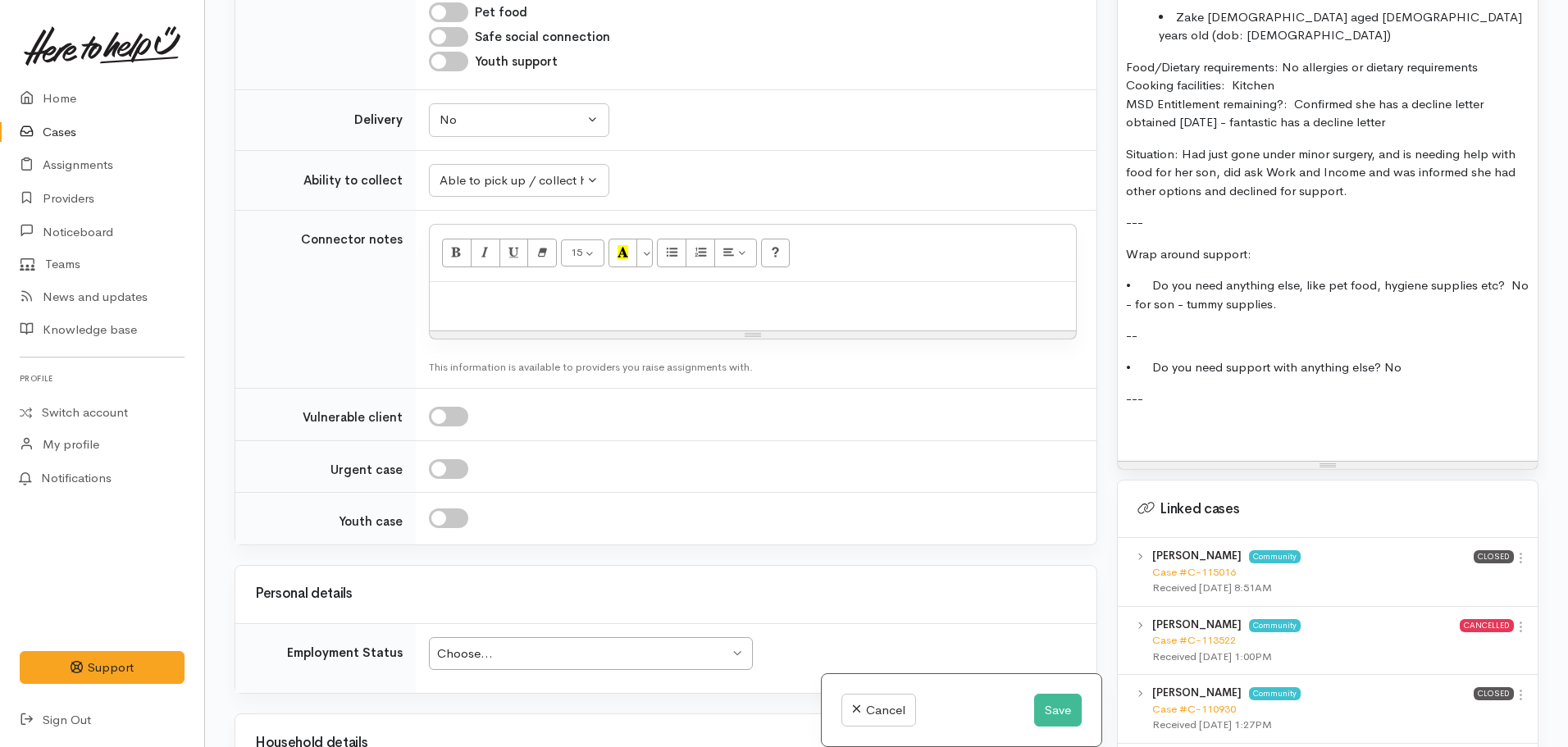
click at [586, 645] on div "Choose..." at bounding box center [582, 654] width 292 height 19
drag, startPoint x: 466, startPoint y: 713, endPoint x: 443, endPoint y: 630, distance: 86.1
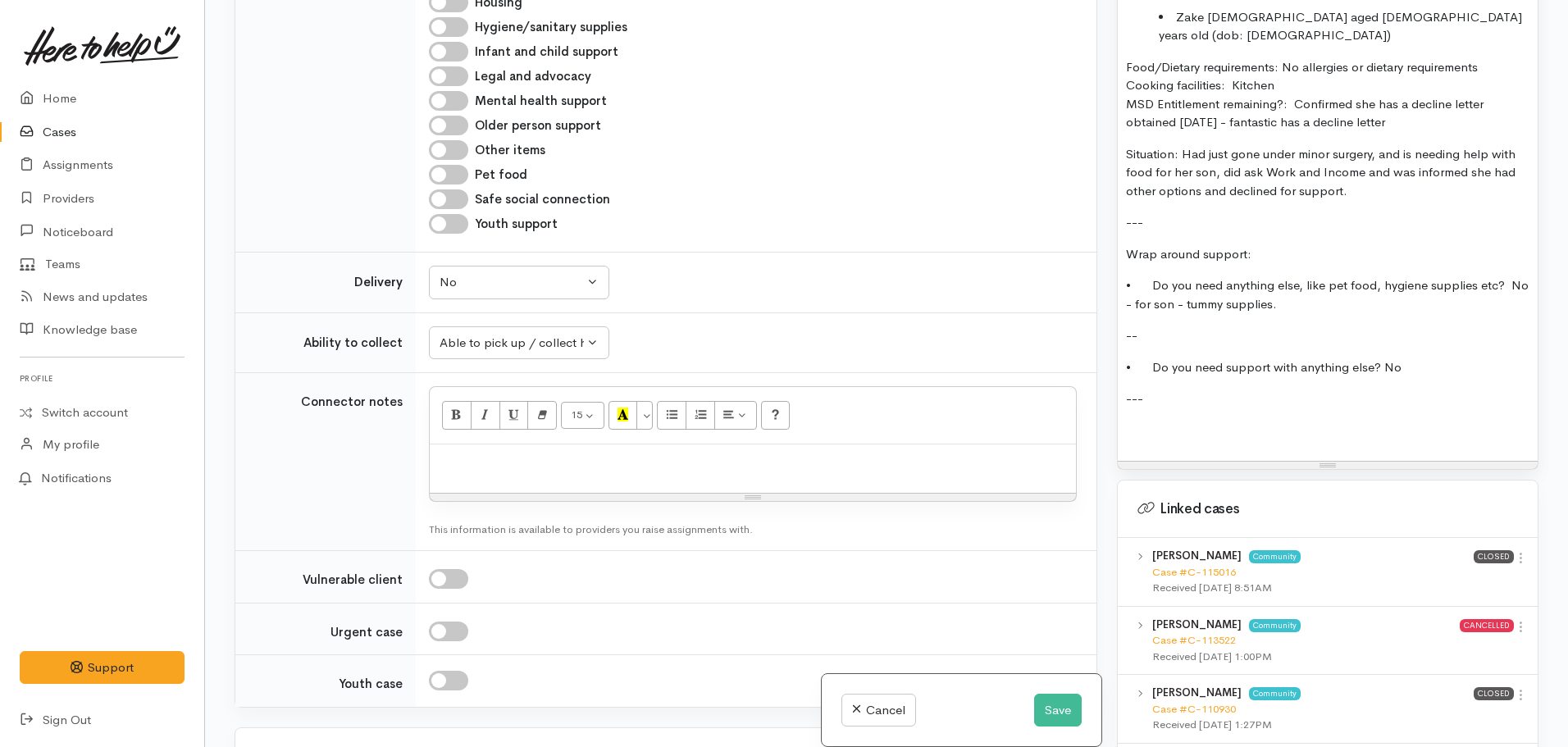
scroll to position [1638, 0]
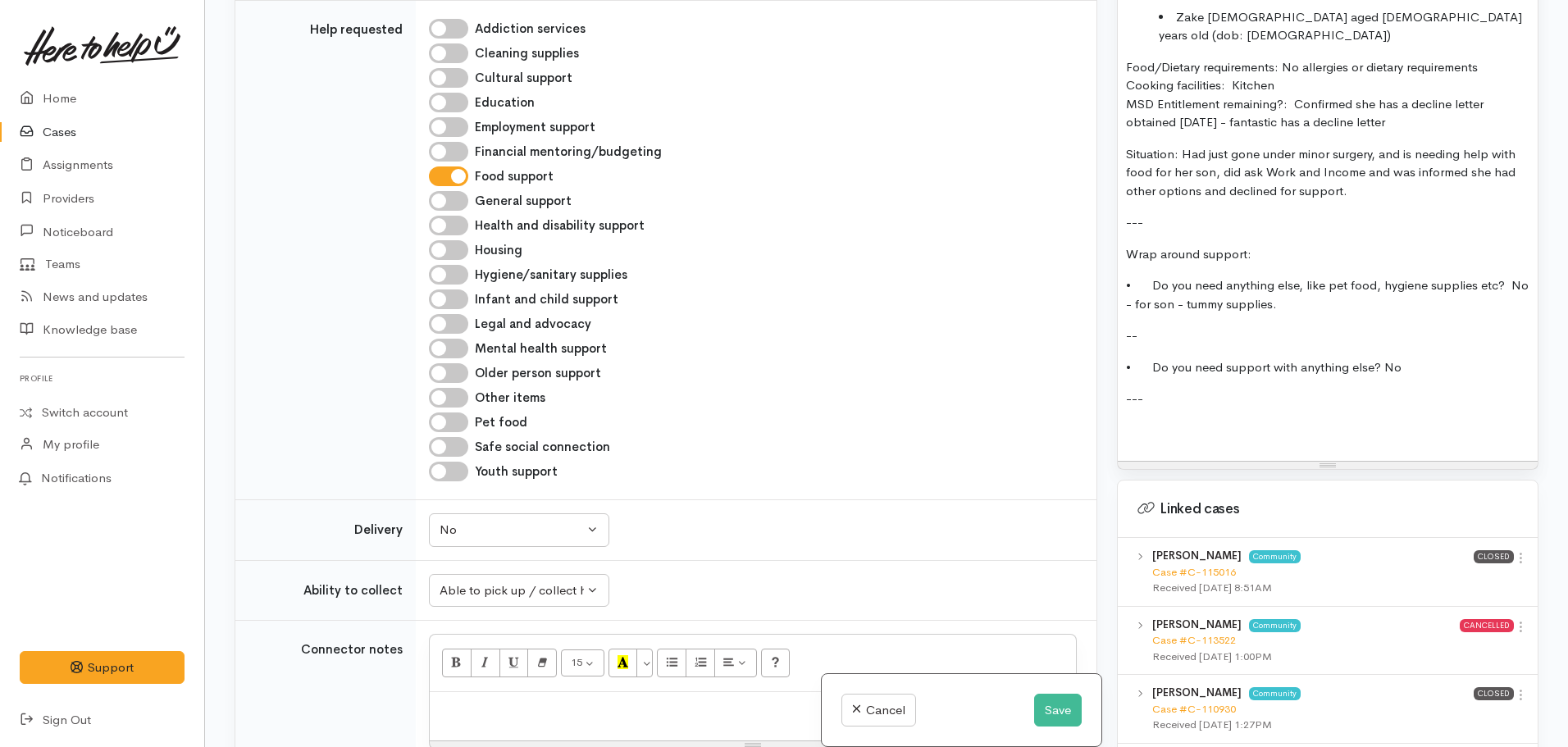
drag, startPoint x: 1423, startPoint y: 331, endPoint x: 1295, endPoint y: 254, distance: 149.4
click at [1295, 254] on div "FOOD SUPPORT: Name: Shavorne Davies Date of birth: 30/06/1999 Phone:  021050968…" at bounding box center [1327, 124] width 420 height 675
click at [1301, 276] on p "• Do you need anything else, like pet food, hygiene supplies etc? No - for son …" at bounding box center [1327, 294] width 403 height 37
drag, startPoint x: 1300, startPoint y: 255, endPoint x: 1365, endPoint y: 274, distance: 67.7
click at [1365, 276] on p "• Do you need anything else, like pet food, hygiene supplies etc? No - for son …" at bounding box center [1327, 294] width 403 height 37
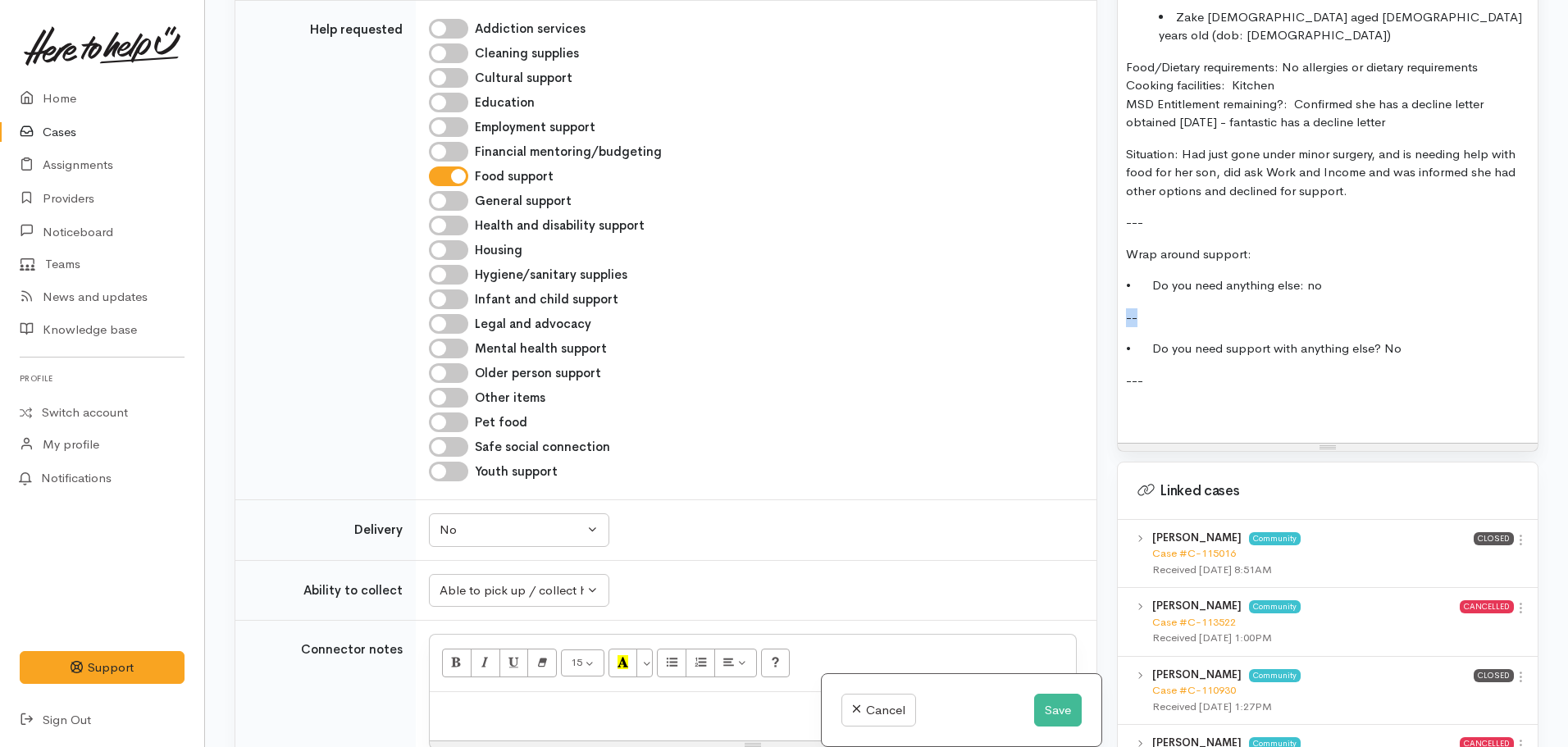
drag, startPoint x: 1156, startPoint y: 283, endPoint x: 1112, endPoint y: 278, distance: 44.3
click at [1107, 283] on div "Warnings Add No warnings have been raised against this case Add Warning Title ●…" at bounding box center [1327, 374] width 441 height 747
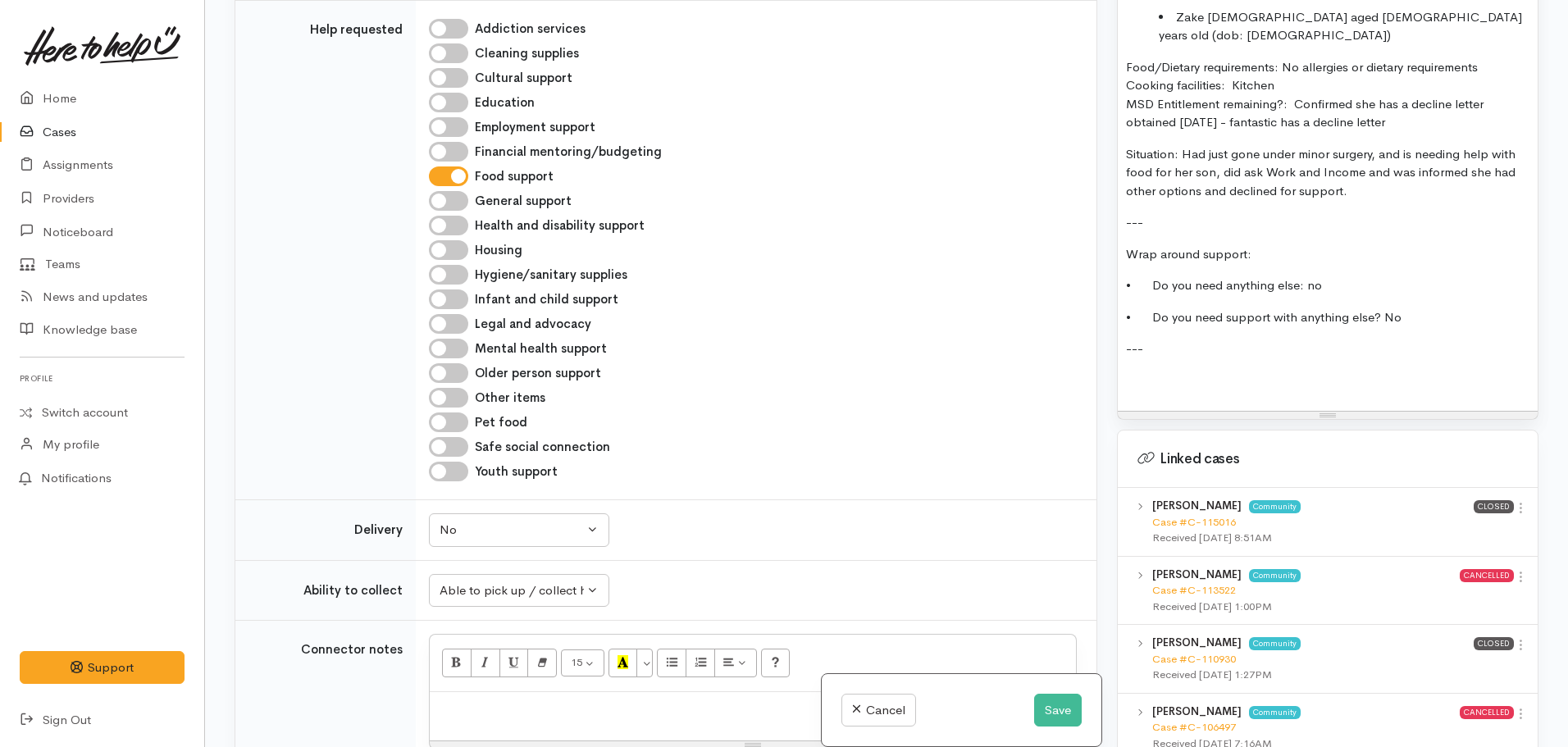
click at [1413, 308] on p "• Do you need support with anything else? No" at bounding box center [1327, 317] width 403 height 19
drag, startPoint x: 1176, startPoint y: 353, endPoint x: 1107, endPoint y: 316, distance: 78.3
click at [1107, 316] on div "Warnings Add No warnings have been raised against this case Add Warning Title ●…" at bounding box center [1327, 374] width 441 height 747
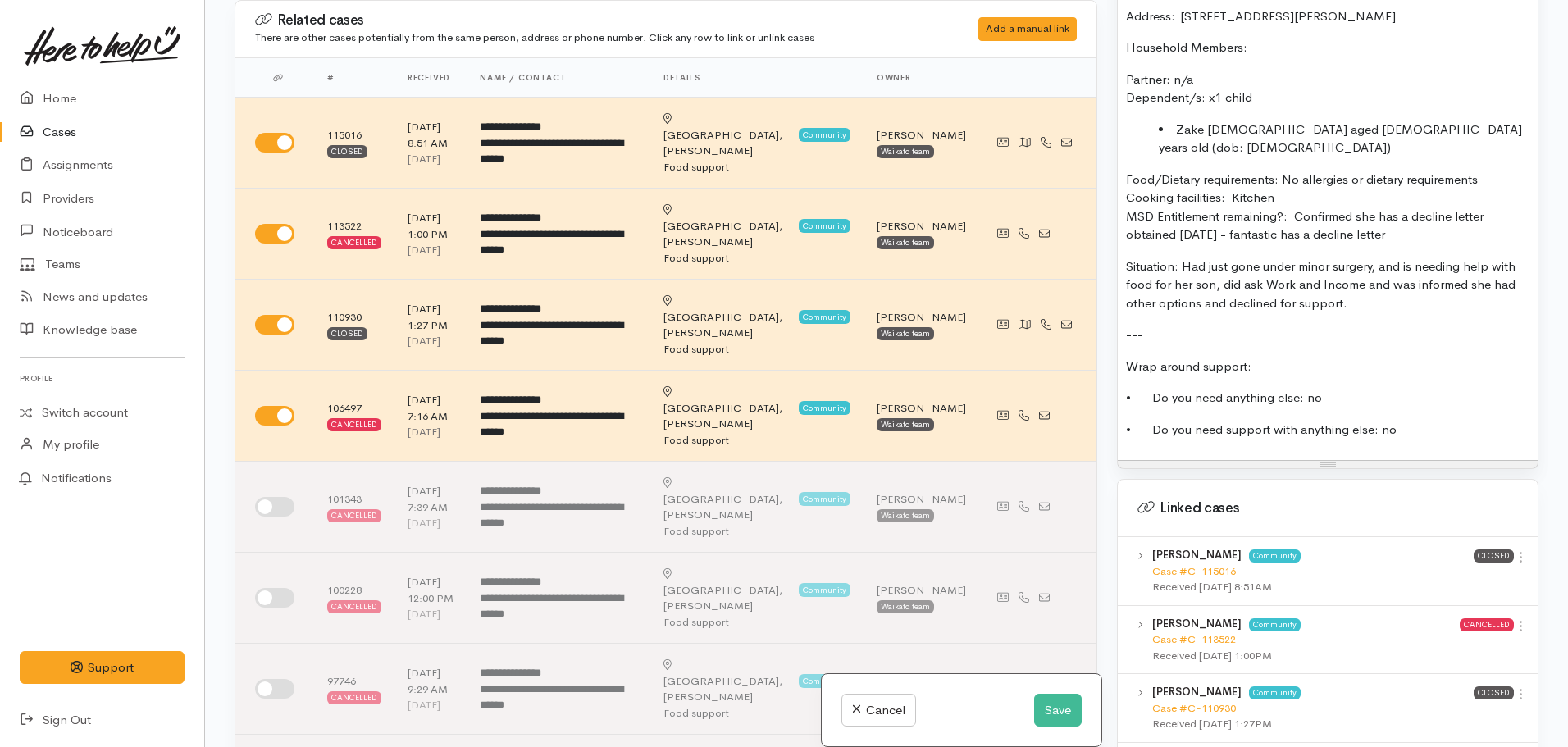
scroll to position [1231, 0]
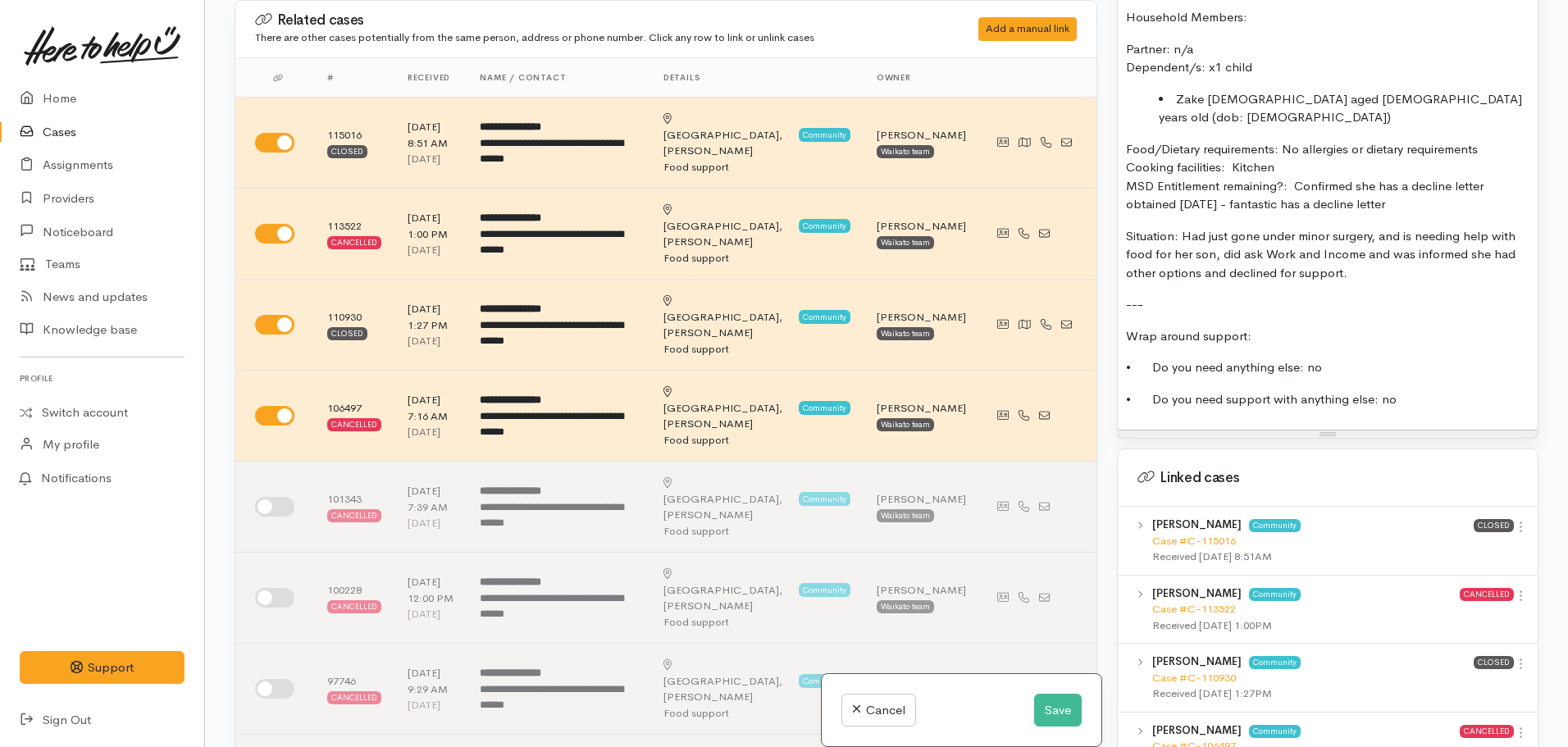
drag, startPoint x: 1360, startPoint y: 241, endPoint x: 1187, endPoint y: 207, distance: 176.3
click at [1187, 227] on p "Situation: Had just gone under minor surgery, and is needing help with food for…" at bounding box center [1327, 255] width 403 height 55
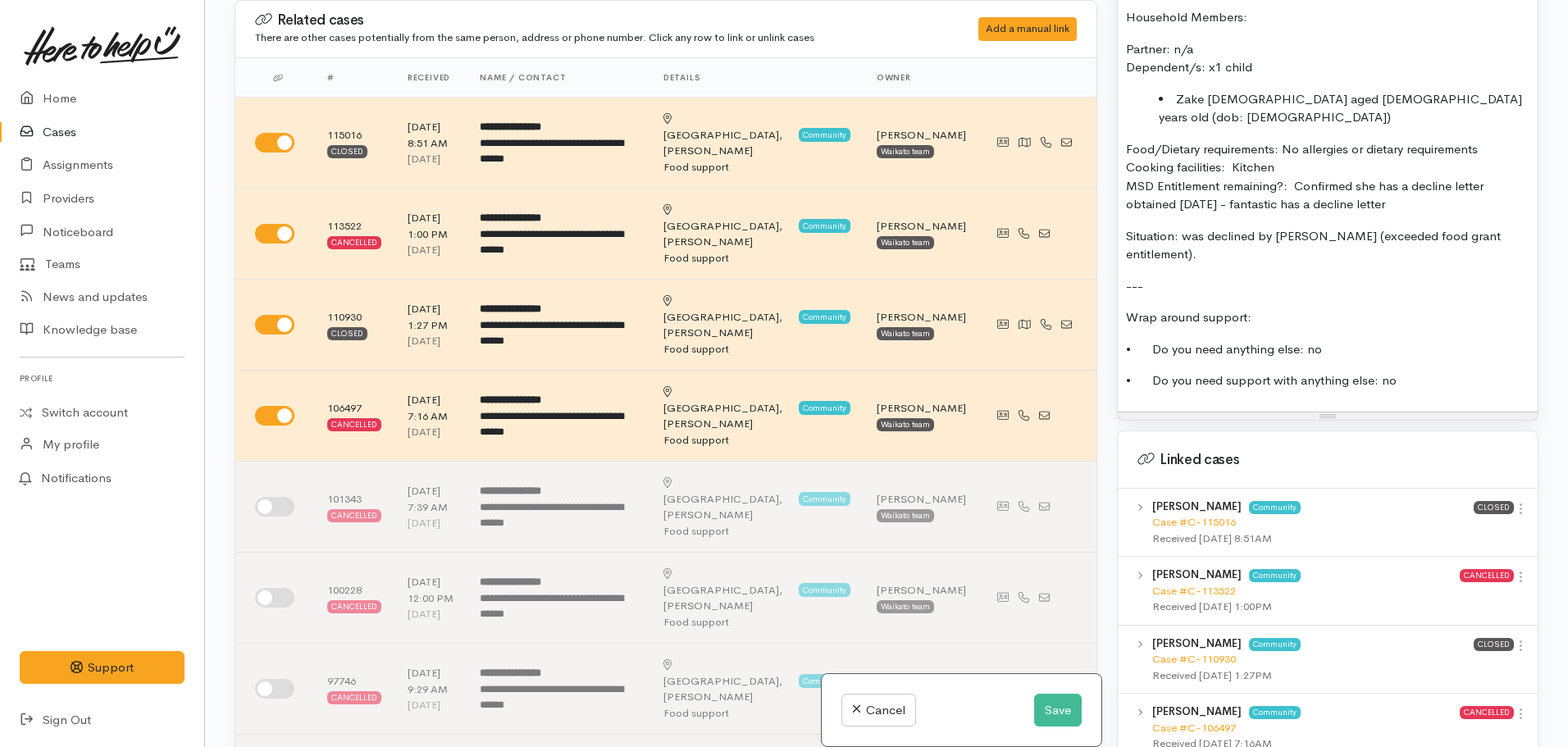
drag, startPoint x: 1292, startPoint y: 153, endPoint x: 1450, endPoint y: 176, distance: 159.7
click at [1450, 176] on p "Food/Dietary requirements: No allergies or dietary requirements Cooking facilit…" at bounding box center [1327, 177] width 403 height 74
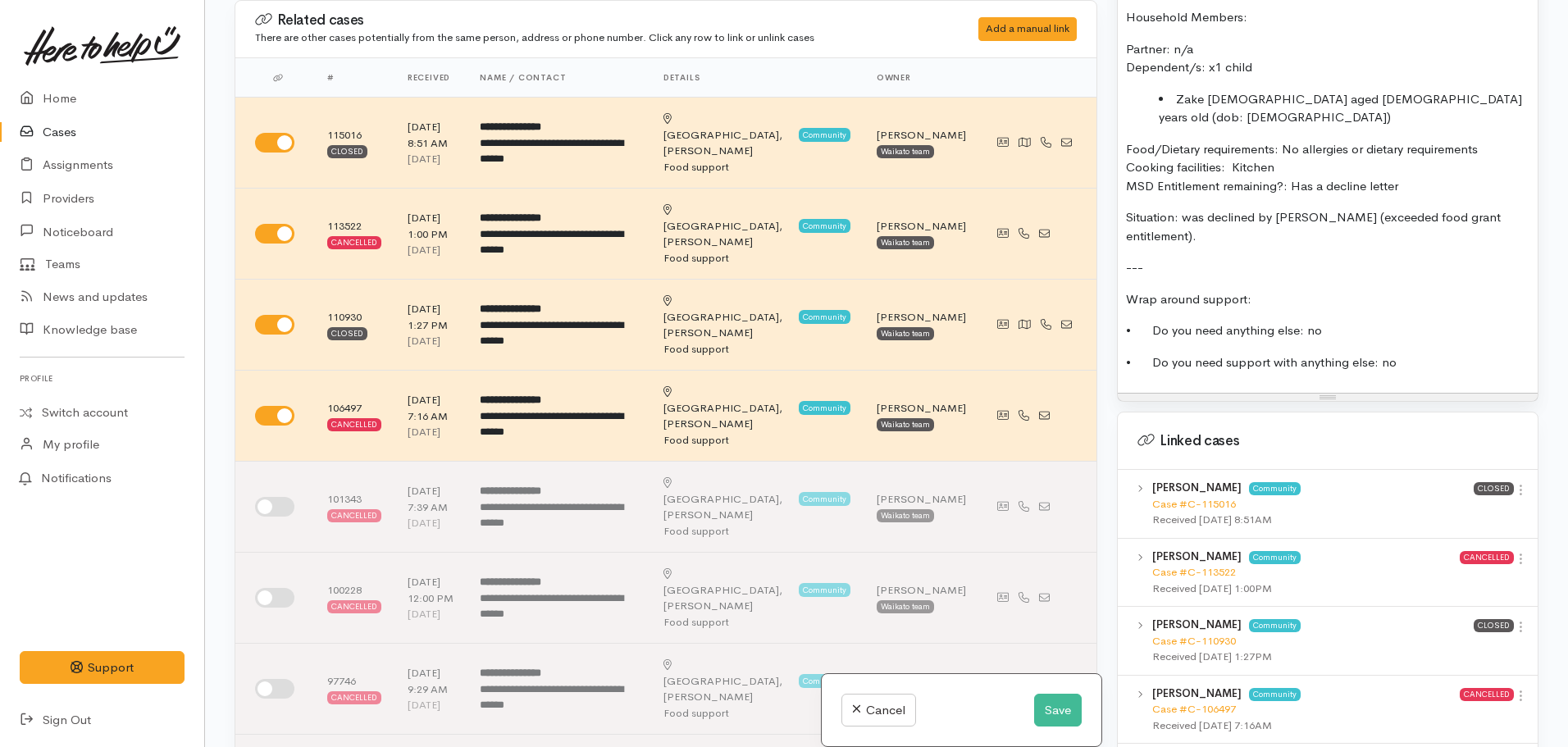
click at [1293, 155] on p "Food/Dietary requirements: No allergies or dietary requirements Cooking facilit…" at bounding box center [1327, 168] width 403 height 55
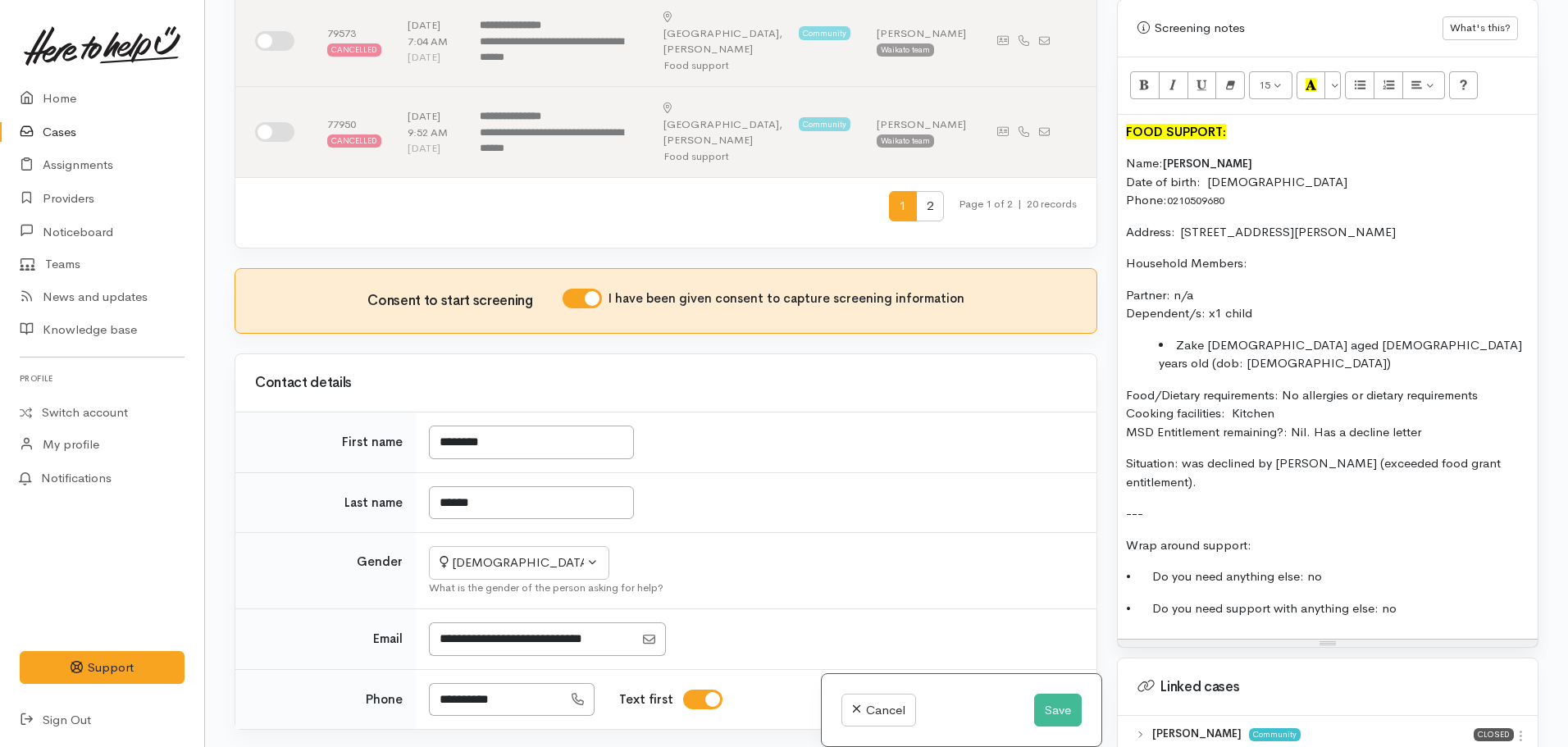
scroll to position [817, 0]
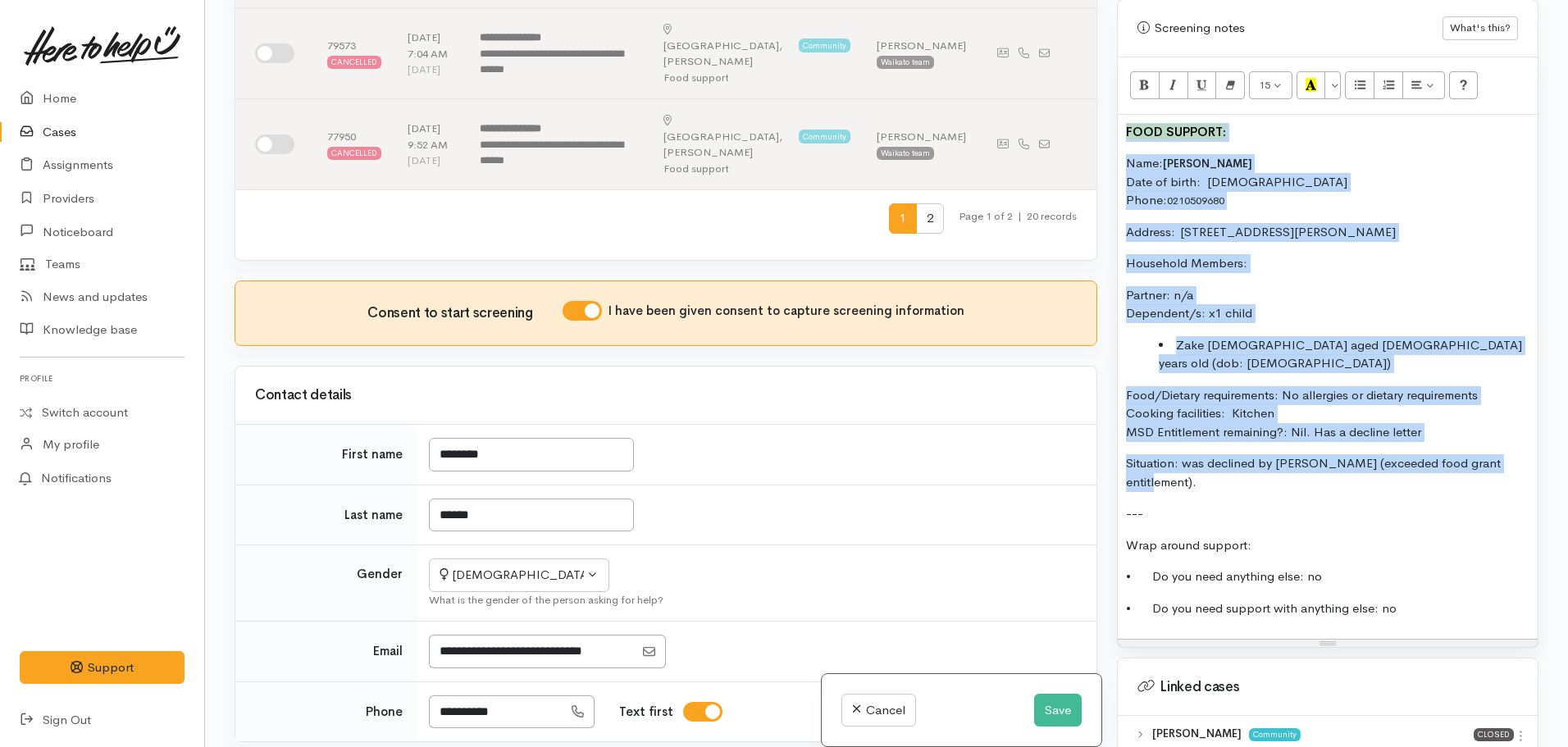
drag, startPoint x: 1516, startPoint y: 431, endPoint x: 1160, endPoint y: 39, distance: 529.5
click at [1102, 97] on div "Related cases There are other cases potentially from the same person, address o…" at bounding box center [887, 374] width 1323 height 747
click at [1279, 71] on button "15" at bounding box center [1271, 85] width 44 height 28
click at [1298, 239] on link "14" at bounding box center [1314, 252] width 130 height 26
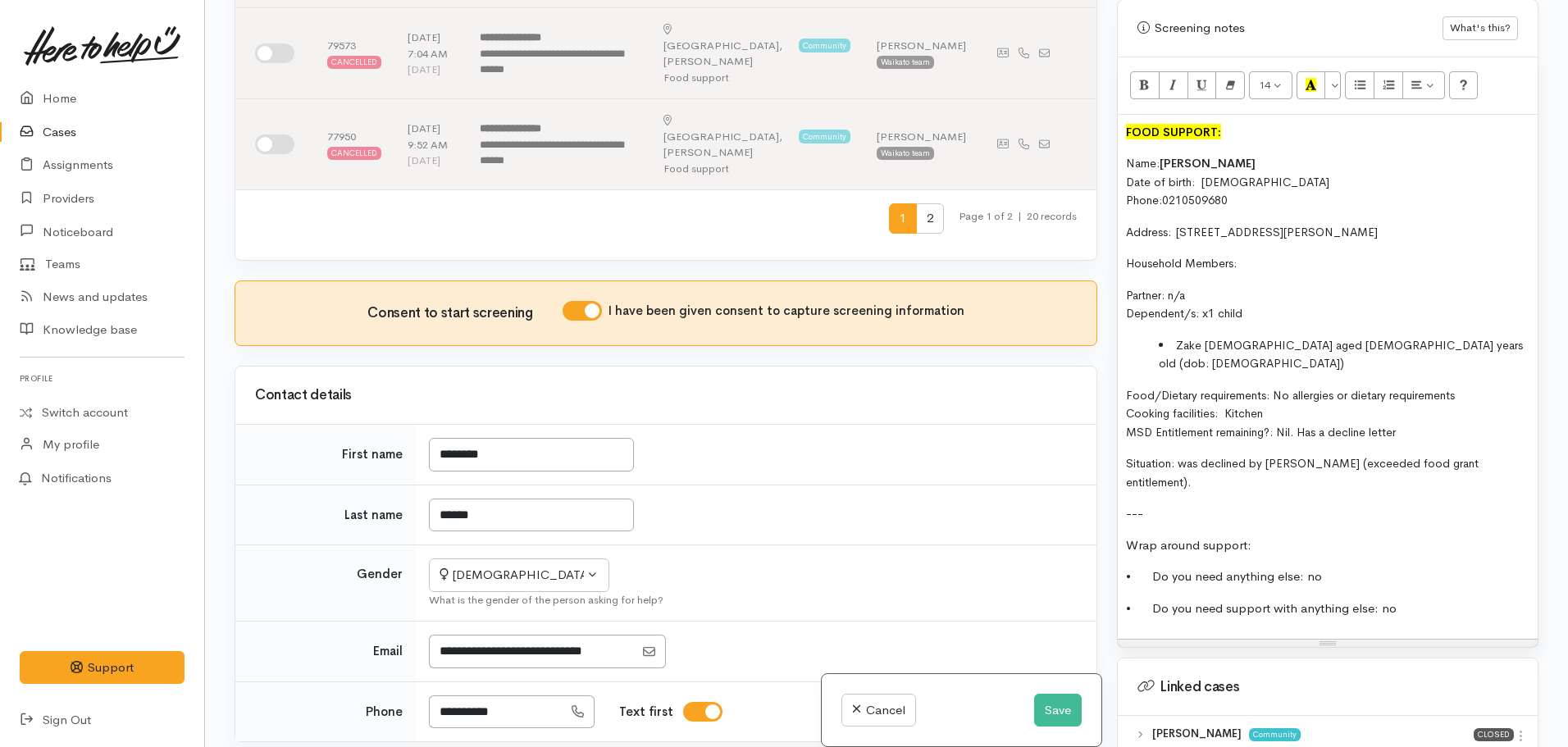
click at [1422, 568] on p "• Do you need anything else: no" at bounding box center [1327, 577] width 403 height 19
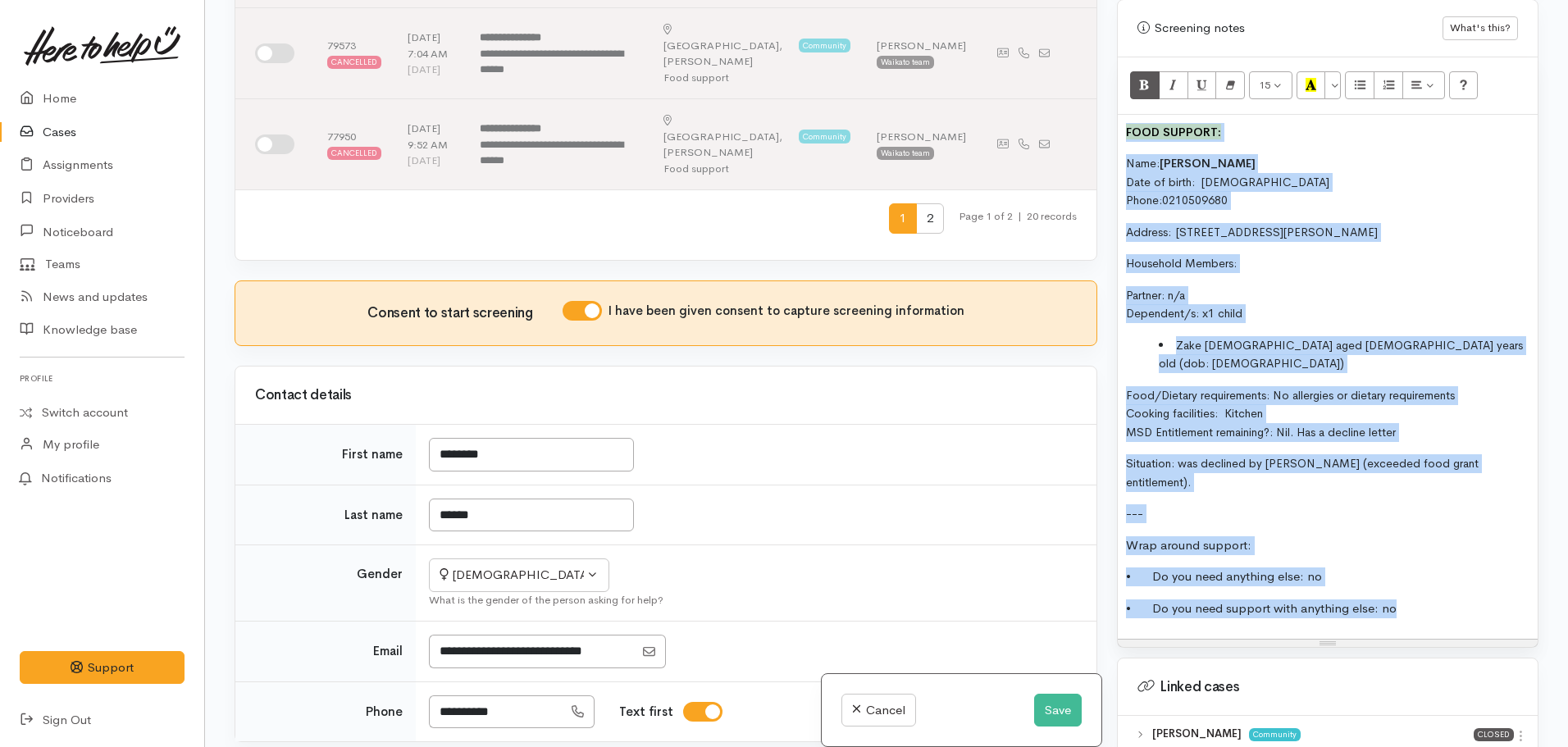
drag, startPoint x: 1418, startPoint y: 554, endPoint x: 1145, endPoint y: 67, distance: 558.3
click at [1111, 93] on div "Warnings Add No warnings have been raised against this case Add Warning Title ●…" at bounding box center [1327, 374] width 441 height 747
click at [1281, 71] on button "15" at bounding box center [1271, 85] width 44 height 28
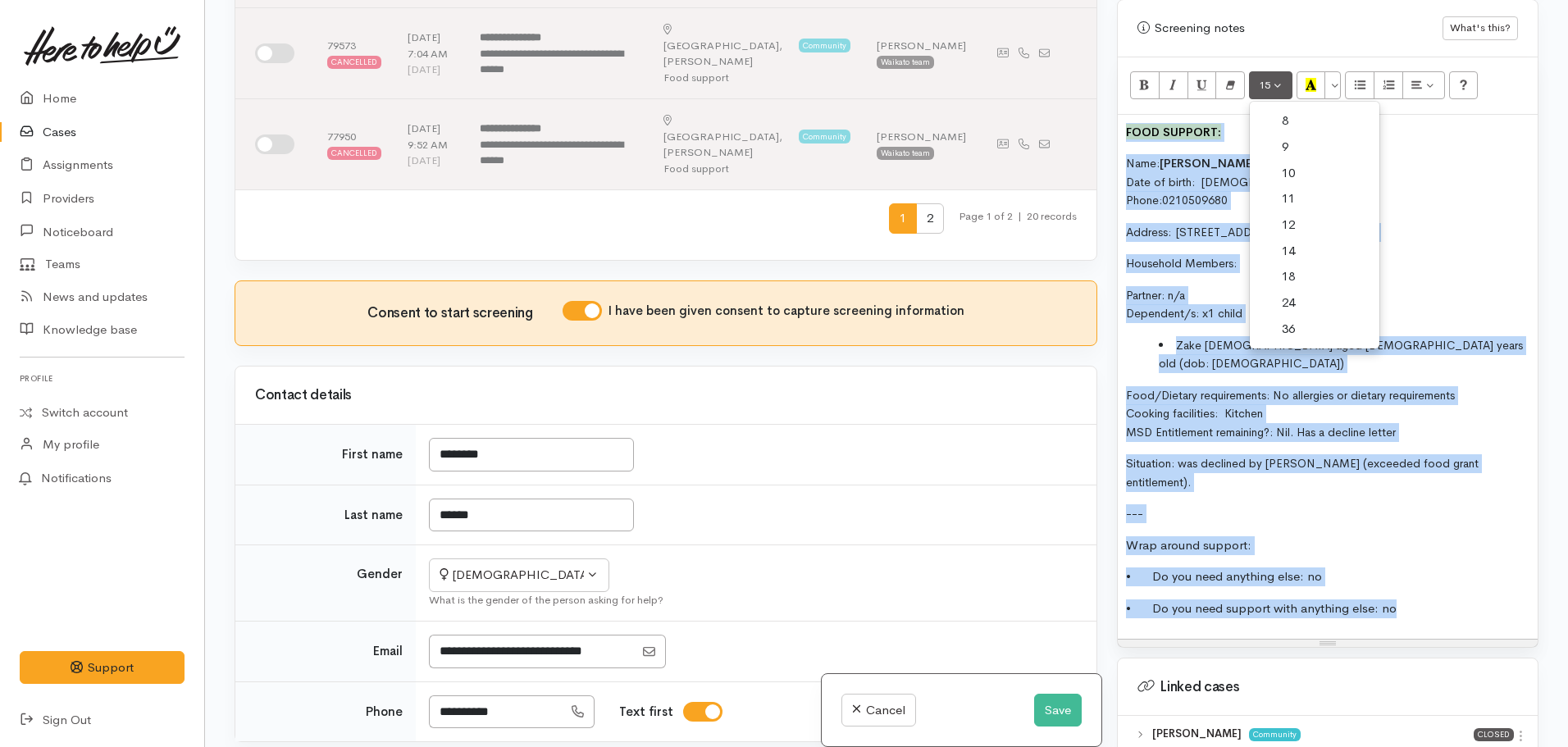
click at [1302, 239] on link "14" at bounding box center [1314, 252] width 130 height 26
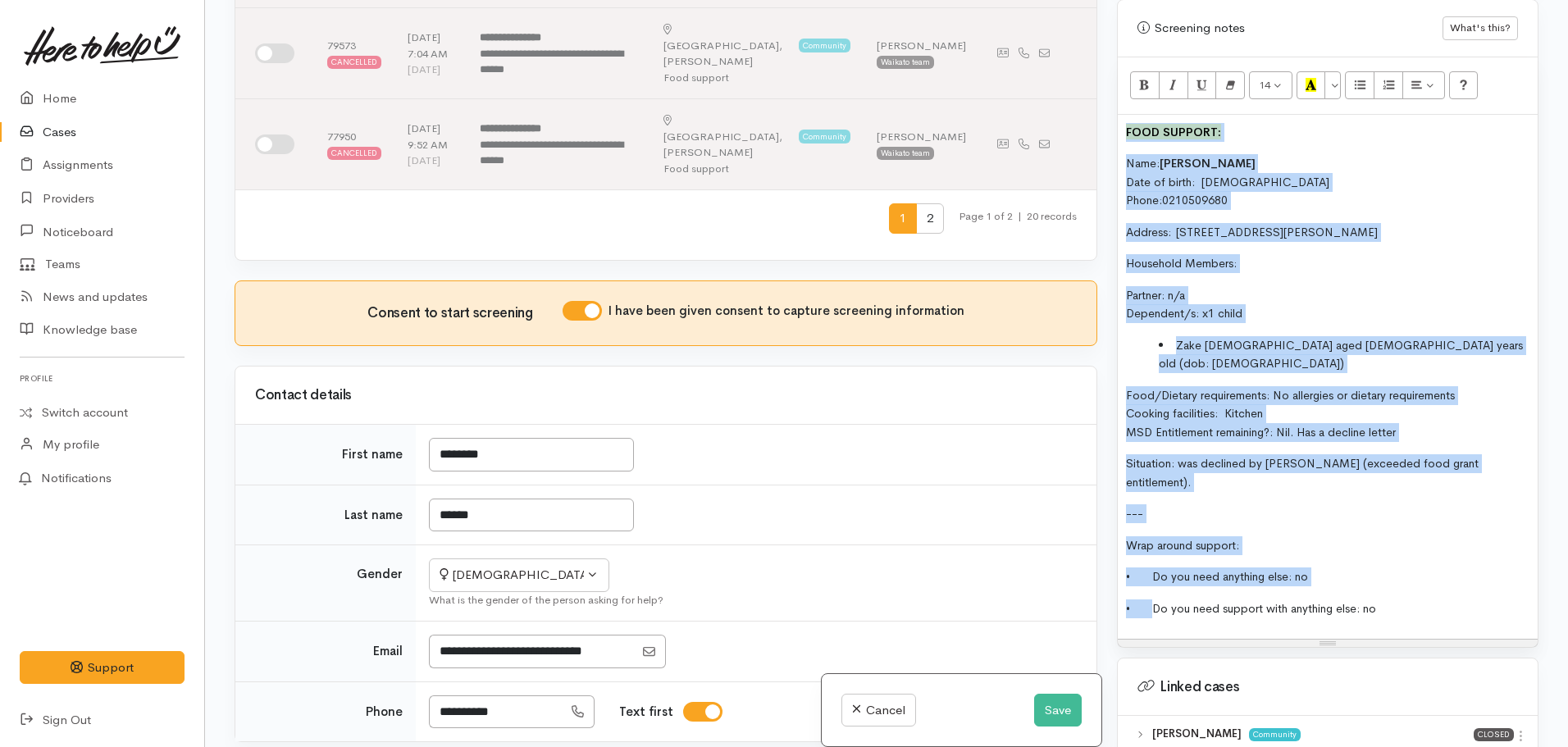
click at [1307, 315] on div "FOOD SUPPORT: Name: Shavorne Davies Date of birth: 30/06/1999 Phone:  021050968…" at bounding box center [1327, 377] width 420 height 525
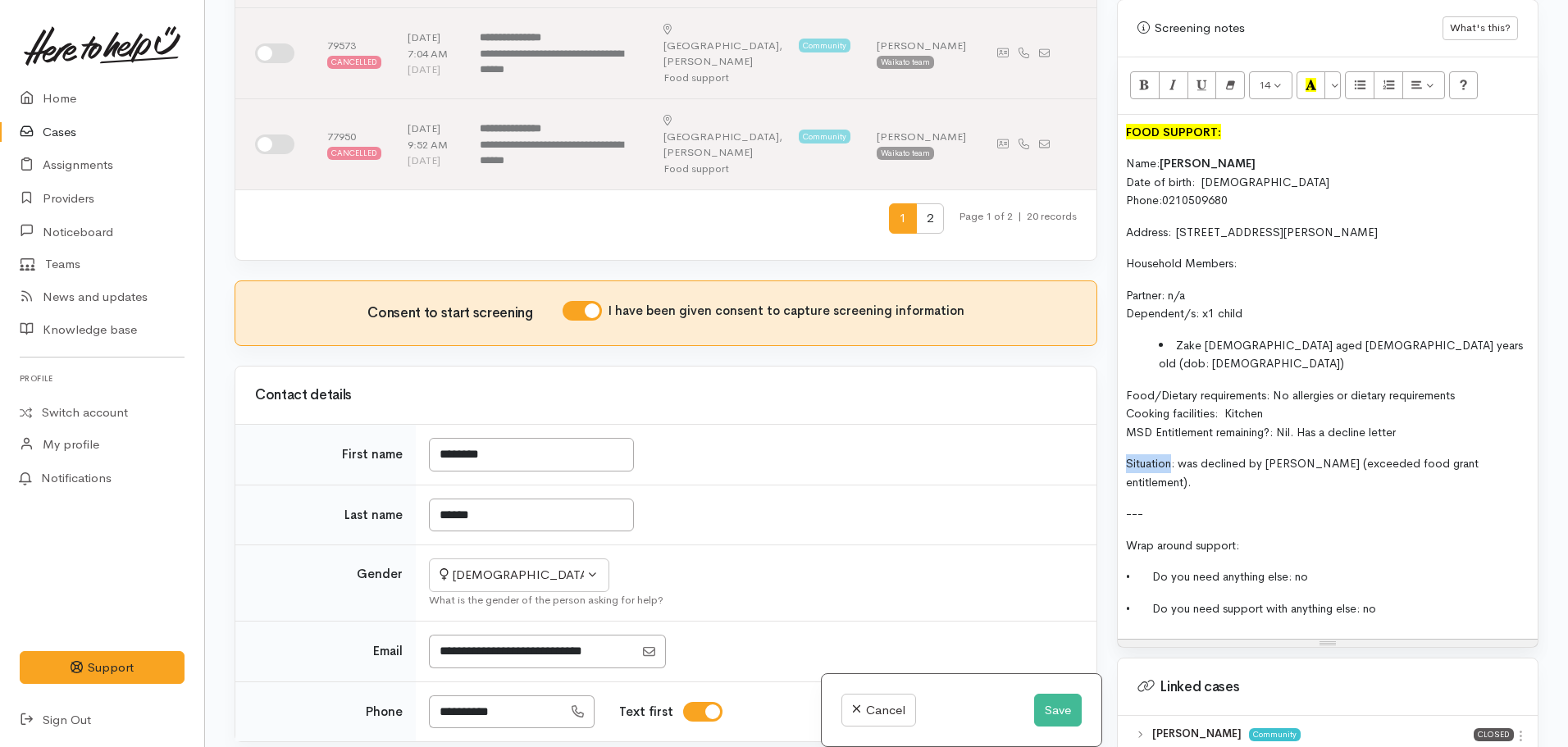
drag, startPoint x: 1174, startPoint y: 431, endPoint x: 1084, endPoint y: 424, distance: 90.3
click at [1084, 424] on div "Related cases There are other cases potentially from the same person, address o…" at bounding box center [887, 374] width 1323 height 747
click at [1168, 449] on div "FOOD SUPPORT: Name: Shavorne Davies Date of birth: 30/06/1999 Phone:  021050968…" at bounding box center [1327, 377] width 420 height 525
click at [1408, 545] on div "FOOD SUPPORT: Name: Shavorne Davies Date of birth: 30/06/1999 Phone:  021050968…" at bounding box center [1327, 377] width 420 height 525
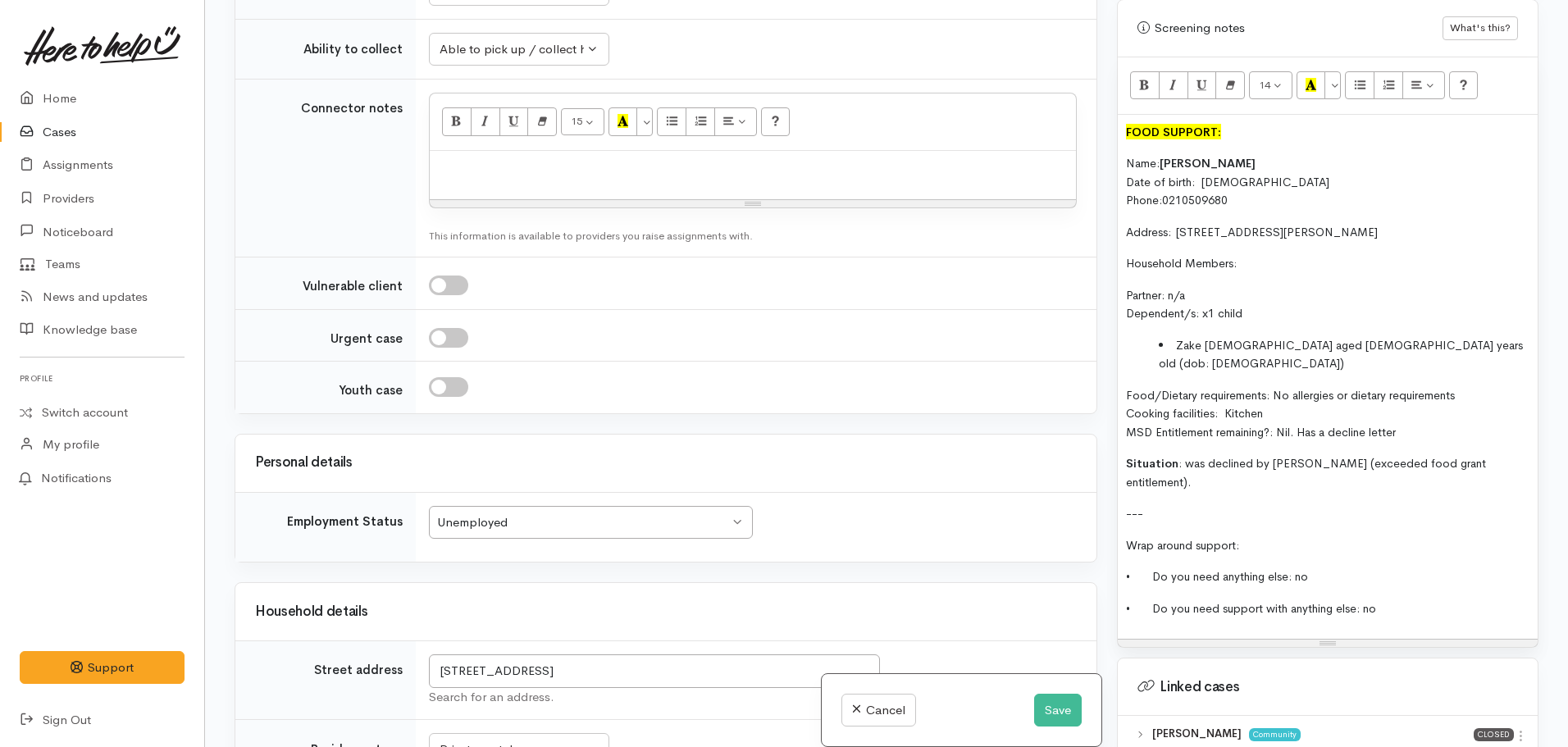
scroll to position [2212, 0]
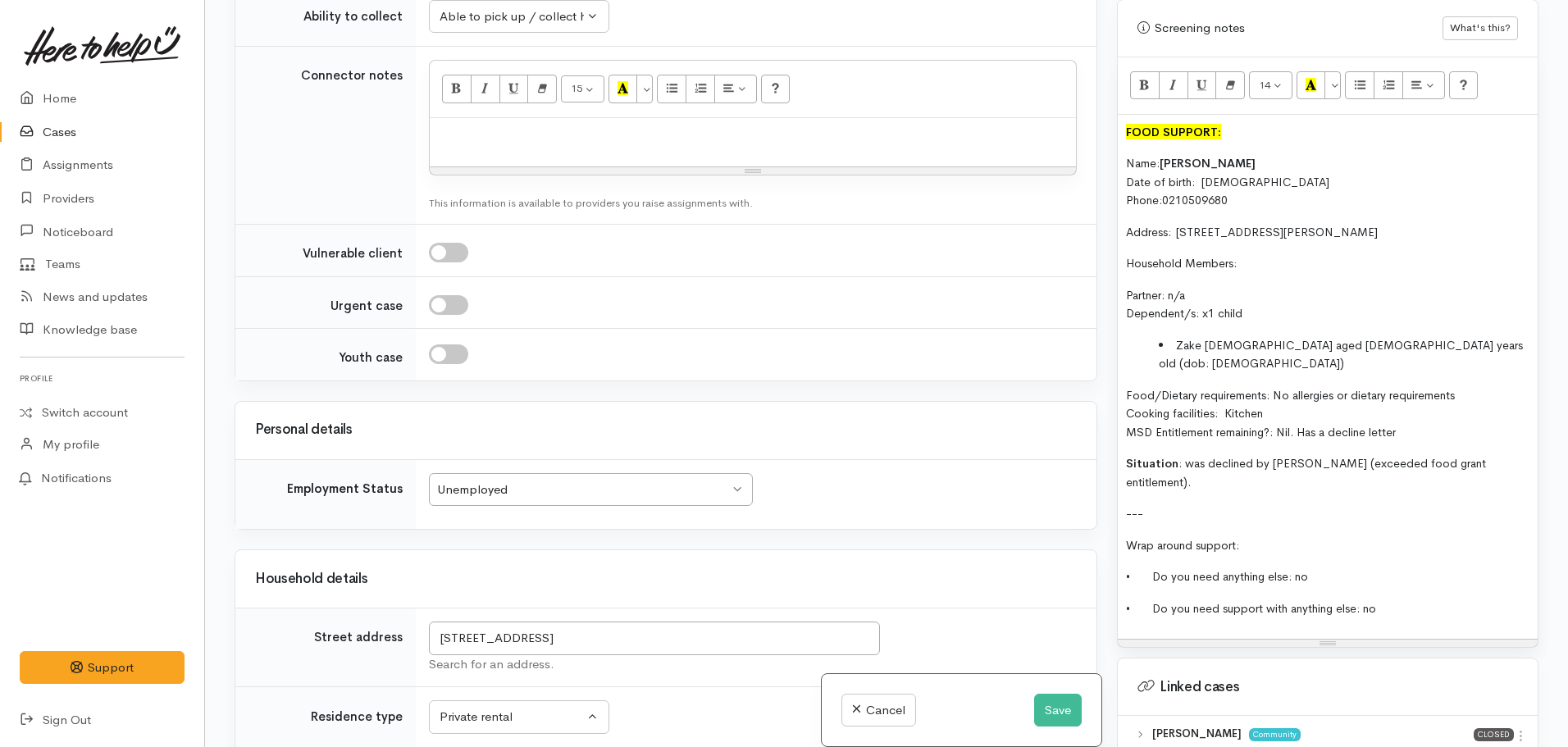
click at [1486, 456] on span "Situation : was declined by WINZ (exceeded food grant entitlement)." at bounding box center [1306, 473] width 360 height 34
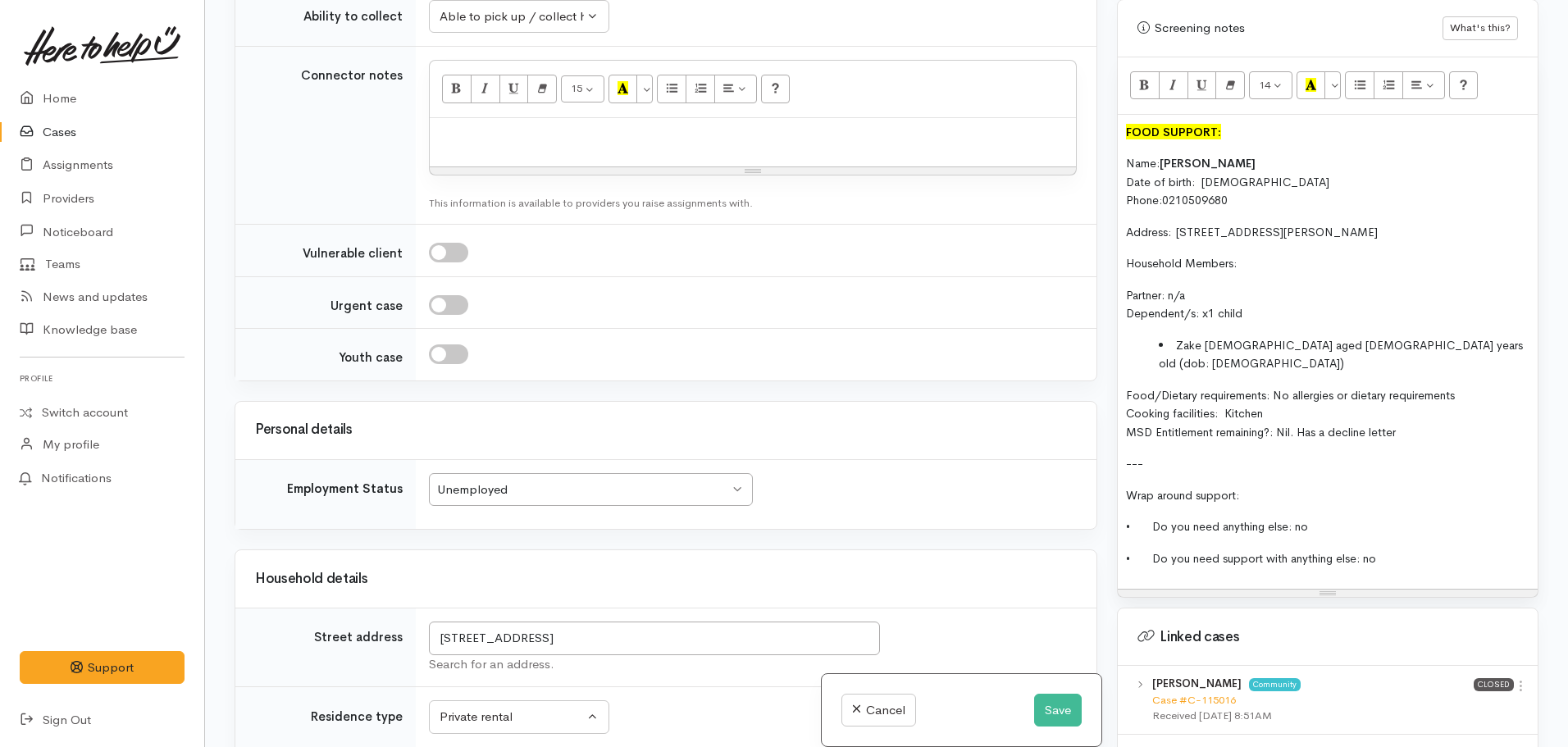
click at [1126, 425] on span "MSD Entitlement remaining?: Nil. Has a decline letter" at bounding box center [1261, 432] width 269 height 15
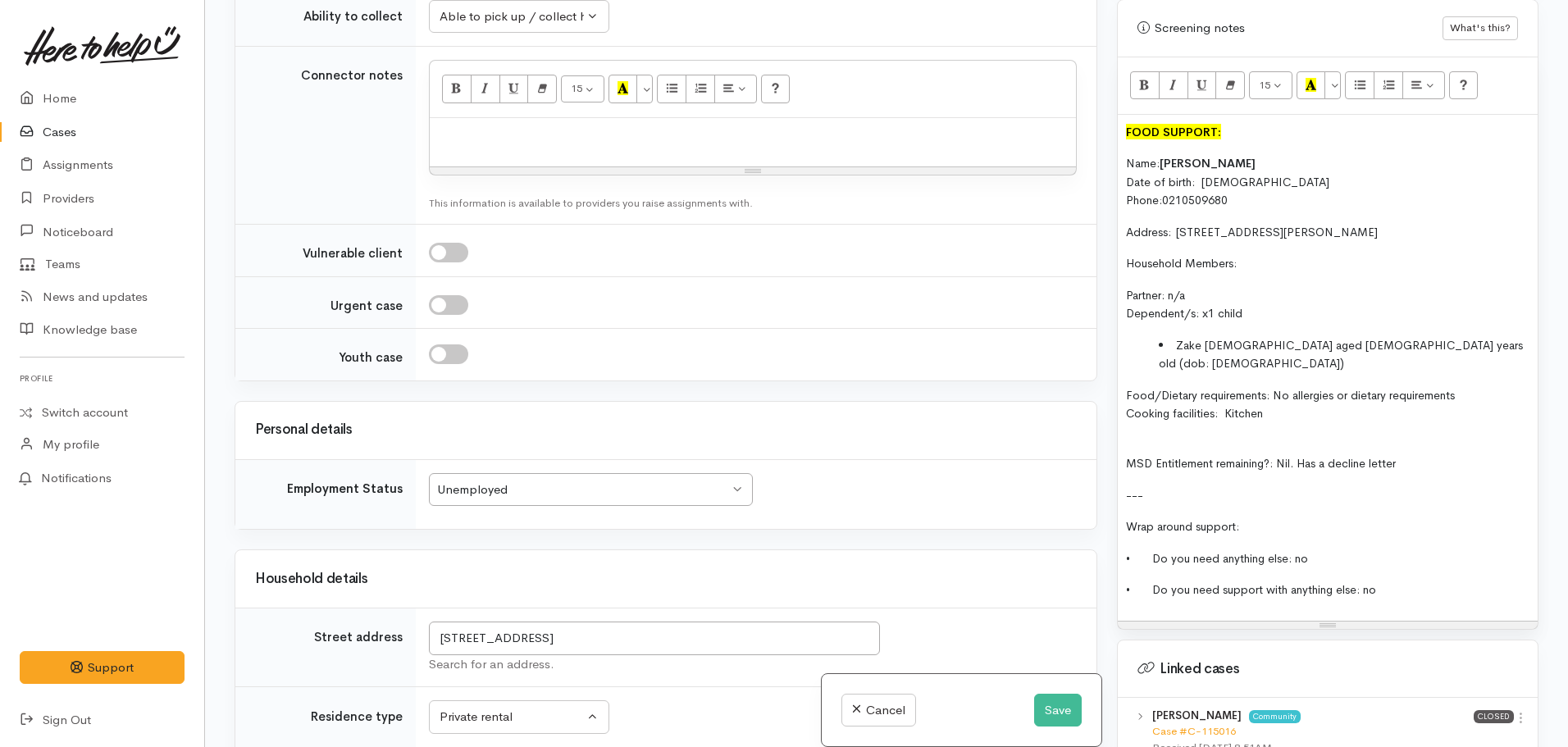
click at [1125, 386] on div "FOOD SUPPORT: Name: Shavorne Davies Date of birth: 30/06/1999 Phone:  021050968…" at bounding box center [1327, 368] width 420 height 506
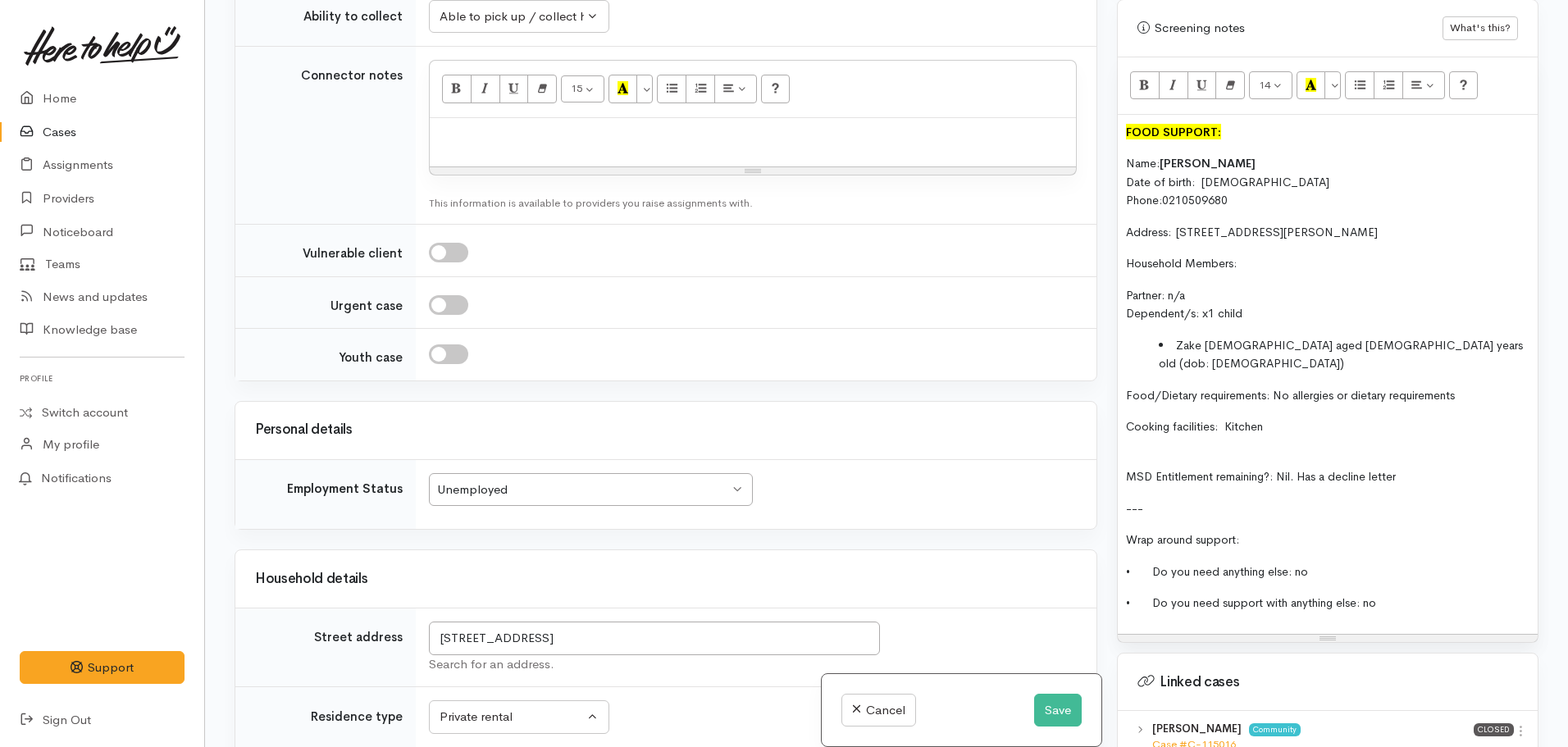
click at [1136, 450] on p "MSD Entitlement remaining?: Nil. Has a decline letter" at bounding box center [1327, 468] width 403 height 37
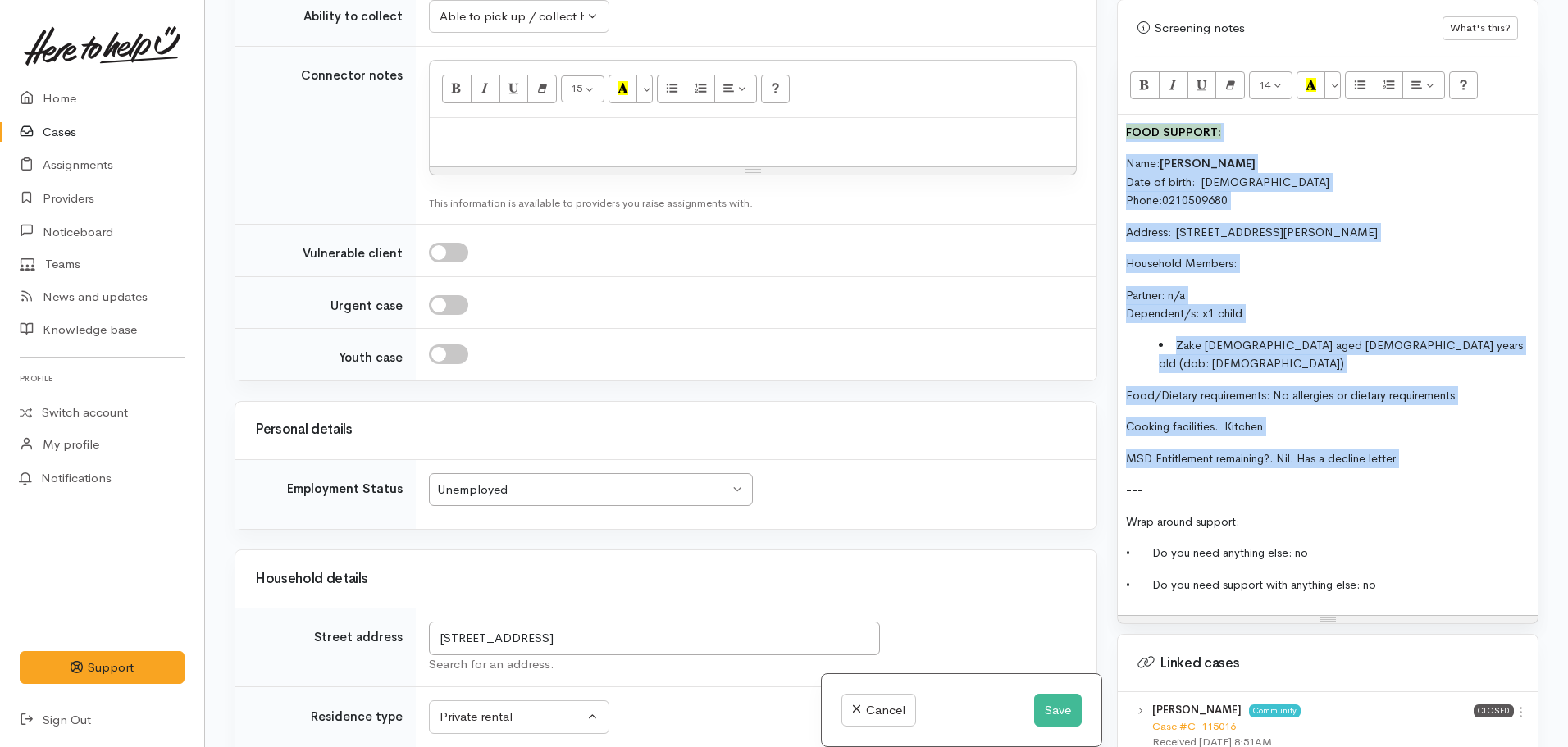
drag, startPoint x: 1411, startPoint y: 425, endPoint x: 1089, endPoint y: 82, distance: 470.5
click at [1089, 82] on div "Related cases There are other cases potentially from the same person, address o…" at bounding box center [887, 374] width 1323 height 747
copy div "FOOD SUPPORT: Name: Shavorne Davies Date of birth: 30/06/1999 Phone:  021050968…"
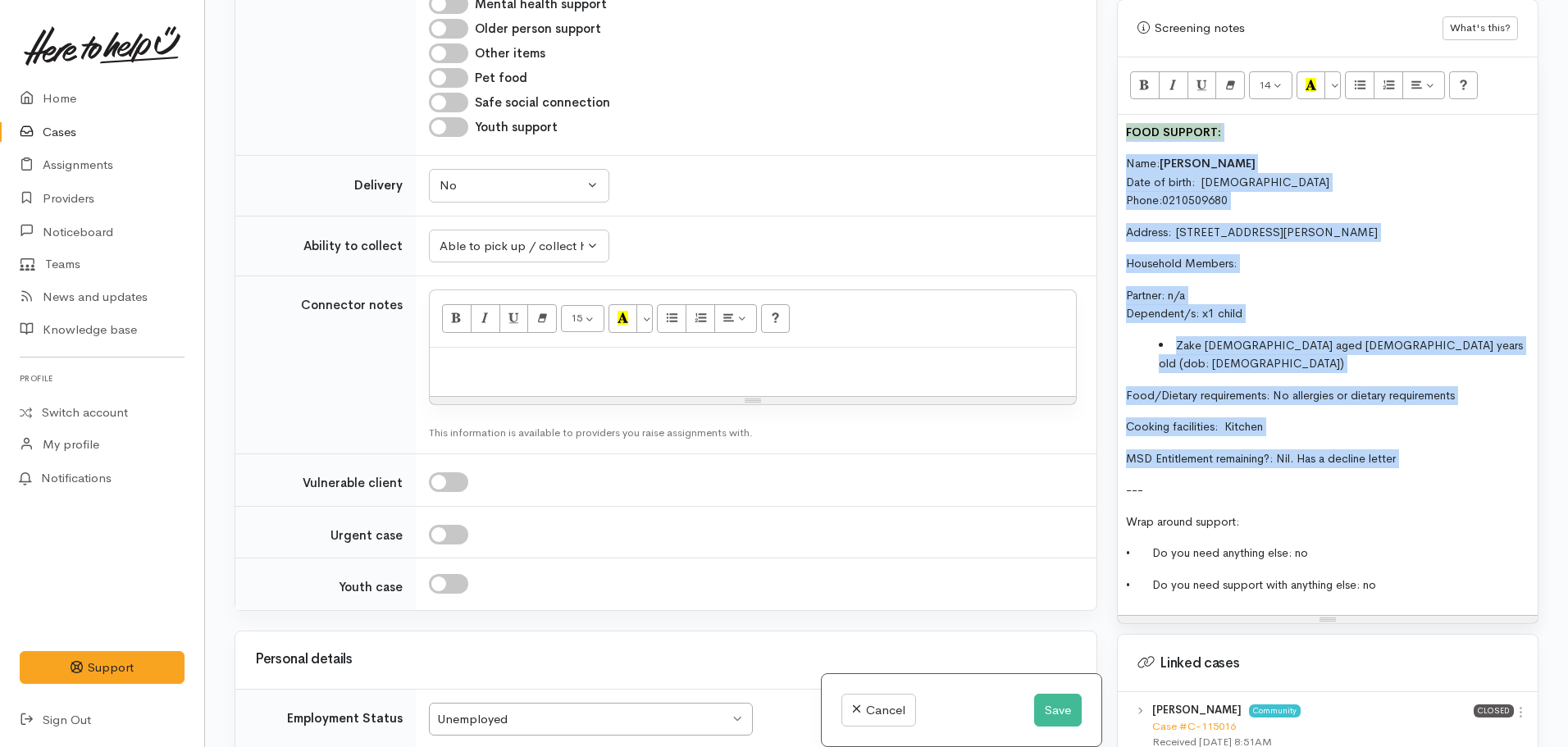
scroll to position [1638, 0]
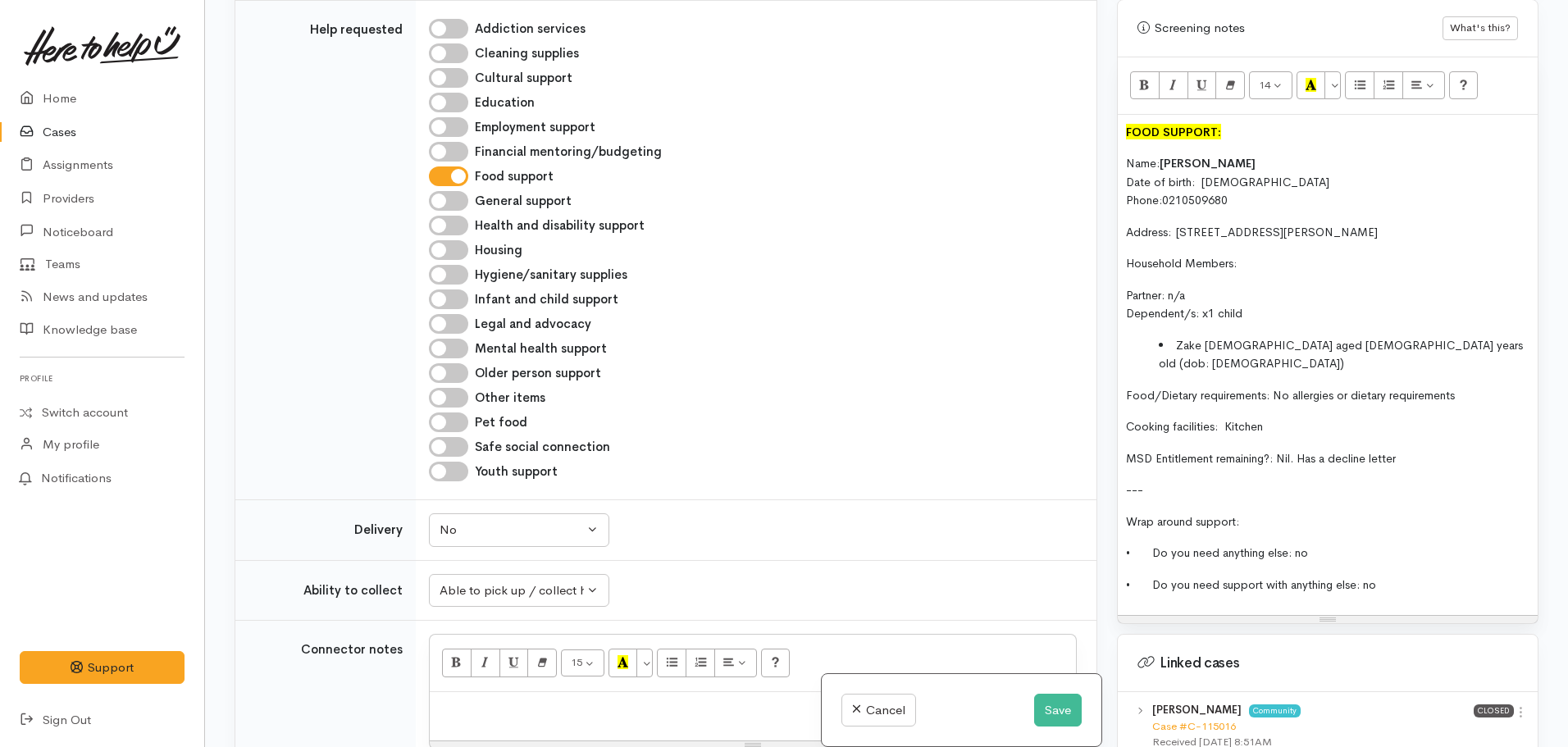
click at [467, 693] on div at bounding box center [753, 716] width 646 height 49
paste div
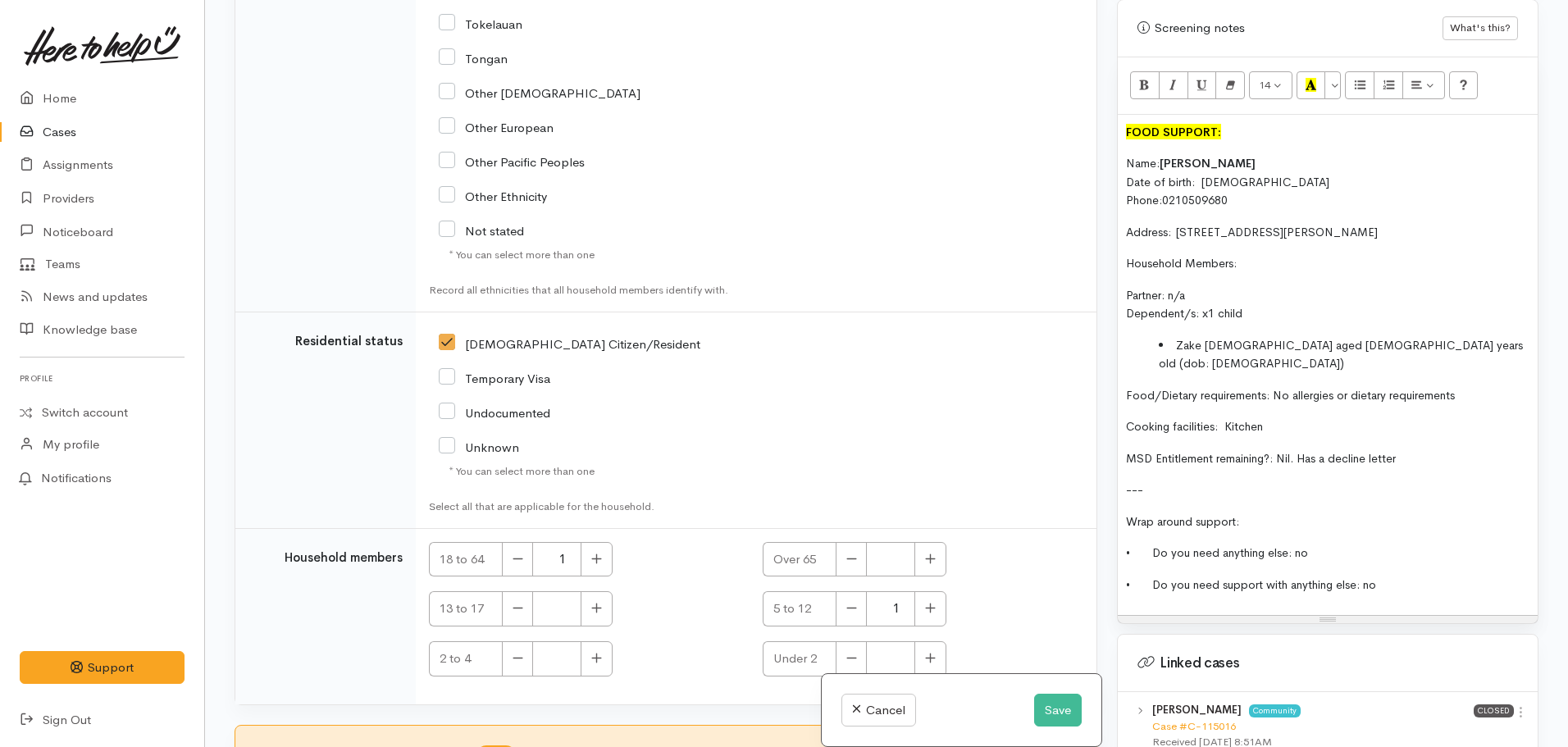
scroll to position [3750, 0]
click at [1042, 712] on button "Save" at bounding box center [1058, 710] width 48 height 34
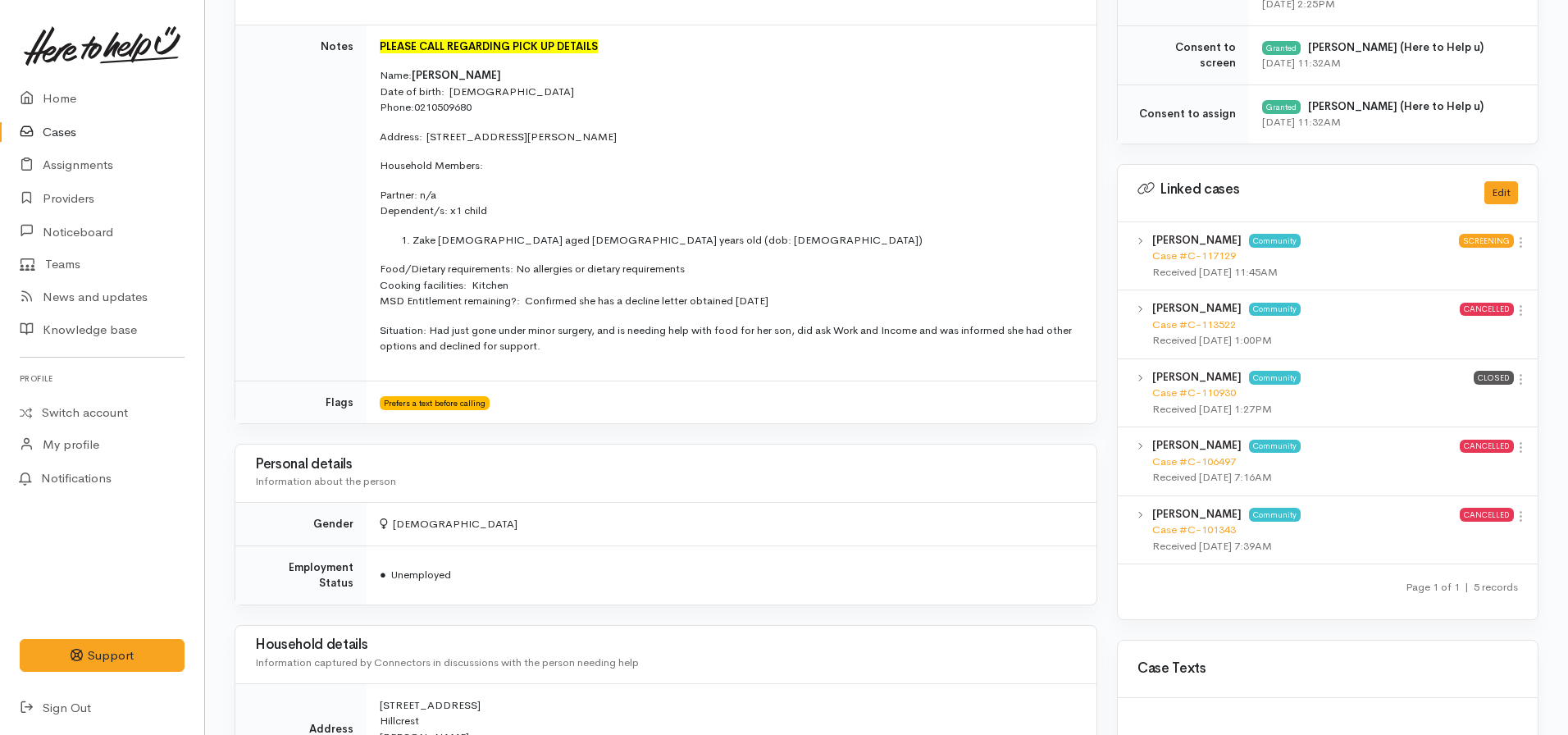
scroll to position [628, 0]
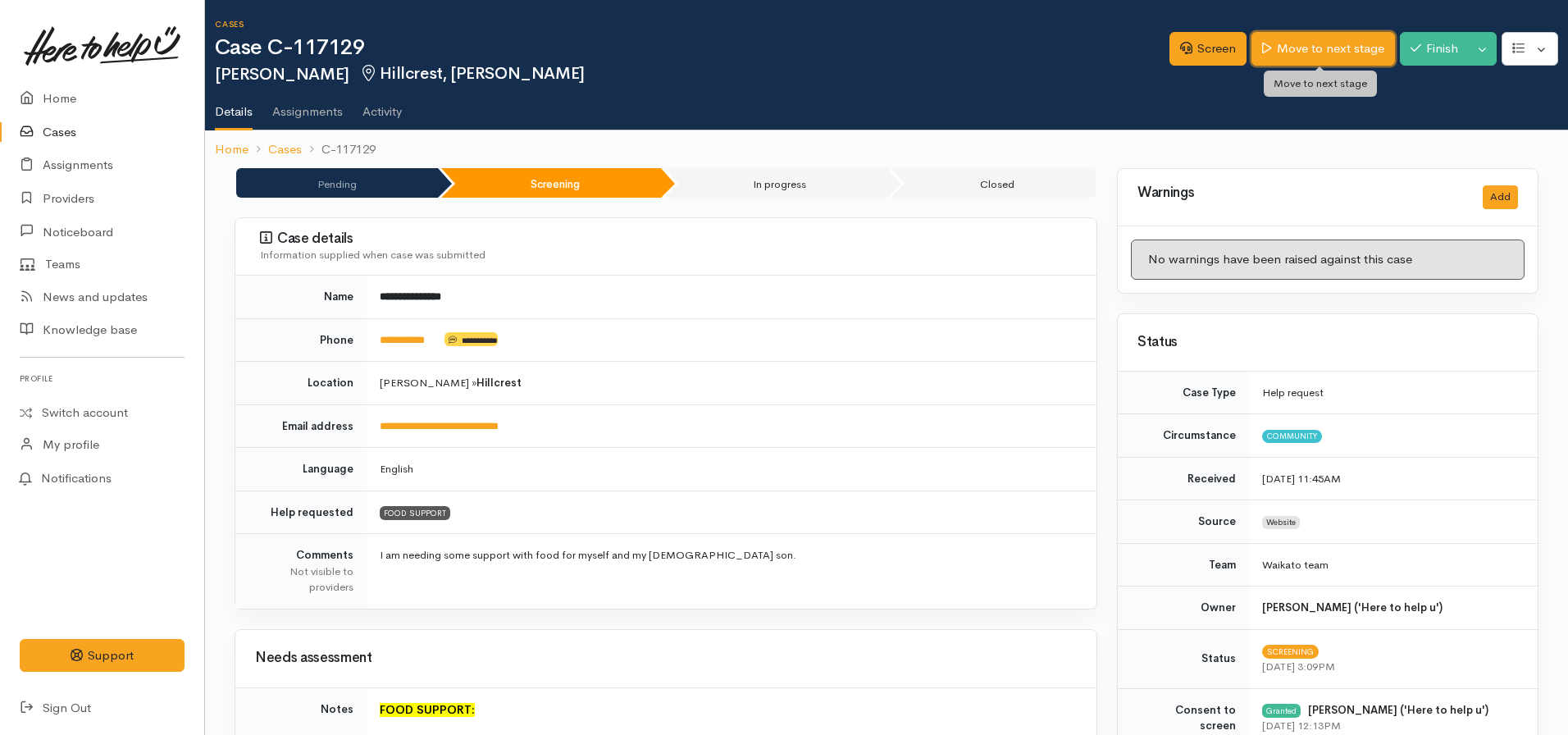
click at [1292, 47] on link "Move to next stage" at bounding box center [1322, 49] width 143 height 34
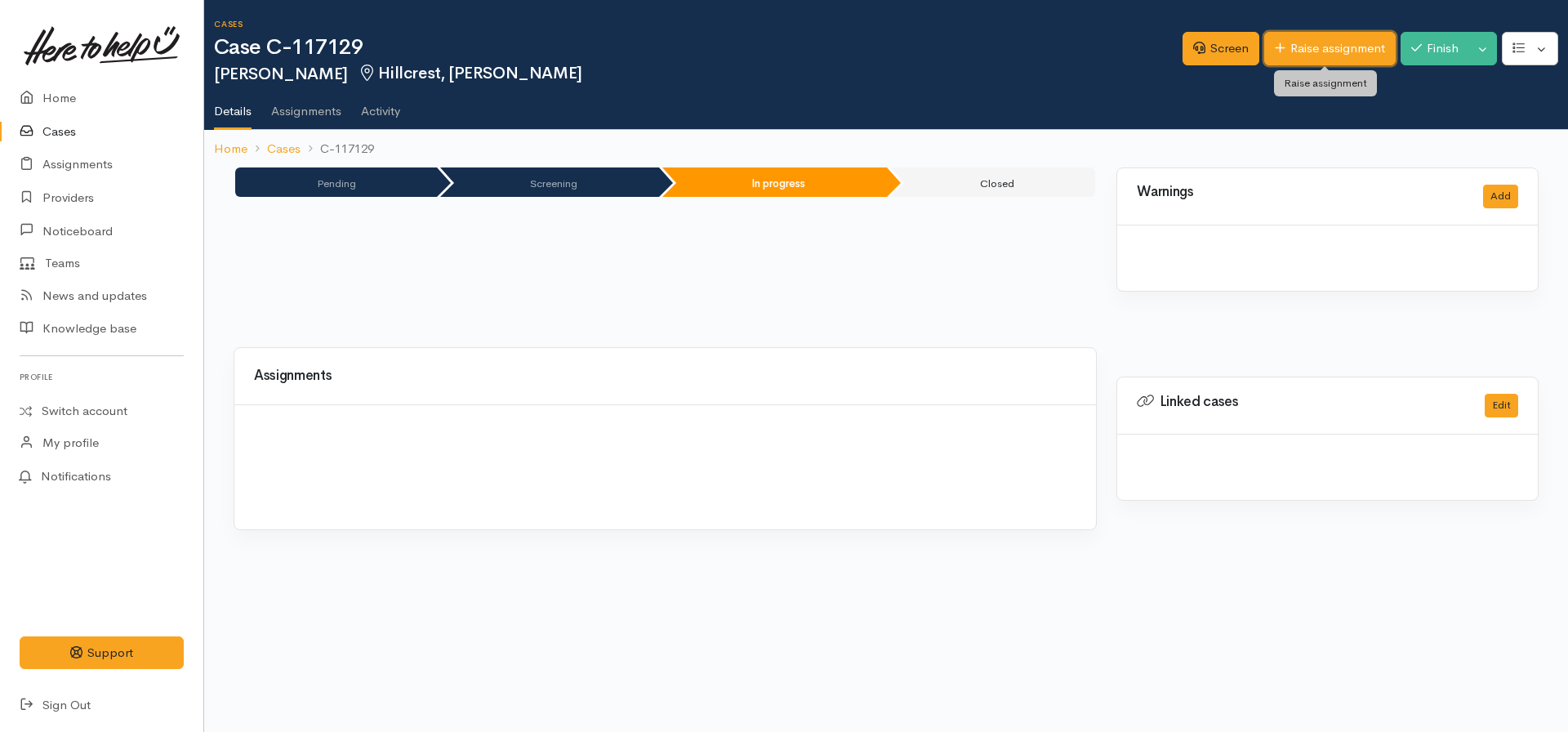
click at [1296, 45] on link "Raise assignment" at bounding box center [1330, 48] width 131 height 34
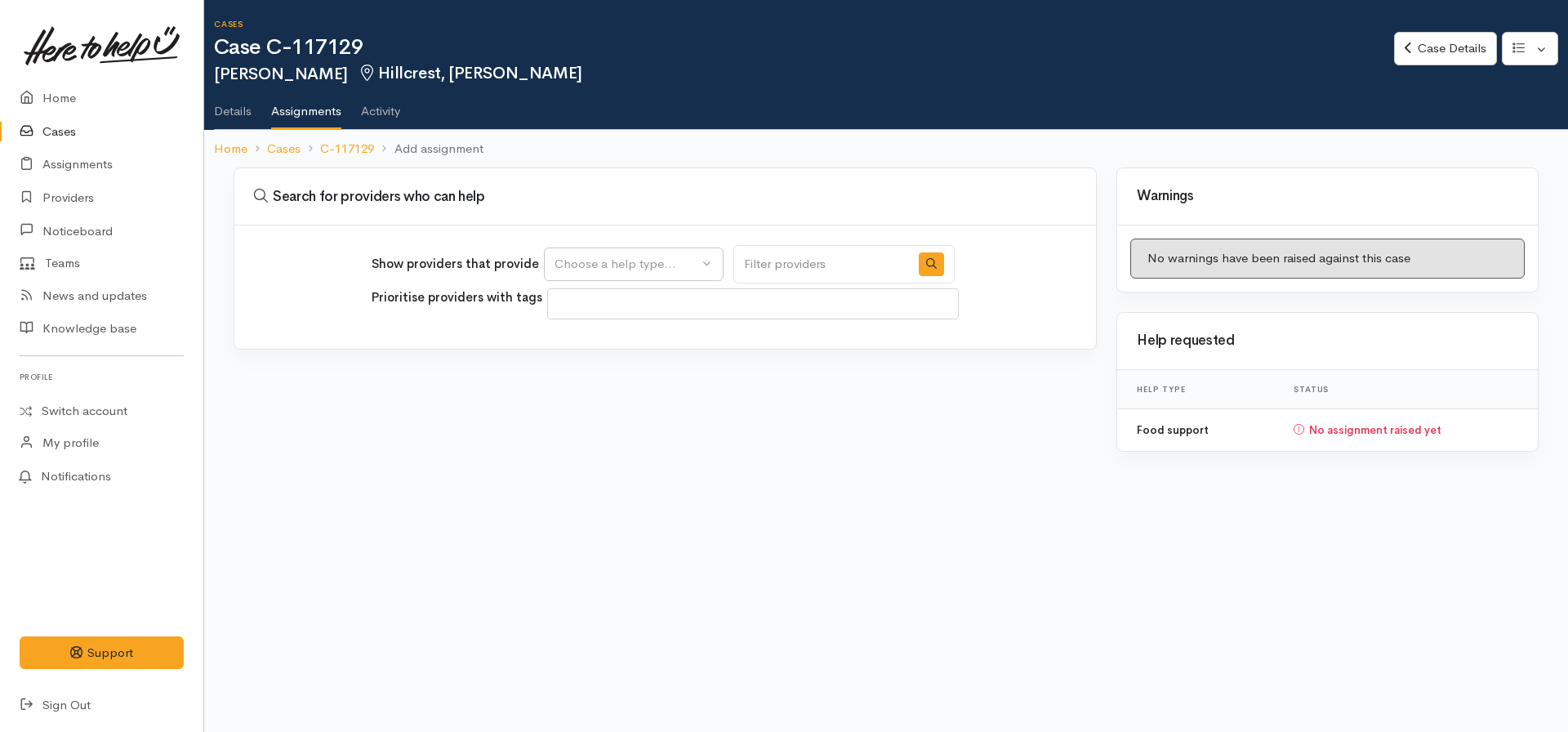
select select
click at [676, 267] on div "Choose a help type..." at bounding box center [627, 263] width 144 height 19
click at [629, 339] on span "Food support" at bounding box center [602, 342] width 76 height 19
select select "3"
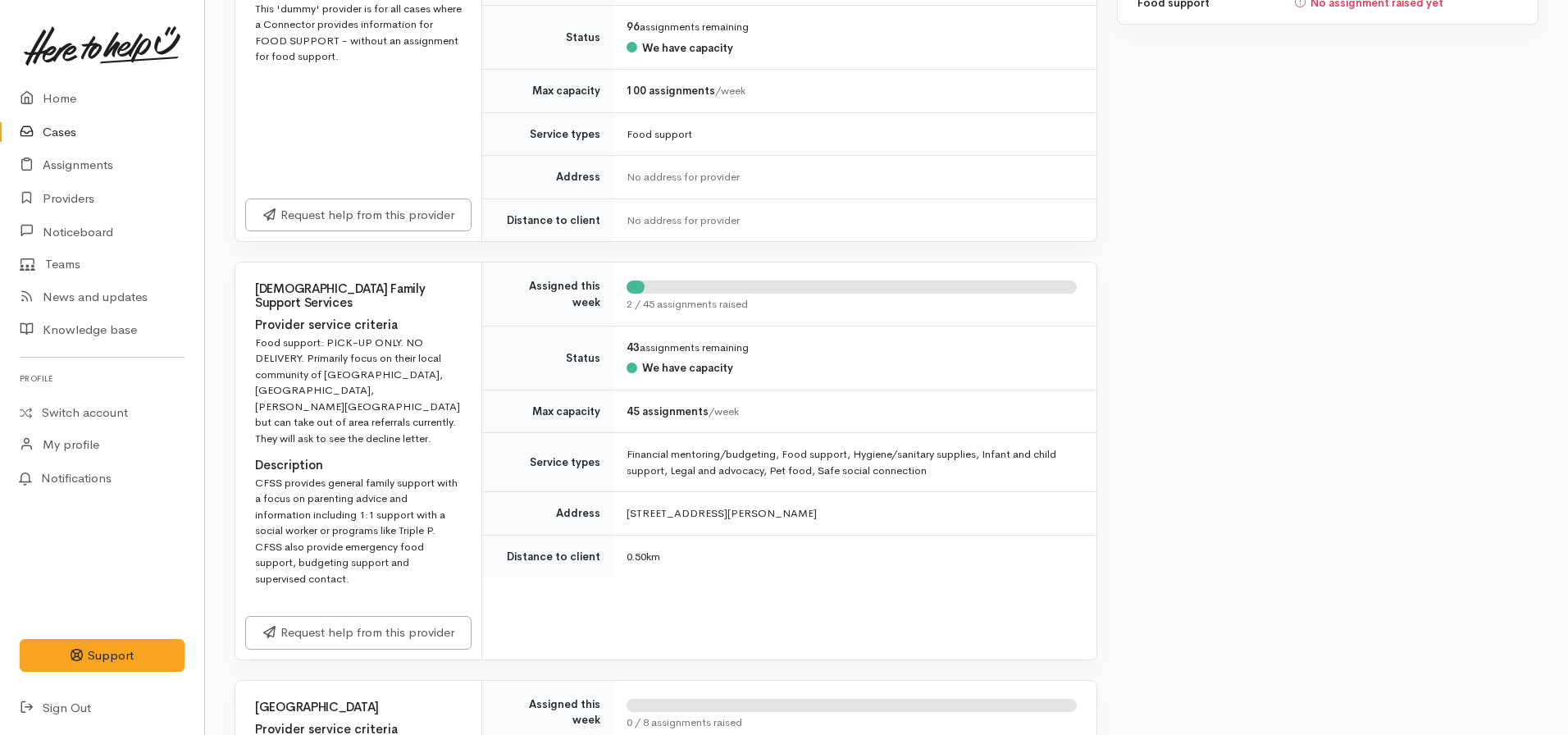
scroll to position [492, 0]
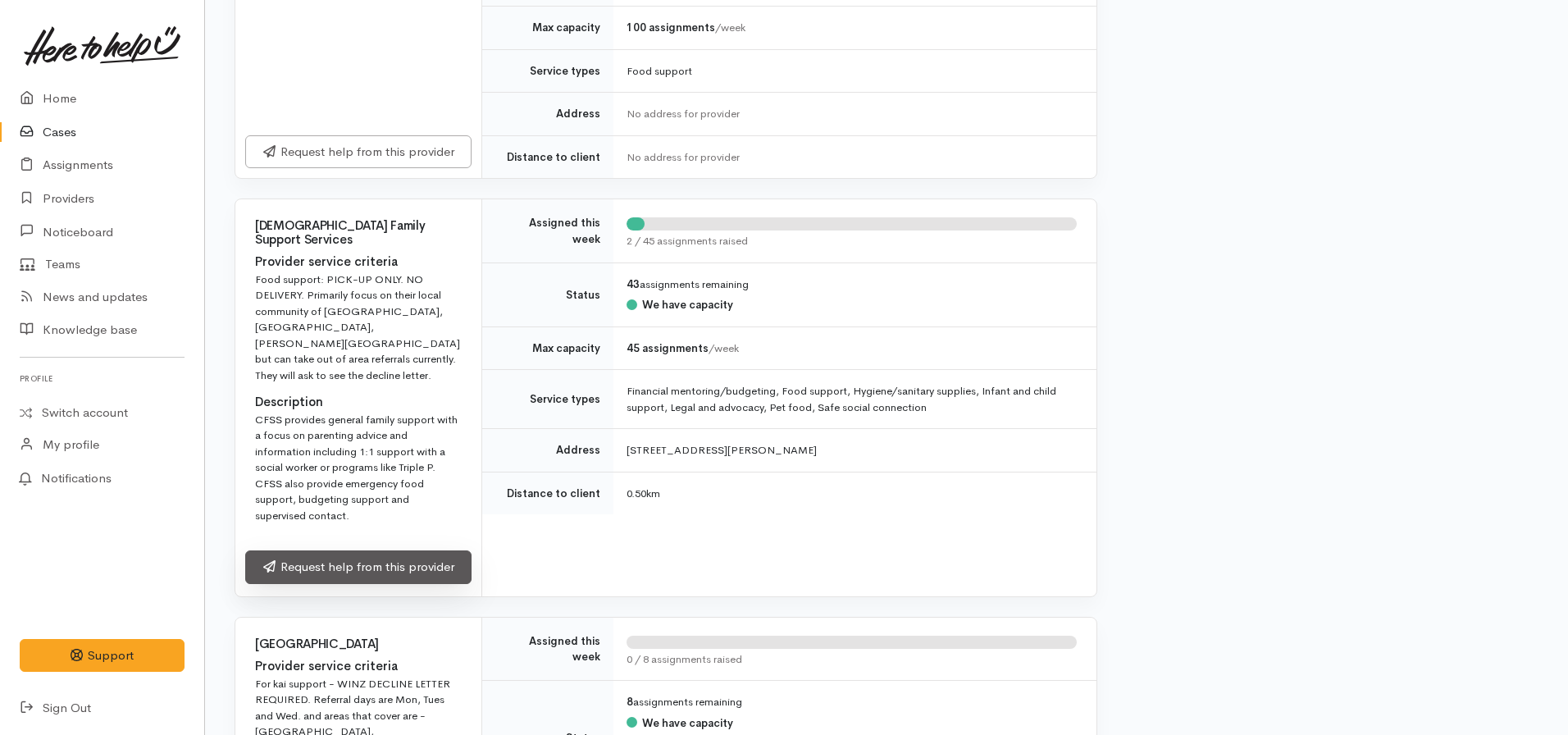
click at [395, 550] on link "Request help from this provider" at bounding box center [359, 567] width 226 height 34
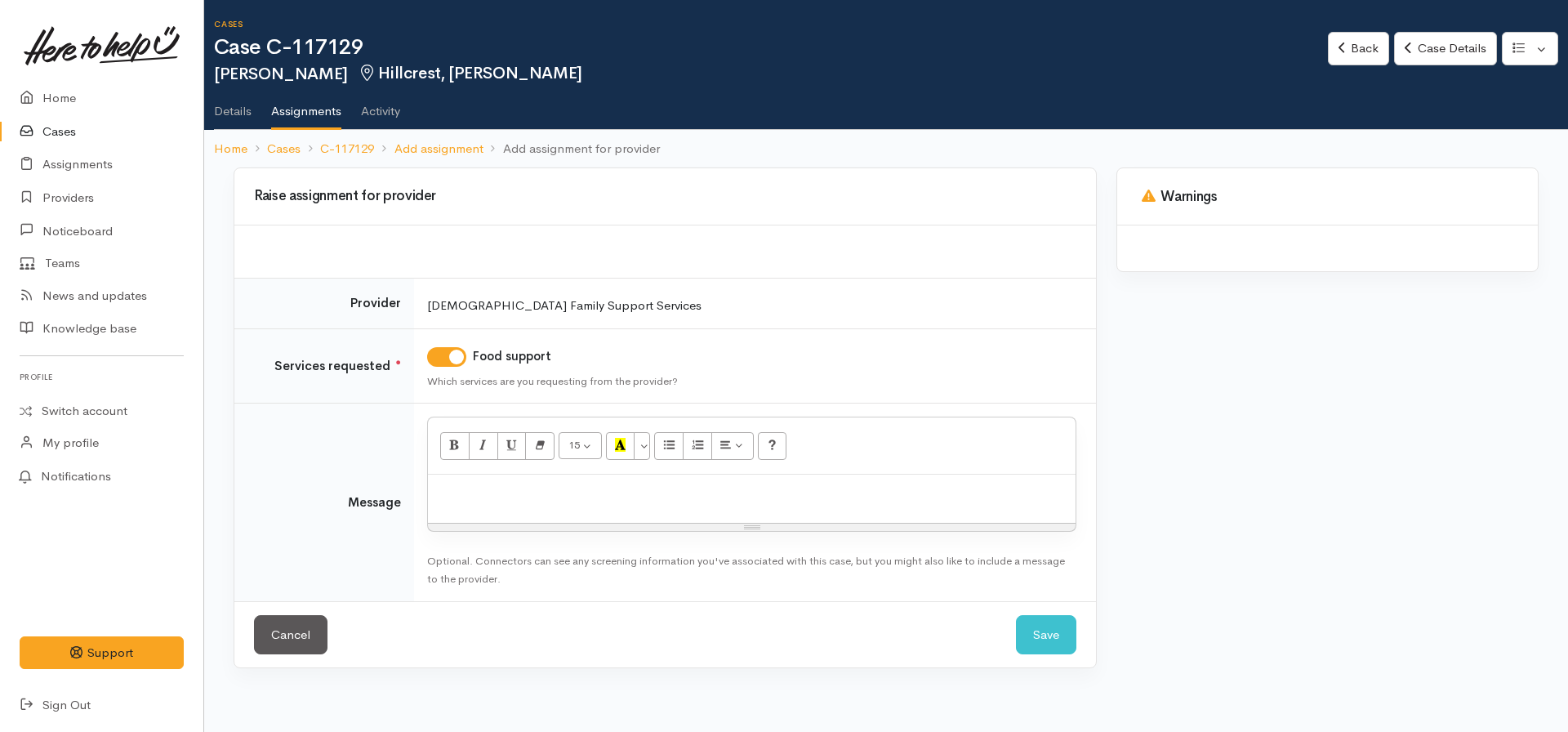
click at [494, 488] on p at bounding box center [752, 491] width 632 height 19
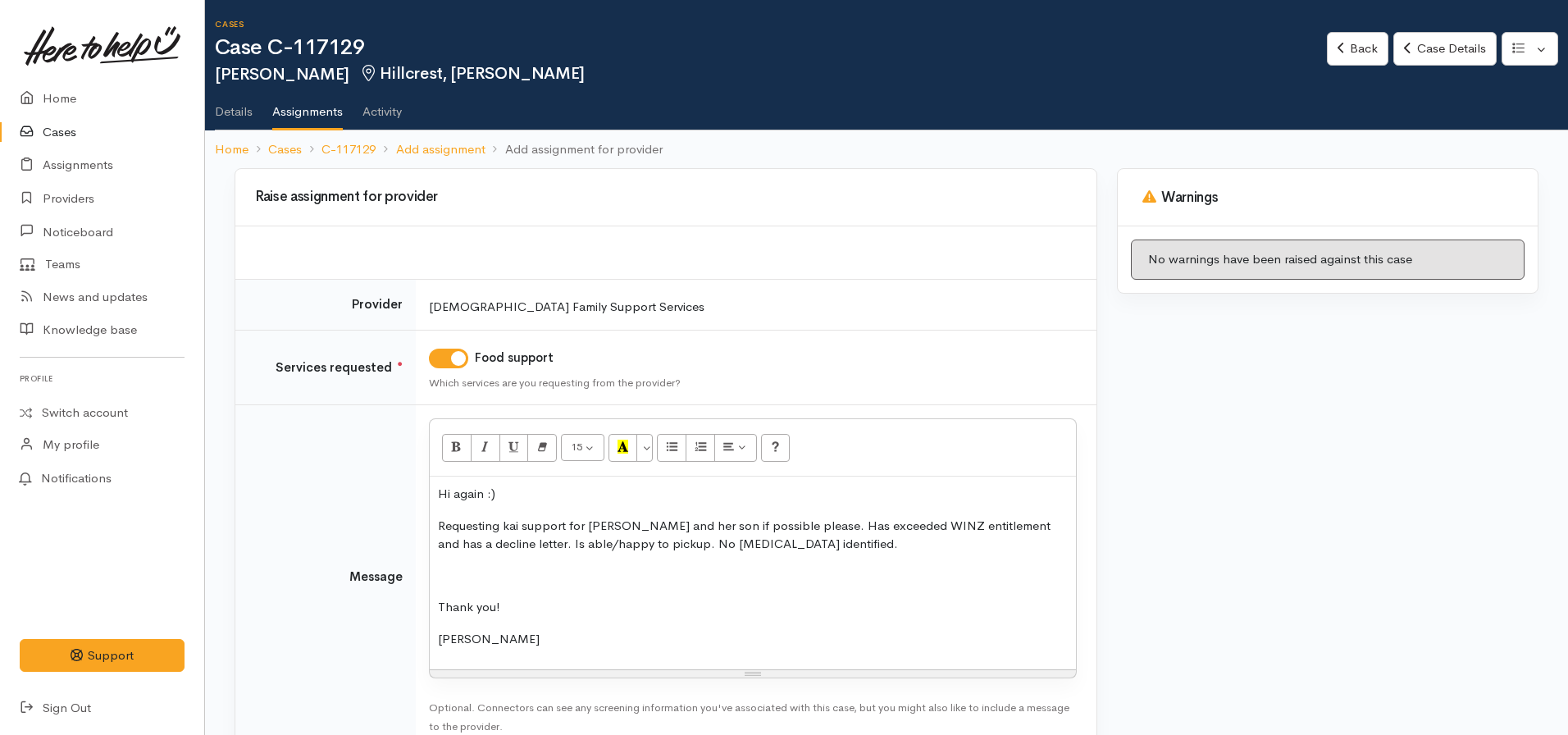
click at [874, 545] on p "Requesting kai support for Shavorne and her son if possible please. Has exceede…" at bounding box center [753, 535] width 630 height 37
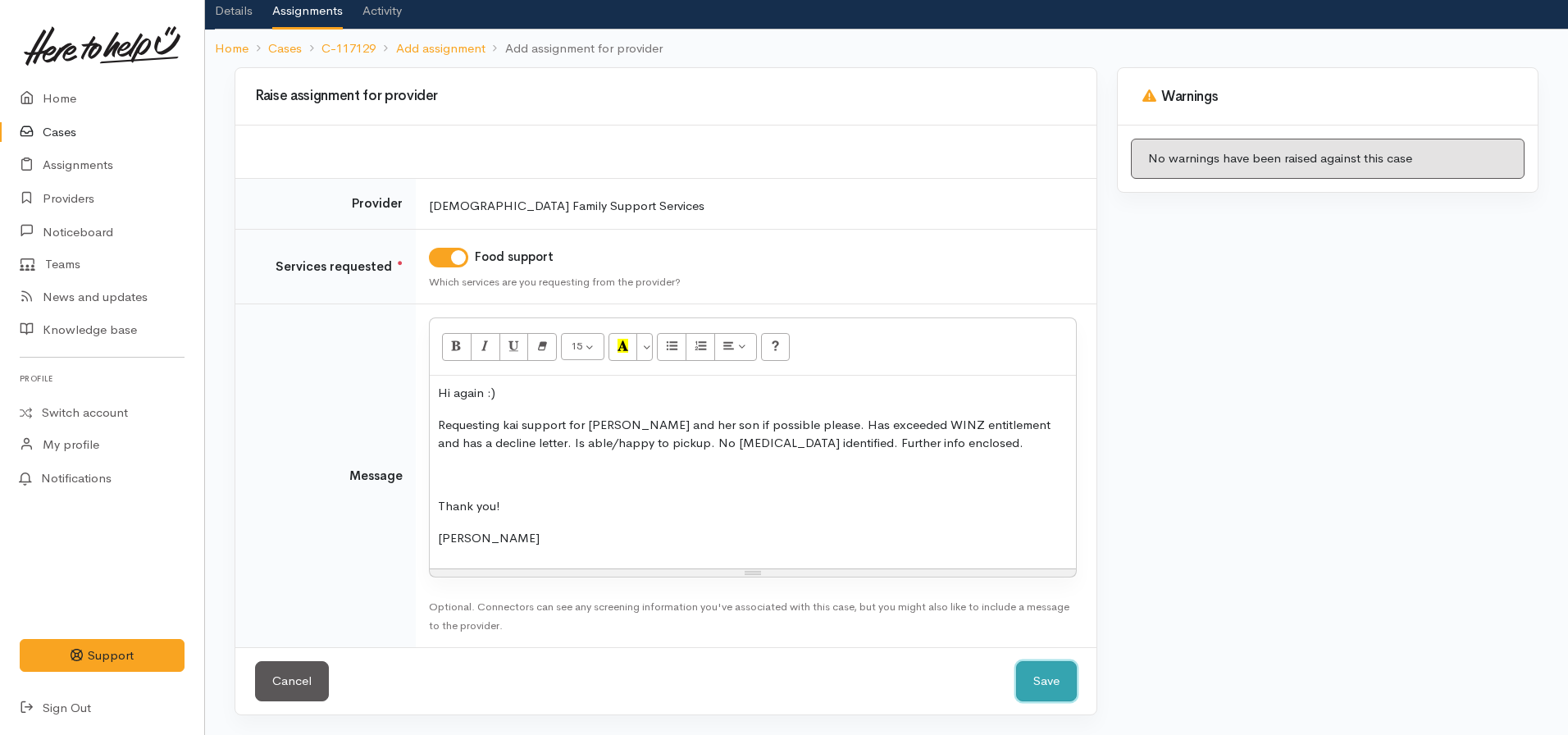
click button "Save" at bounding box center [1046, 681] width 60 height 41
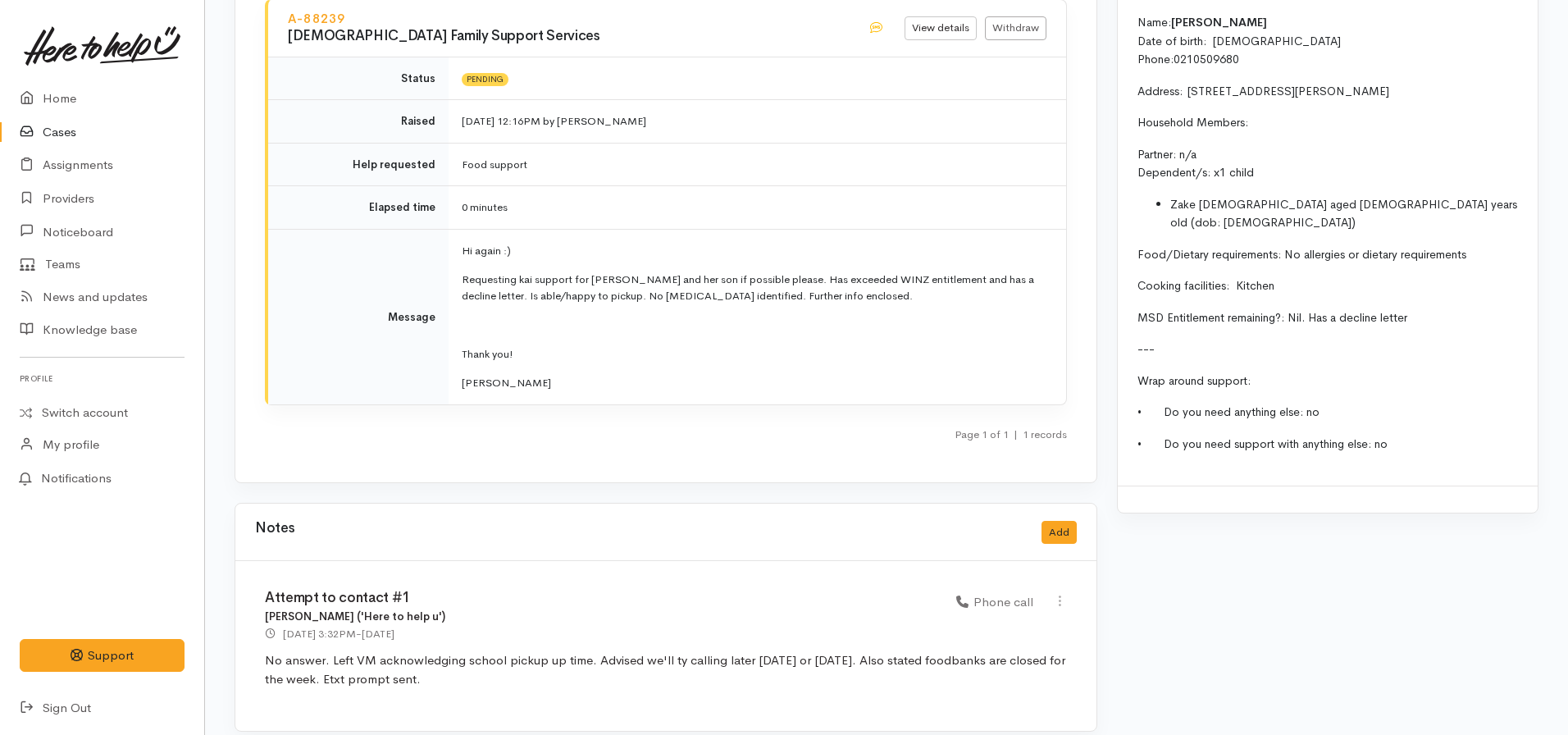
scroll to position [1820, 0]
click at [1041, 516] on div "Notes Add" at bounding box center [666, 532] width 822 height 34
click at [1050, 520] on button "Add" at bounding box center [1059, 532] width 36 height 24
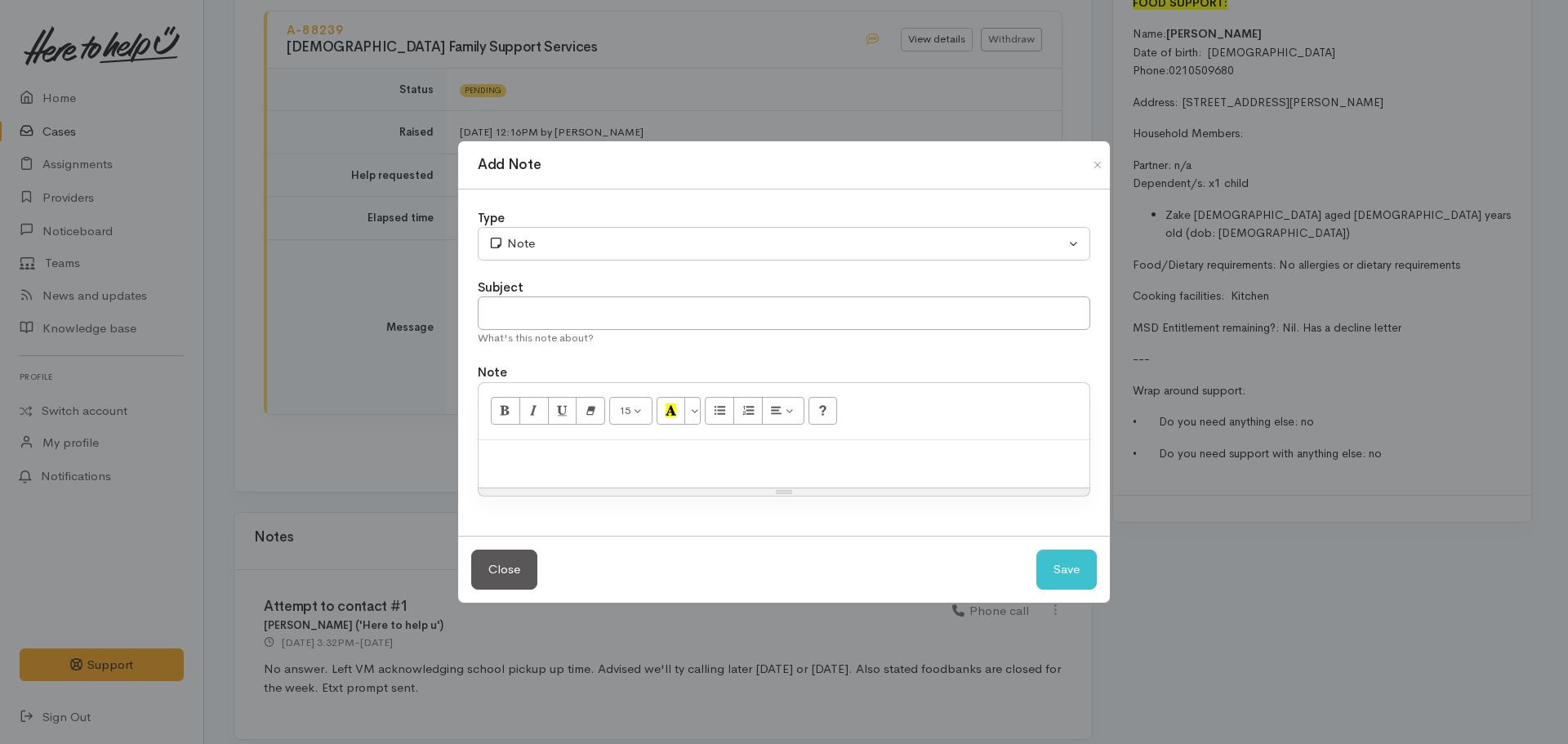
click at [702, 444] on div at bounding box center [784, 464] width 611 height 48
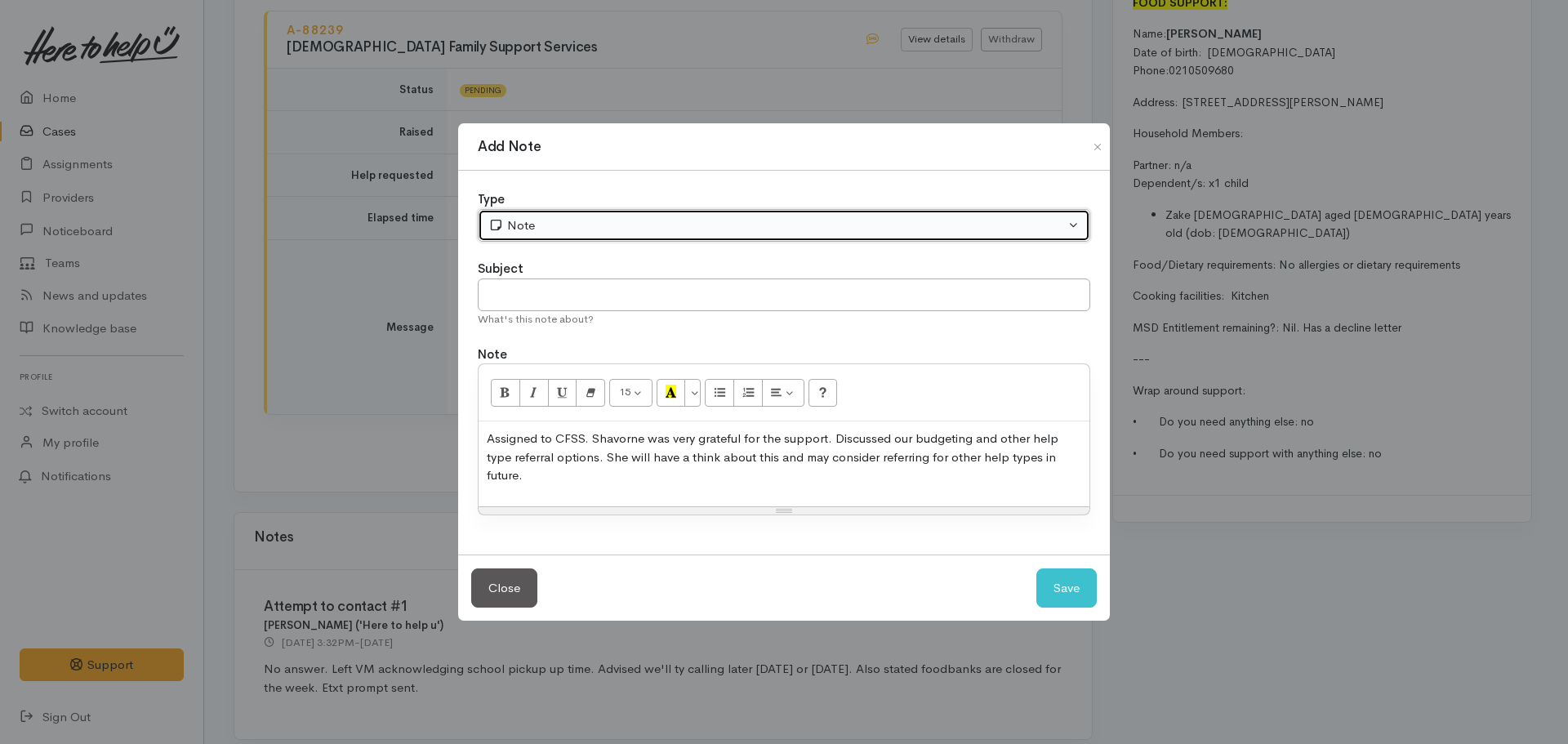
click at [558, 224] on div "Note" at bounding box center [777, 225] width 576 height 19
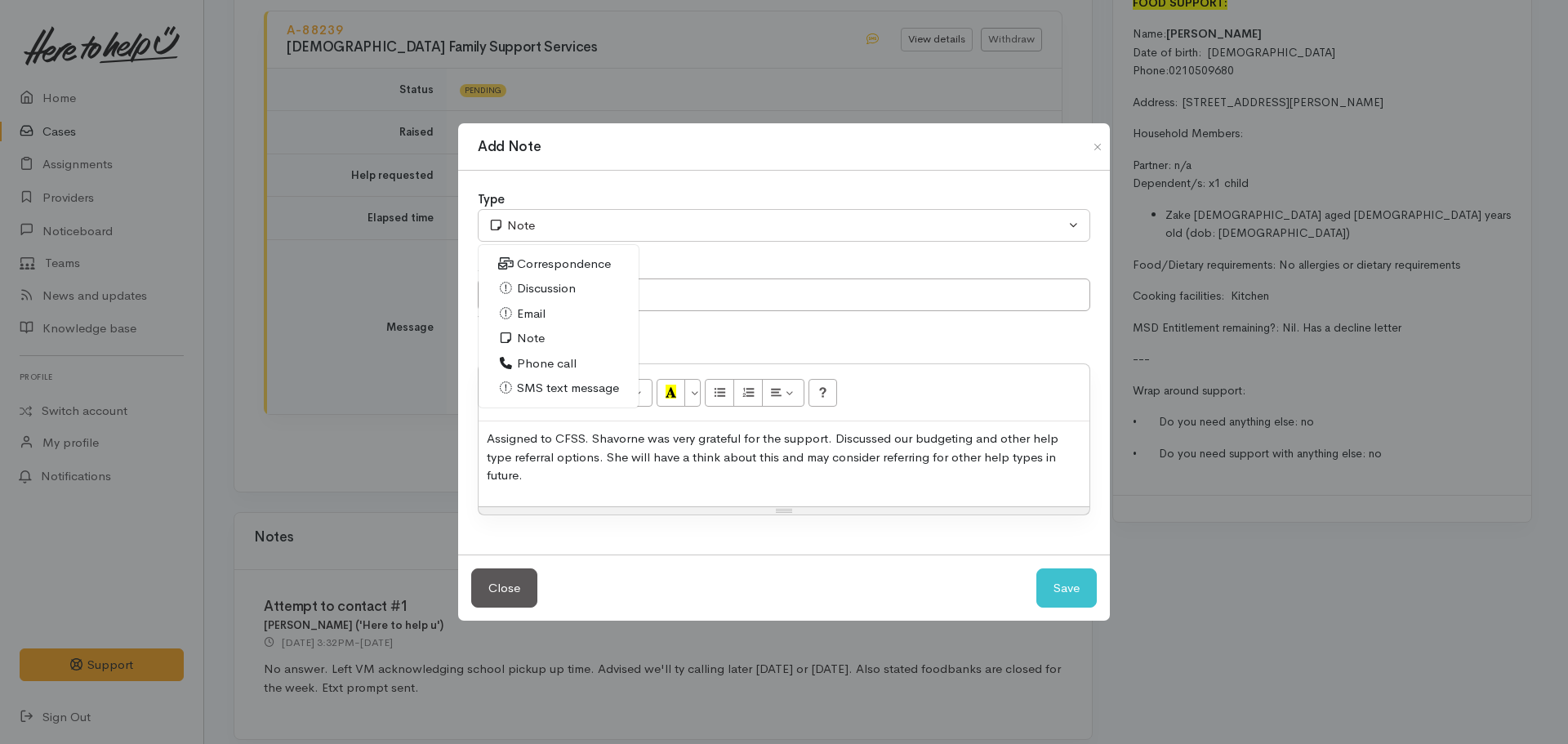
click at [536, 359] on span "Phone call" at bounding box center [547, 363] width 59 height 19
click at [1069, 588] on button "Save" at bounding box center [1067, 588] width 60 height 40
select select "1"
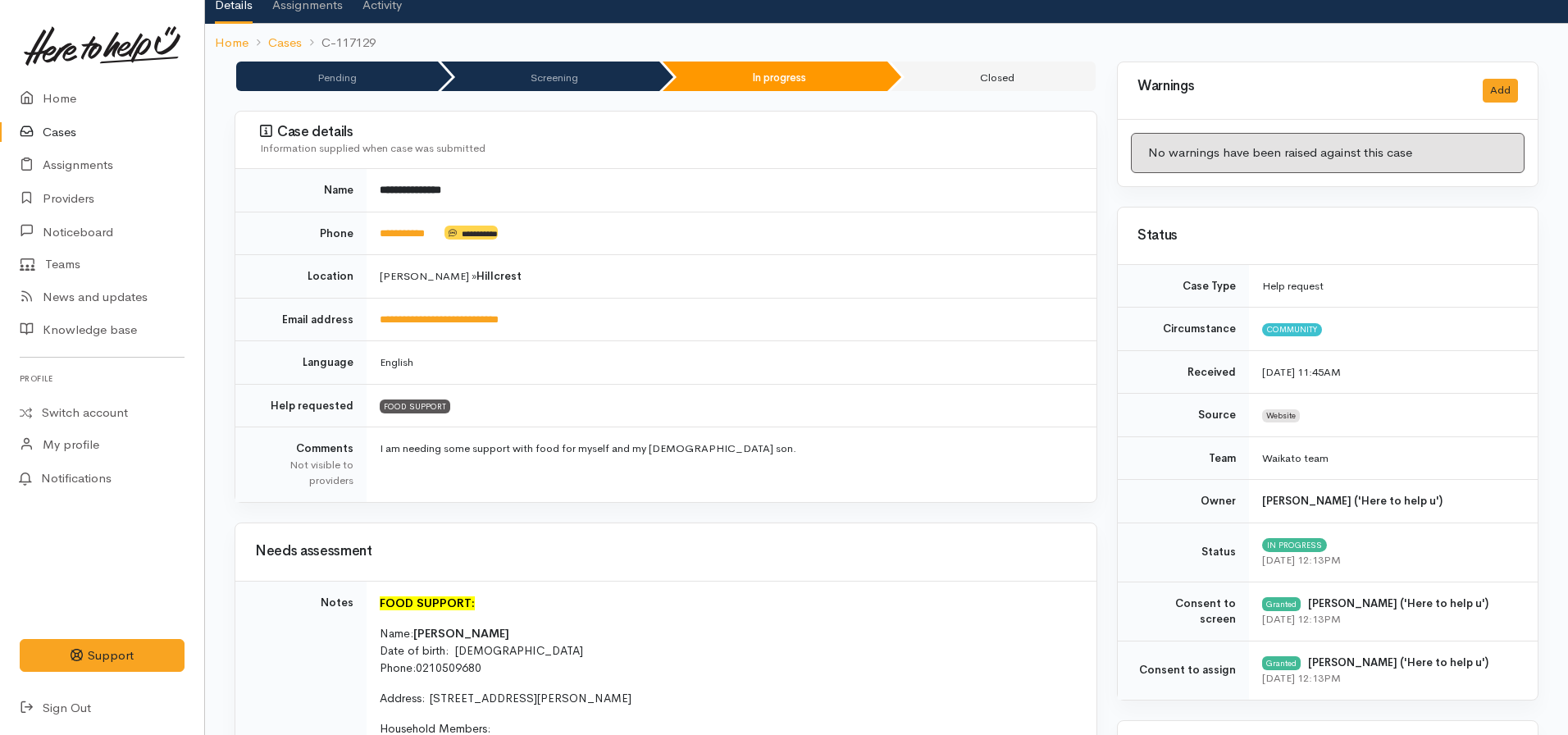
scroll to position [0, 0]
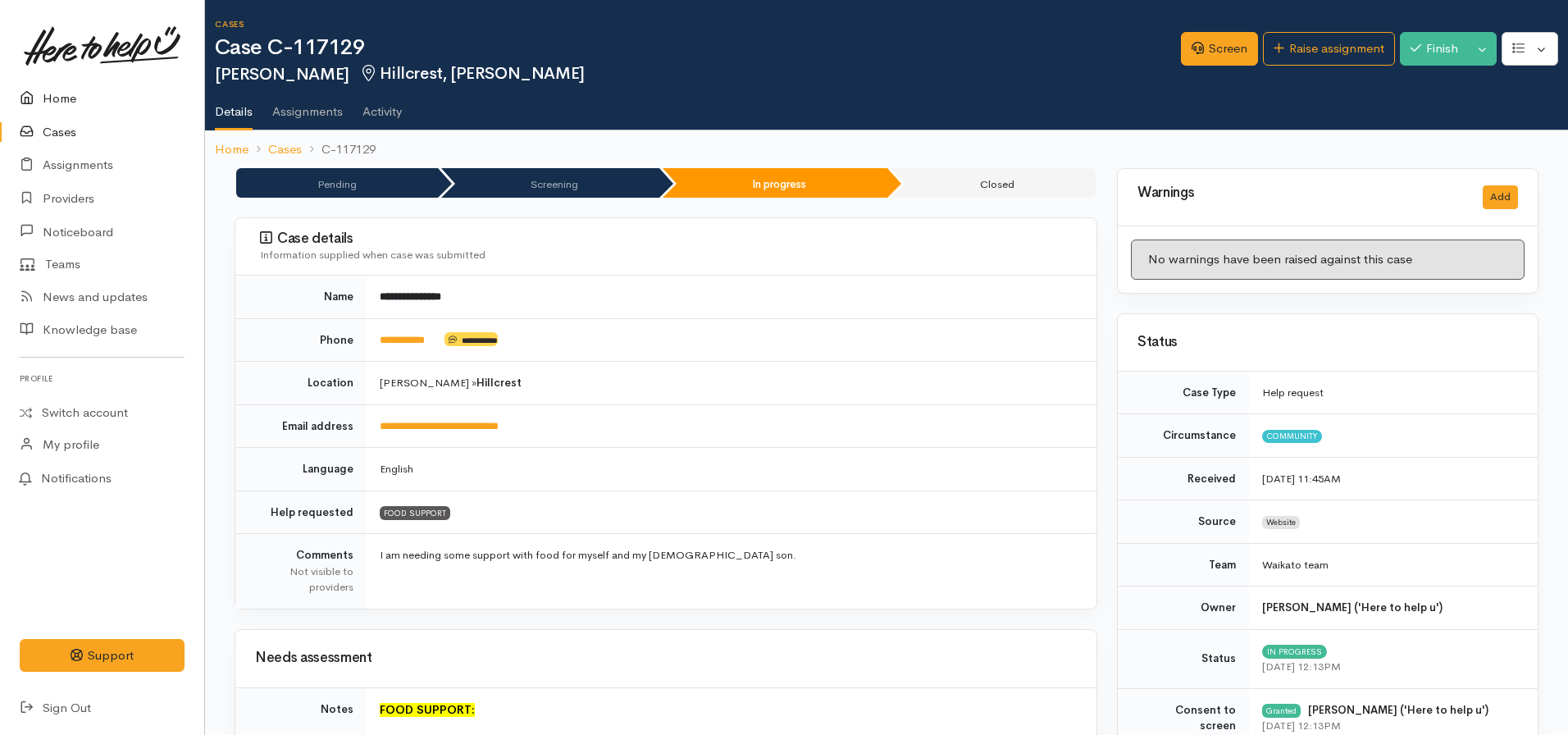
click at [70, 98] on link "Home" at bounding box center [102, 99] width 204 height 34
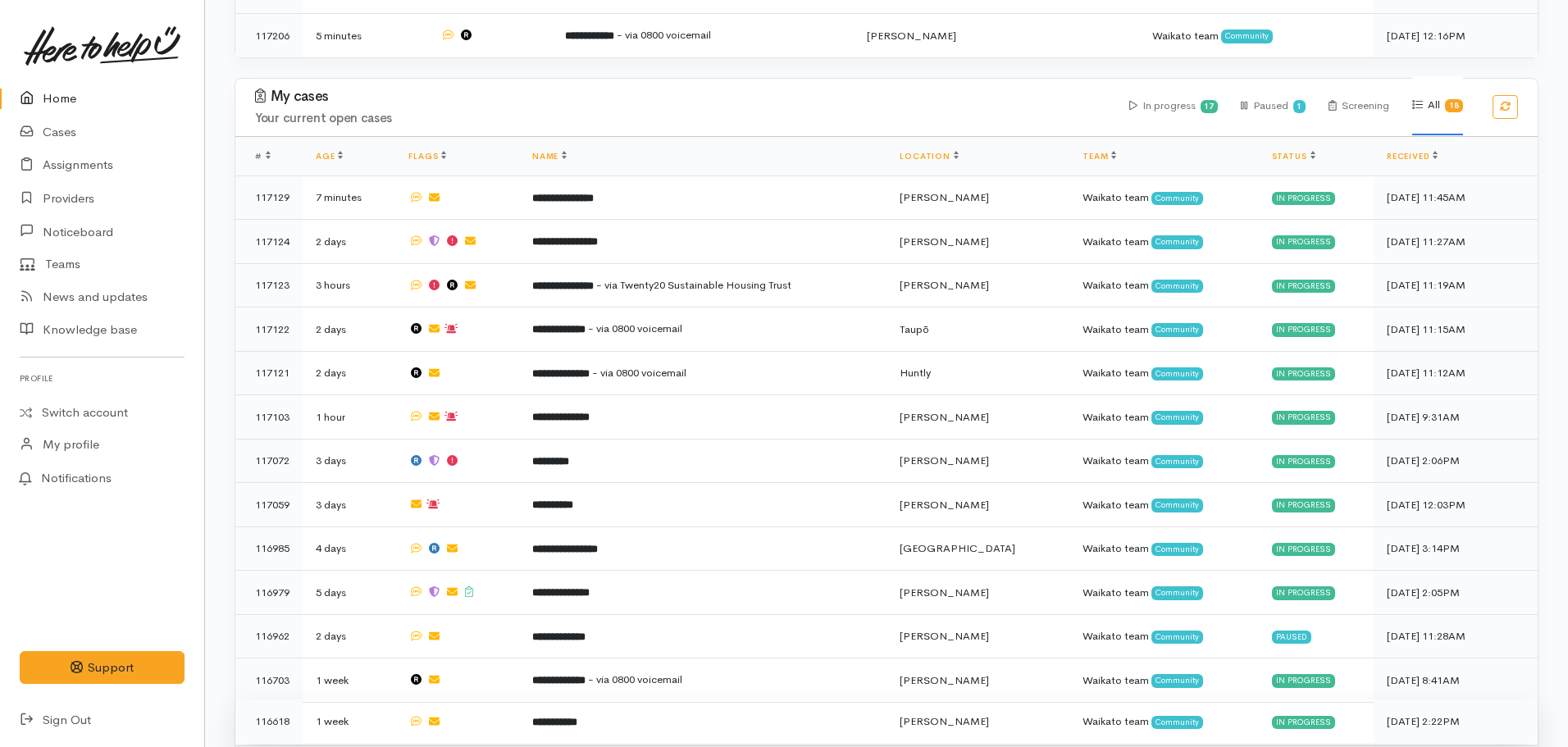
scroll to position [1148, 0]
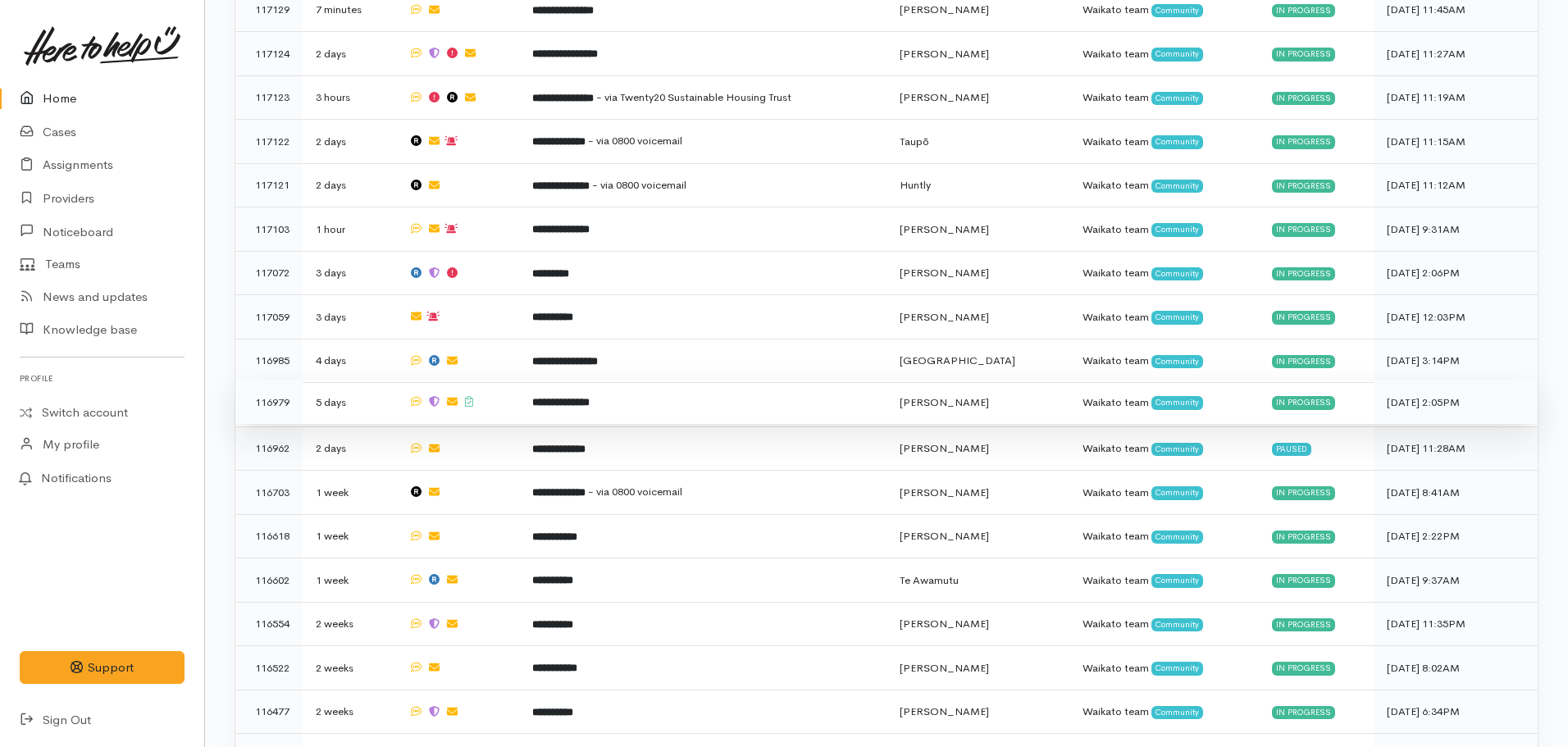
click at [594, 393] on td "**********" at bounding box center [702, 402] width 367 height 45
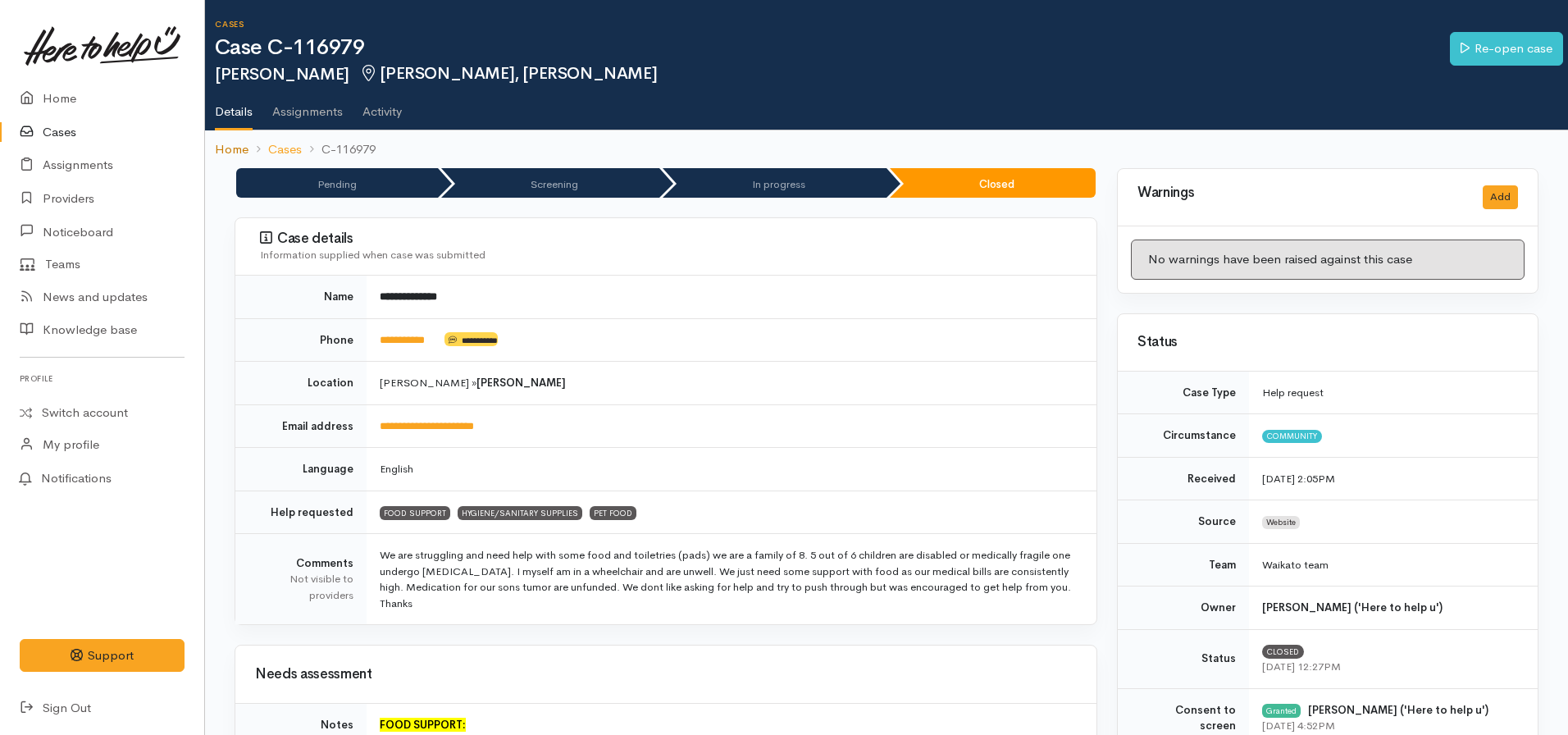
drag, startPoint x: 0, startPoint y: 0, endPoint x: 225, endPoint y: 145, distance: 267.7
click at [225, 145] on link "Home" at bounding box center [232, 150] width 34 height 19
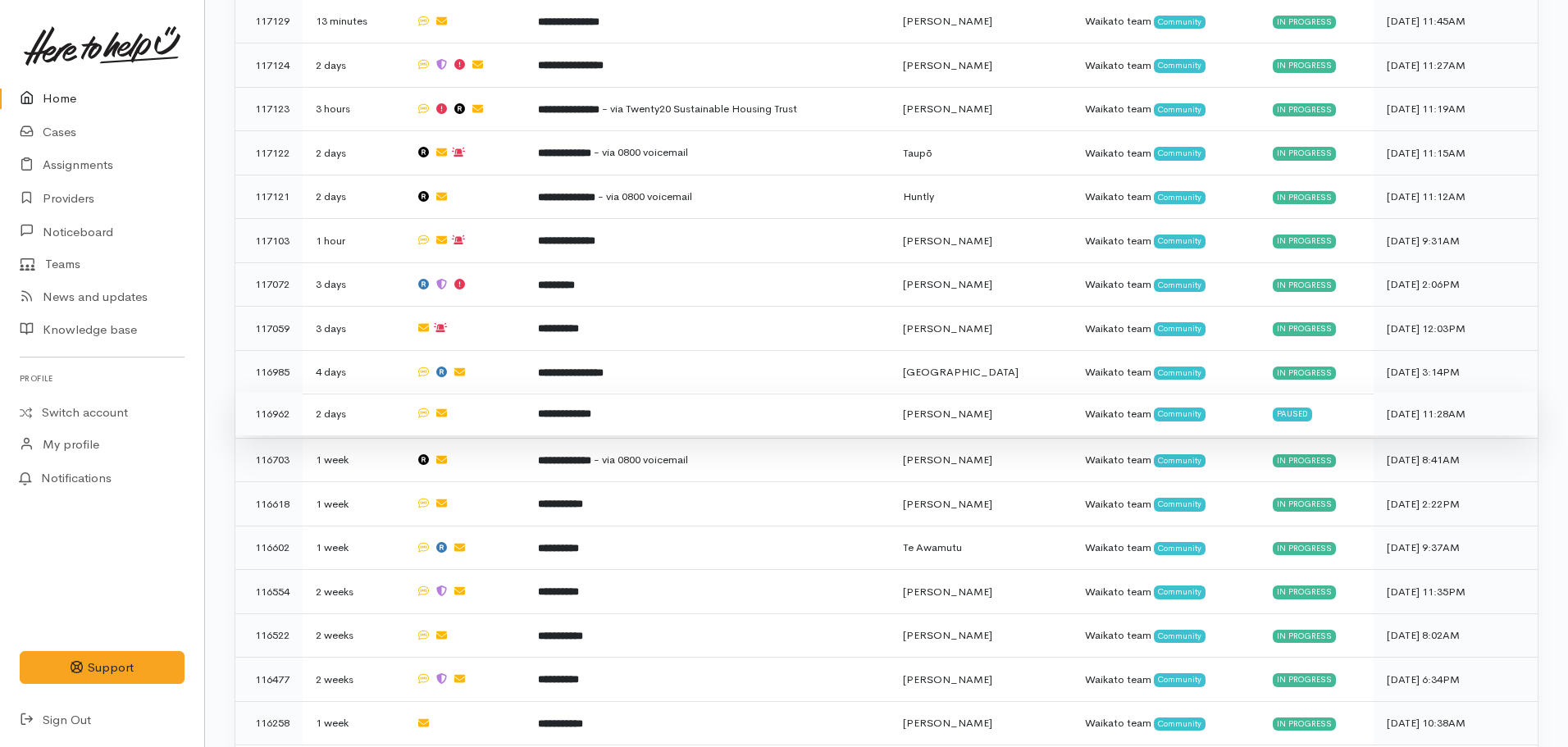
scroll to position [1171, 0]
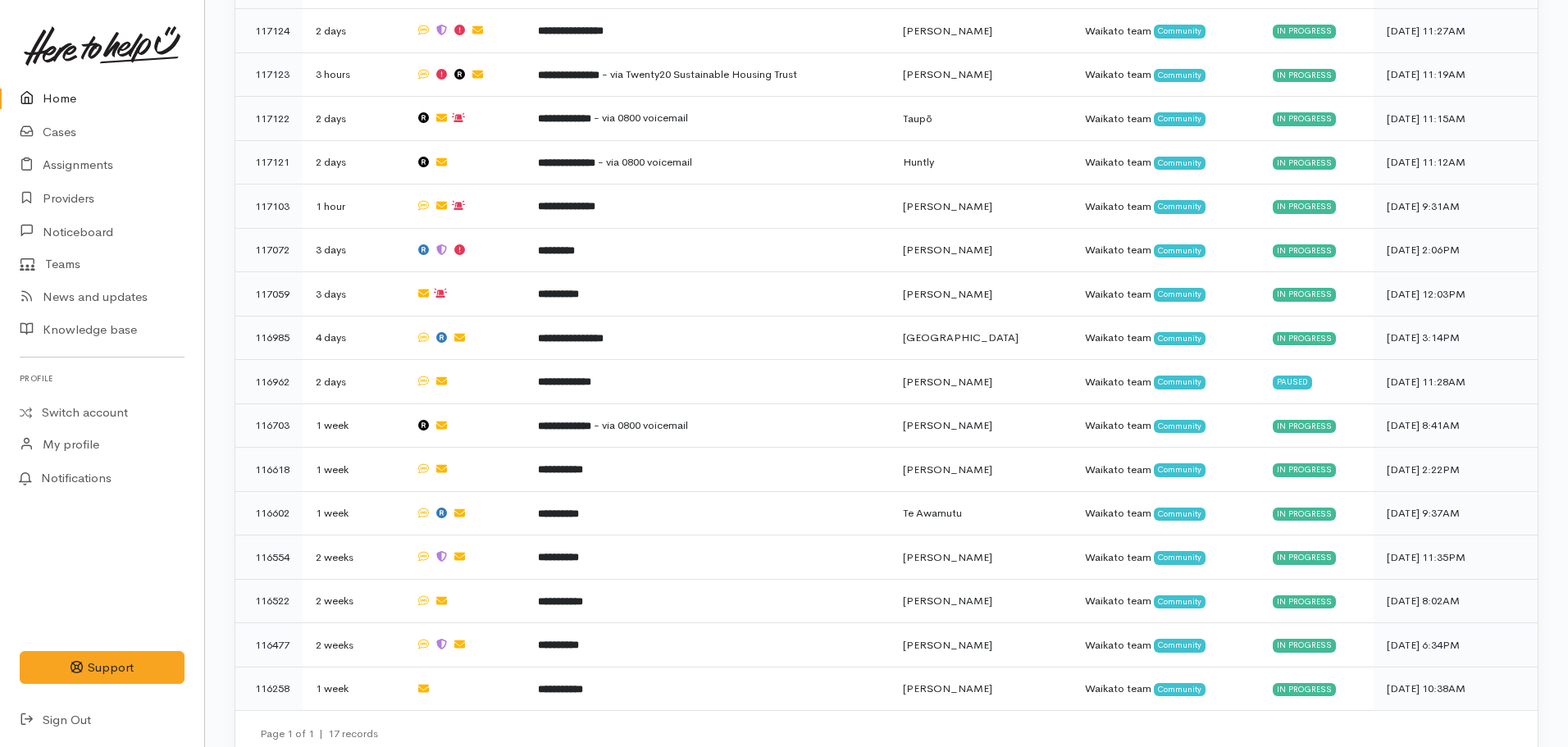
click at [70, 88] on link "Home" at bounding box center [102, 99] width 204 height 34
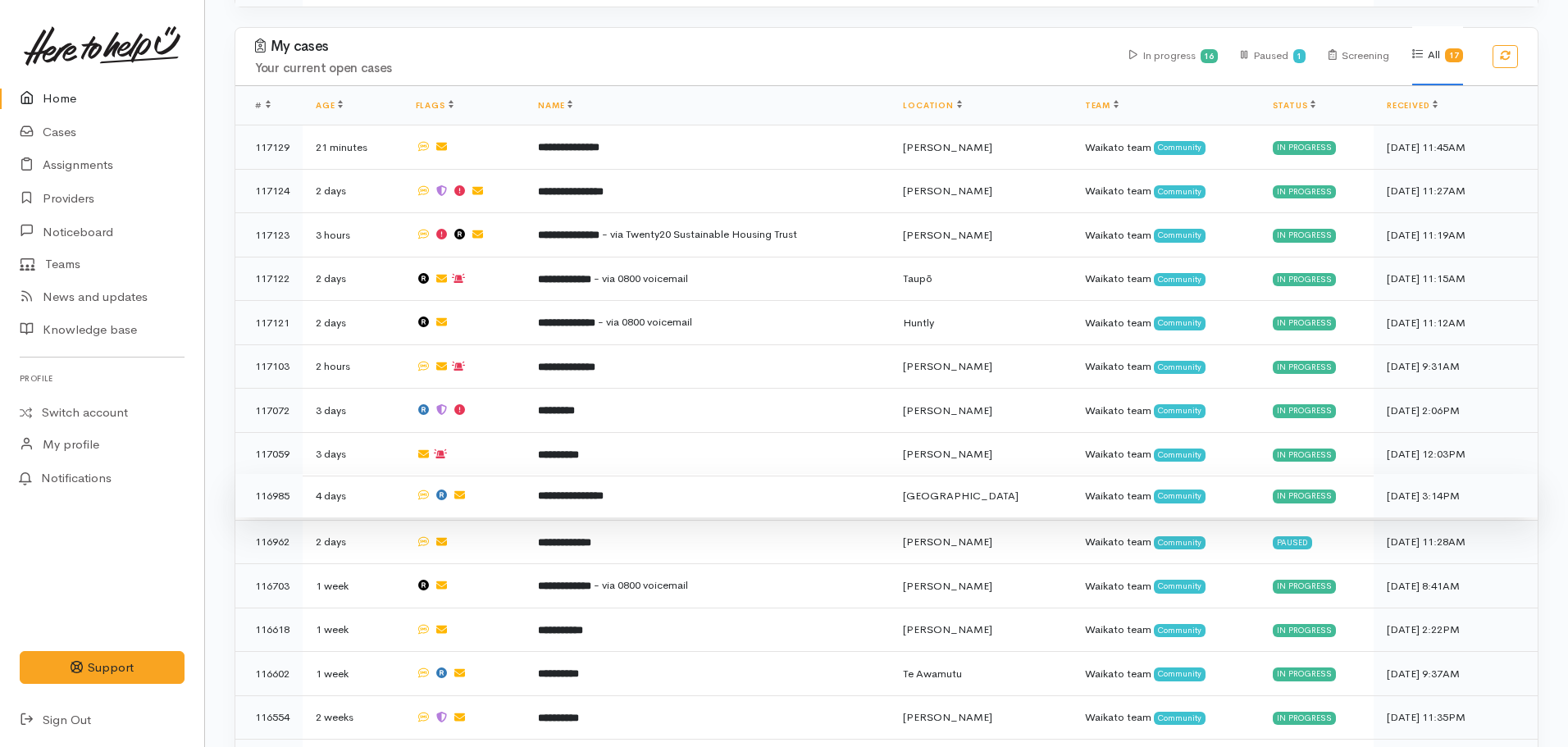
scroll to position [1050, 0]
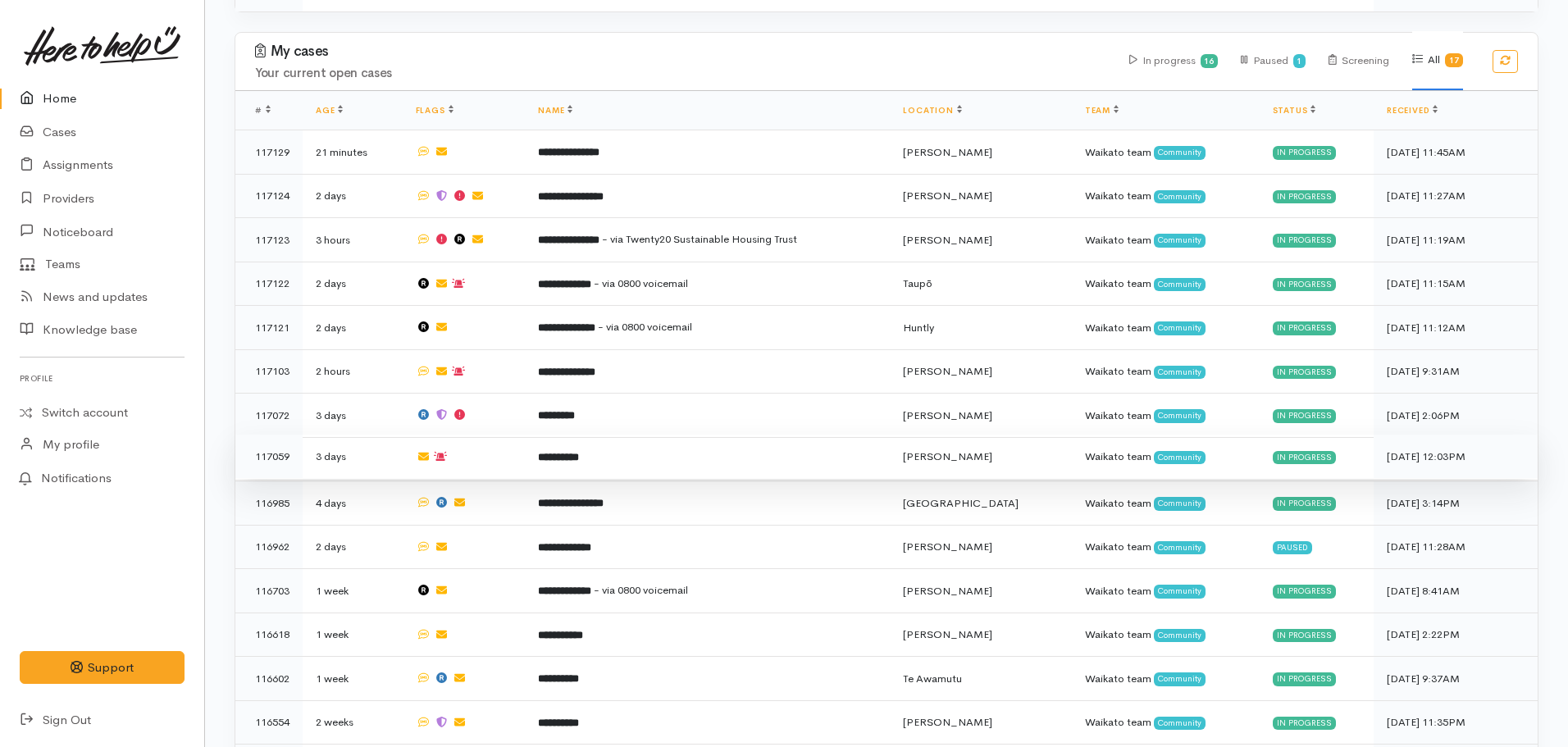
click at [544, 450] on td "**********" at bounding box center [707, 457] width 365 height 45
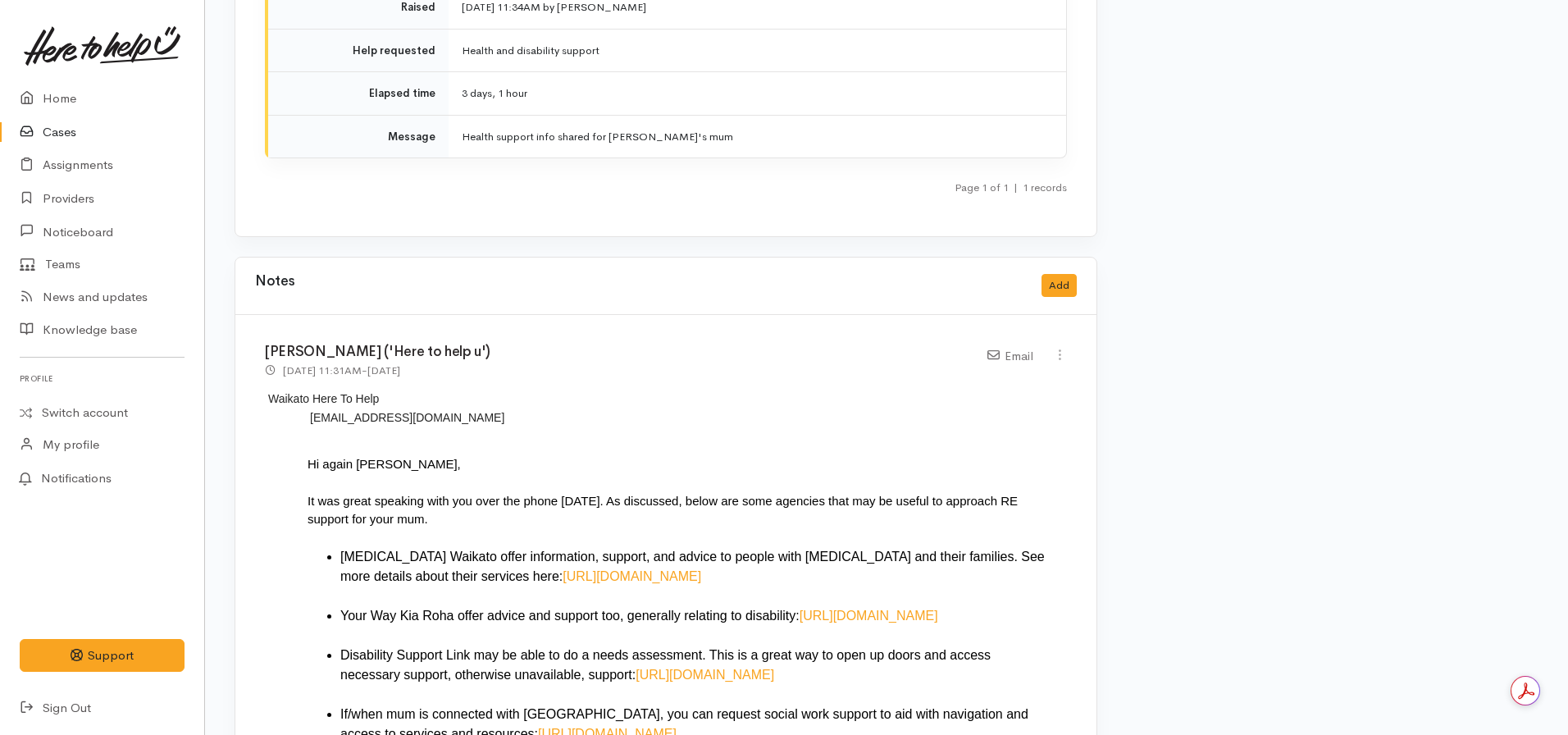
scroll to position [1230, 0]
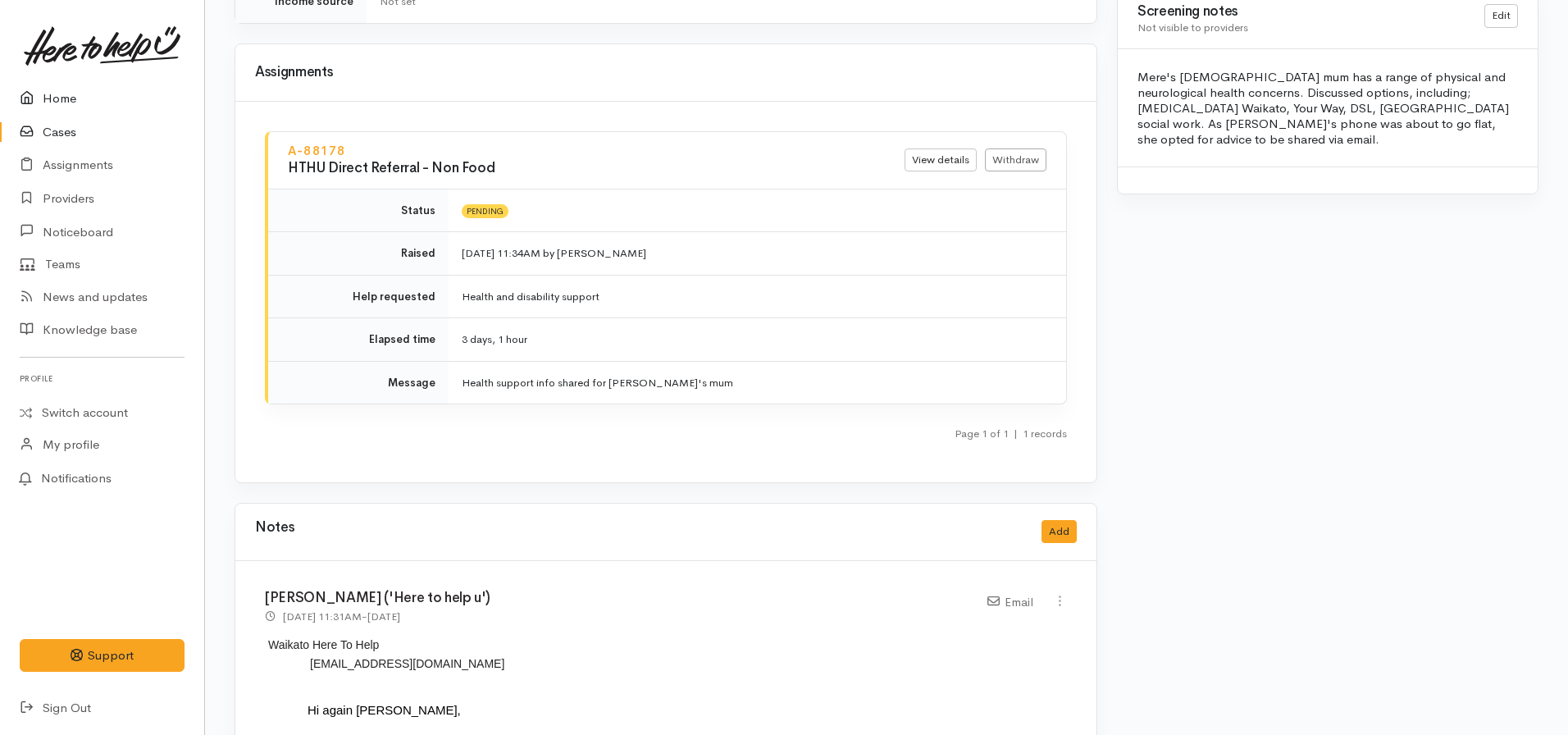
click at [80, 95] on link "Home" at bounding box center [102, 99] width 204 height 34
